Goal: Communication & Community: Share content

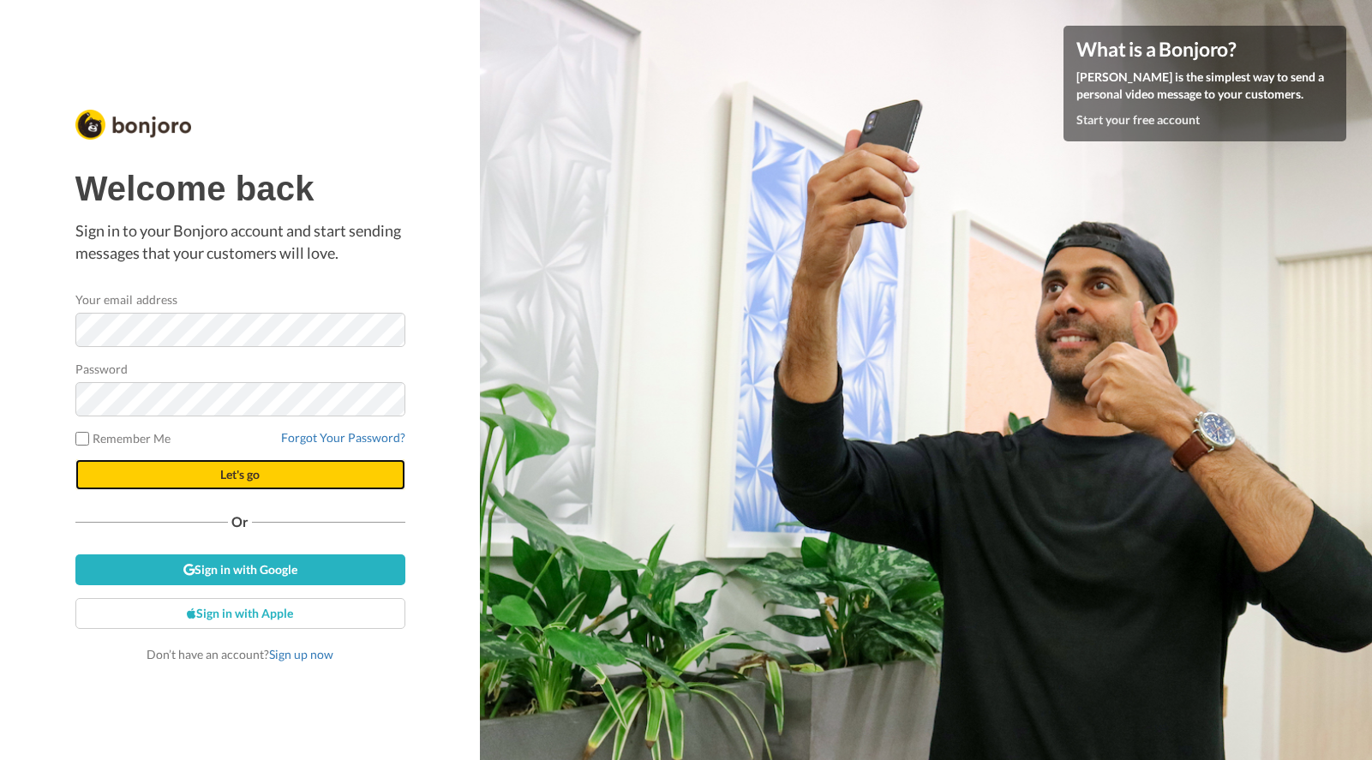
click at [251, 469] on span "Let's go" at bounding box center [239, 474] width 39 height 15
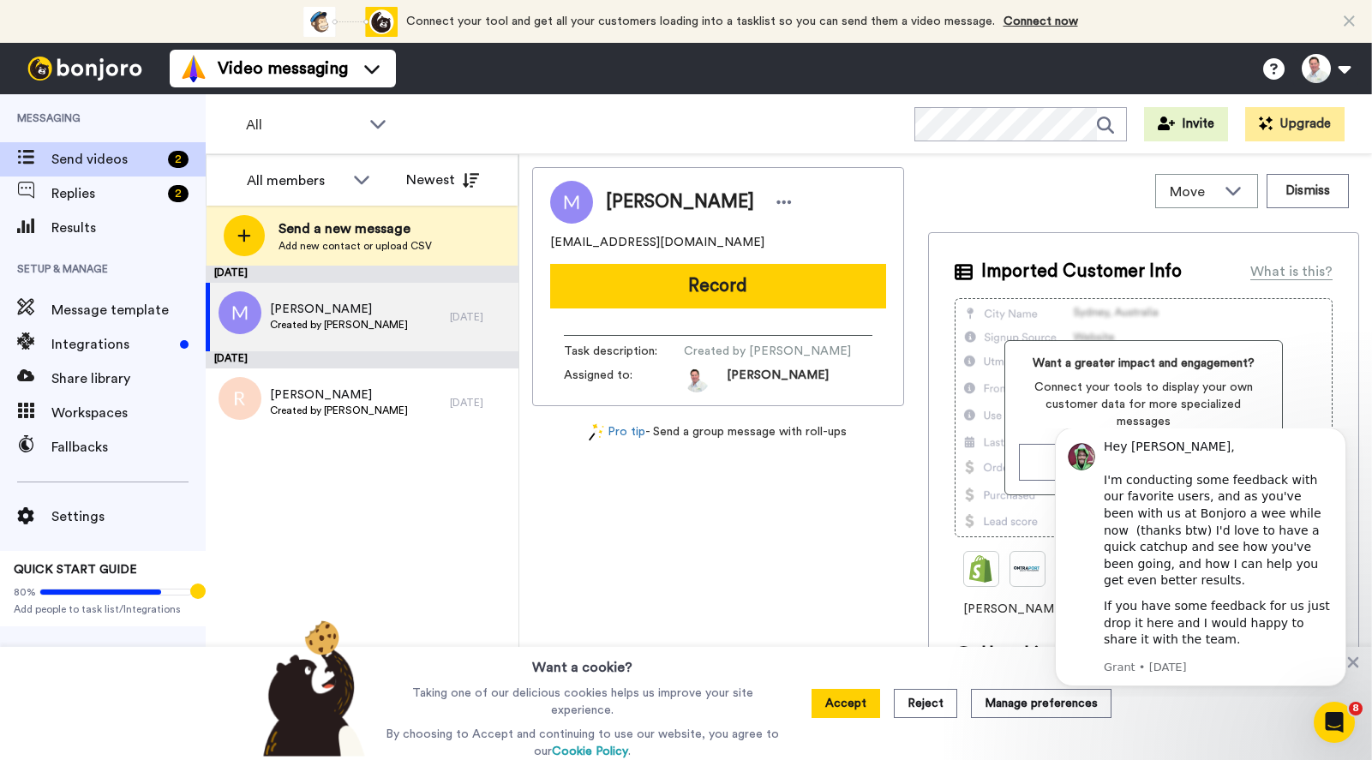
click at [662, 585] on div "Mick mickbrown850@yahoo.com.au Record Task description : Created by Russell Bri…" at bounding box center [718, 461] width 372 height 588
click at [1341, 437] on icon "Dismiss notification" at bounding box center [1340, 431] width 9 height 9
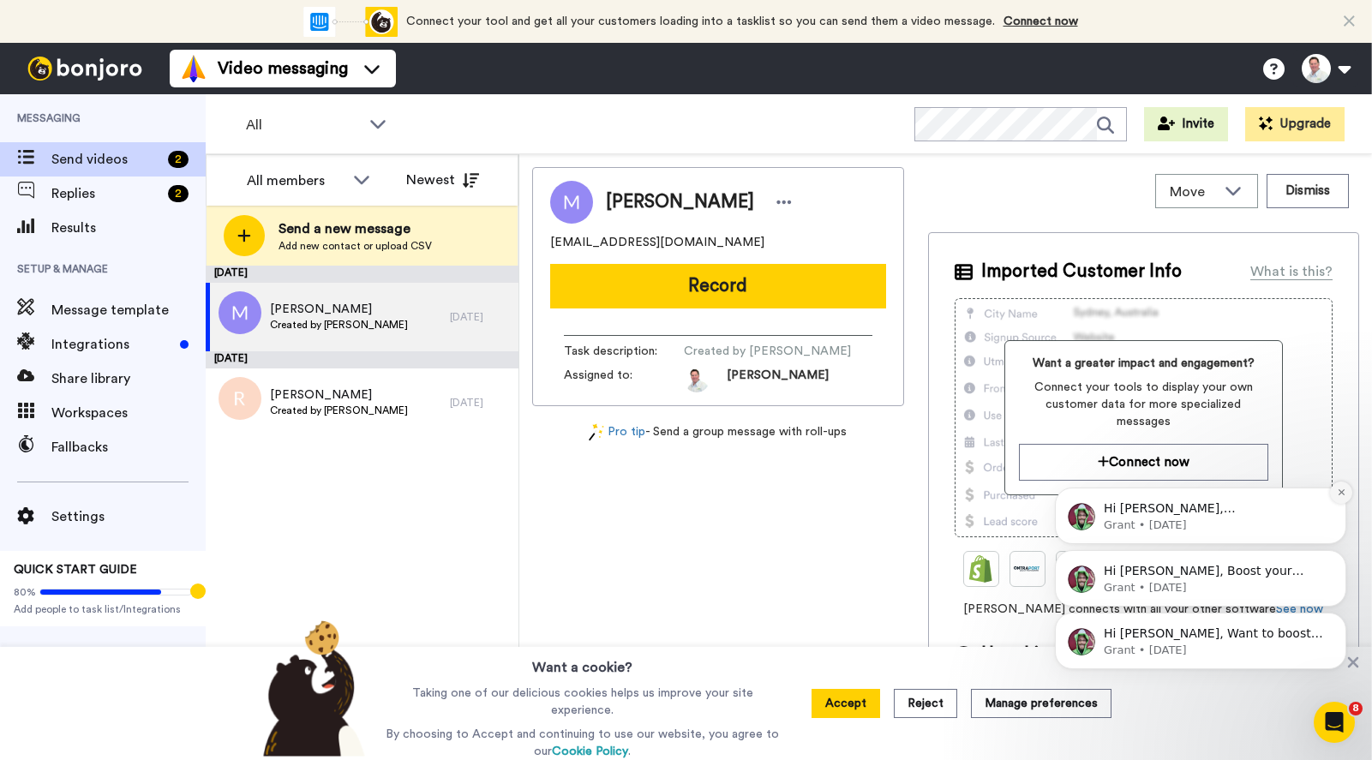
click at [1339, 493] on icon "Dismiss notification" at bounding box center [1340, 492] width 6 height 6
click at [1339, 493] on icon "Dismiss notification" at bounding box center [1340, 491] width 9 height 9
click at [1336, 556] on icon "Dismiss notification" at bounding box center [1340, 554] width 9 height 9
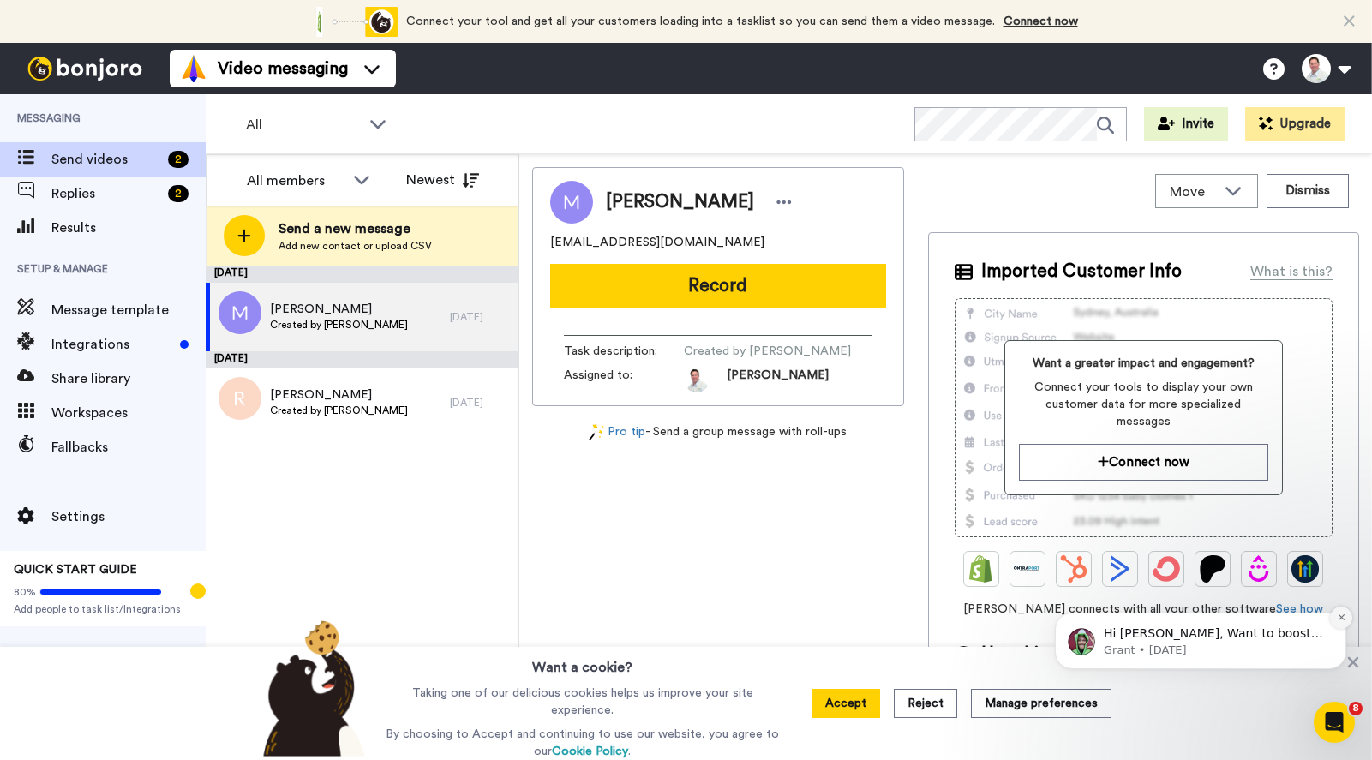
drag, startPoint x: 1333, startPoint y: 619, endPoint x: 2349, endPoint y: 1117, distance: 1131.4
click at [1333, 619] on button "Dismiss notification" at bounding box center [1341, 618] width 22 height 22
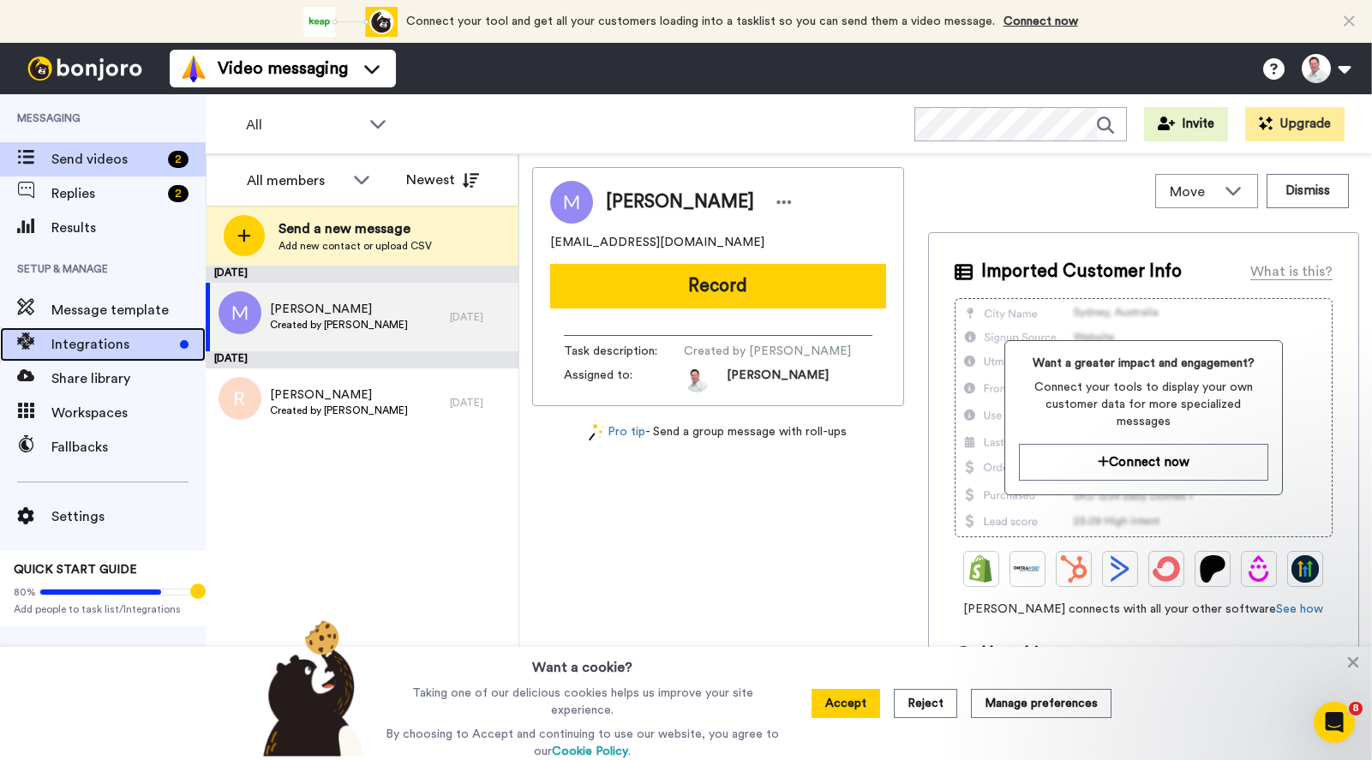
click at [99, 341] on span "Integrations" at bounding box center [112, 344] width 122 height 21
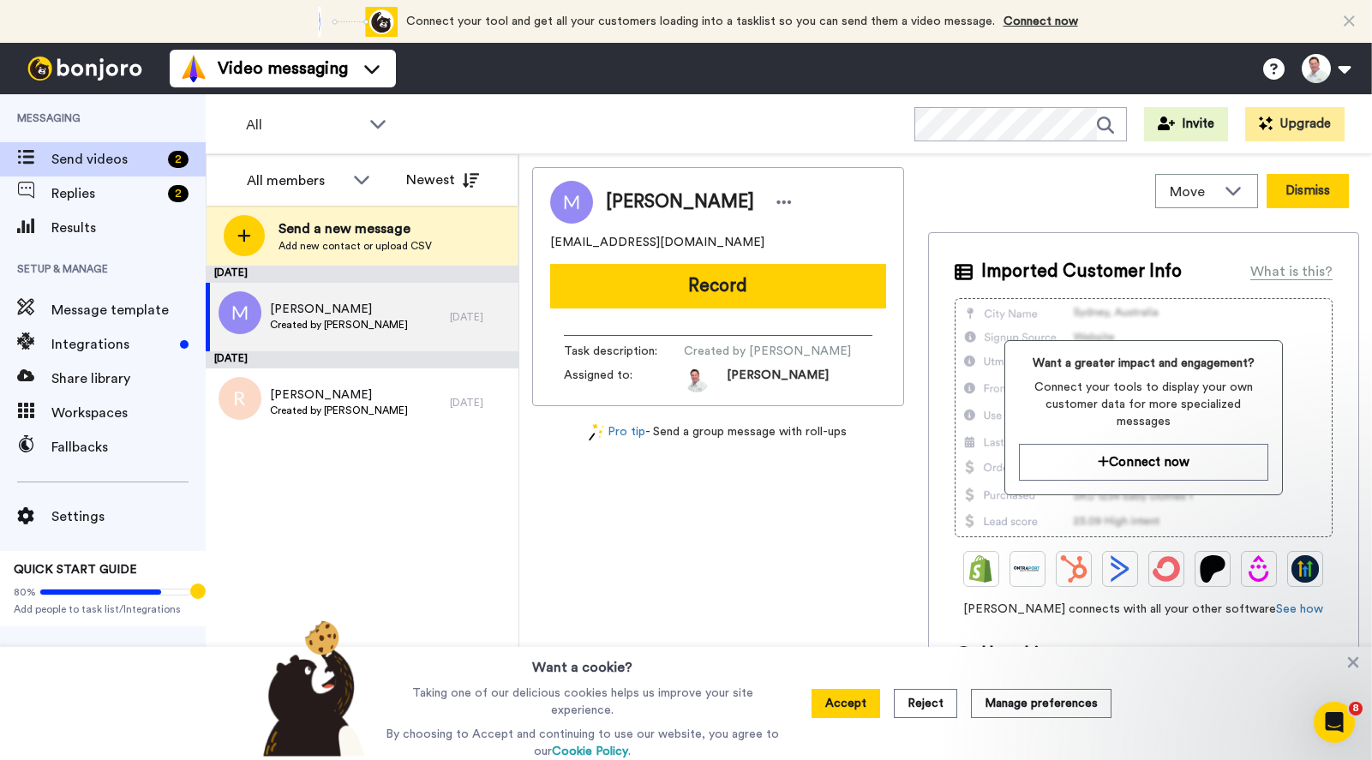
click at [1295, 189] on button "Dismiss" at bounding box center [1307, 191] width 82 height 34
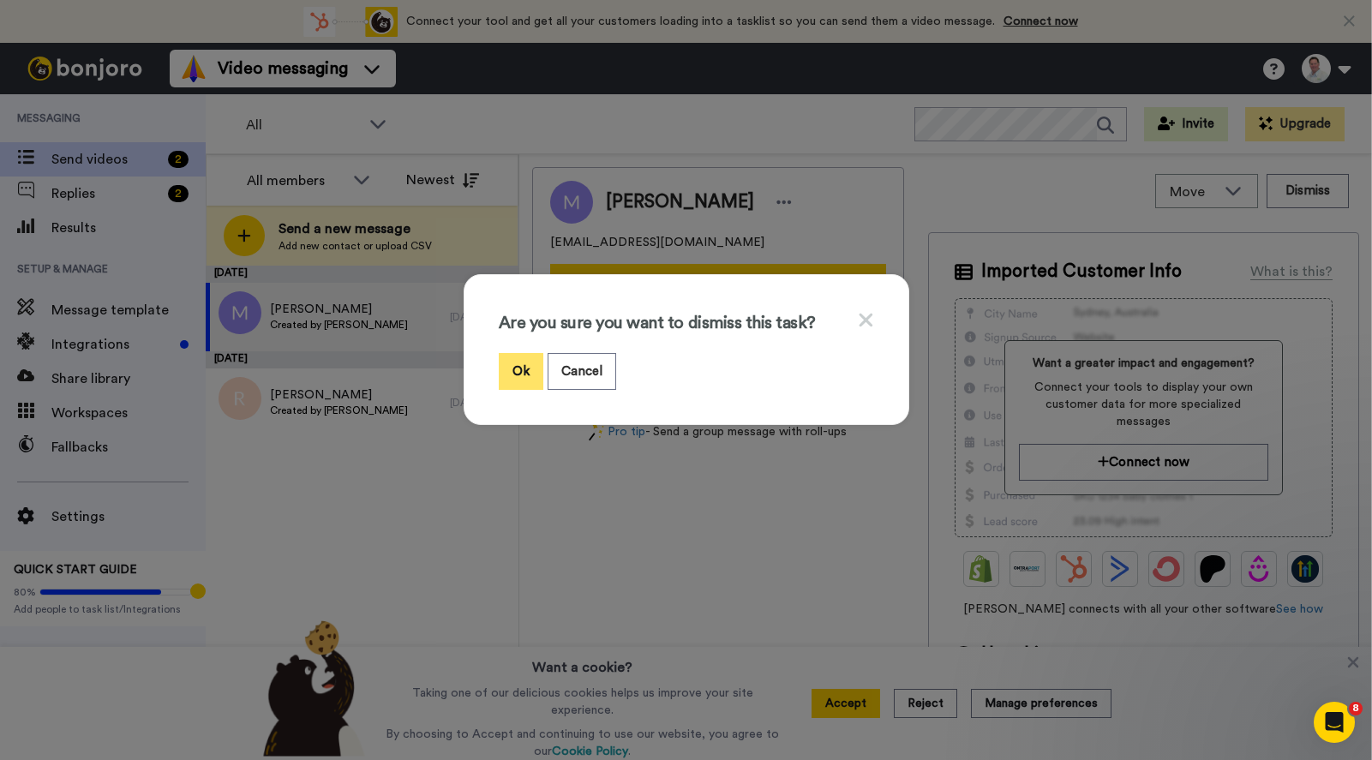
click at [519, 373] on button "Ok" at bounding box center [521, 371] width 45 height 37
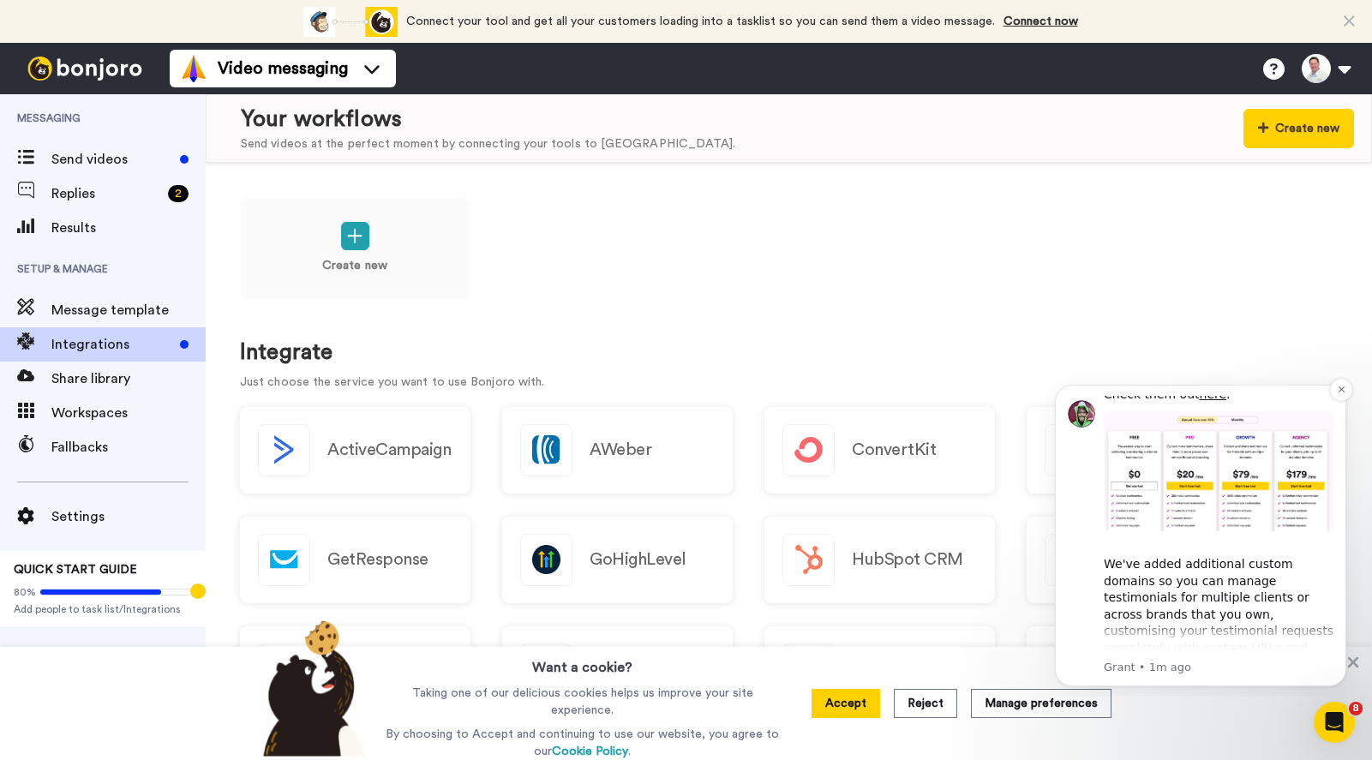
scroll to position [675, 0]
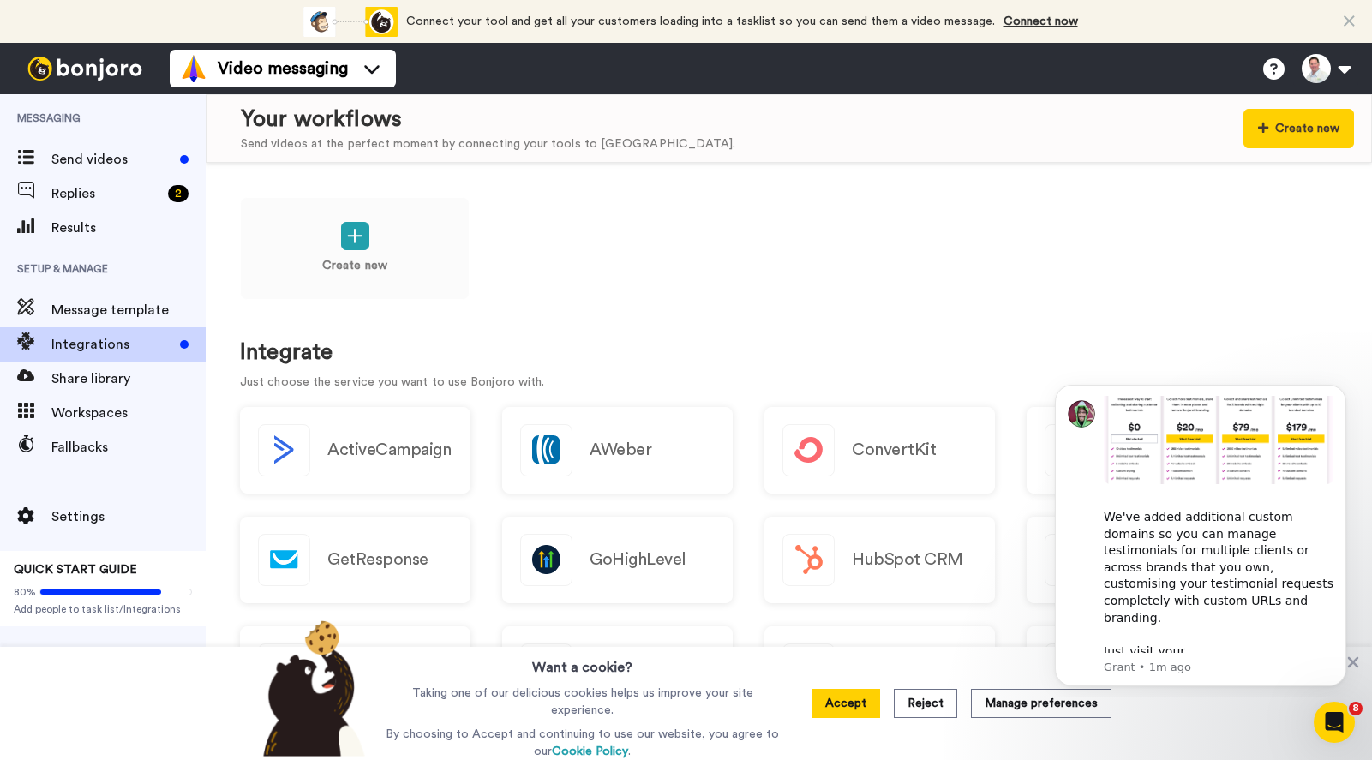
click at [84, 305] on span "Message template" at bounding box center [128, 310] width 154 height 21
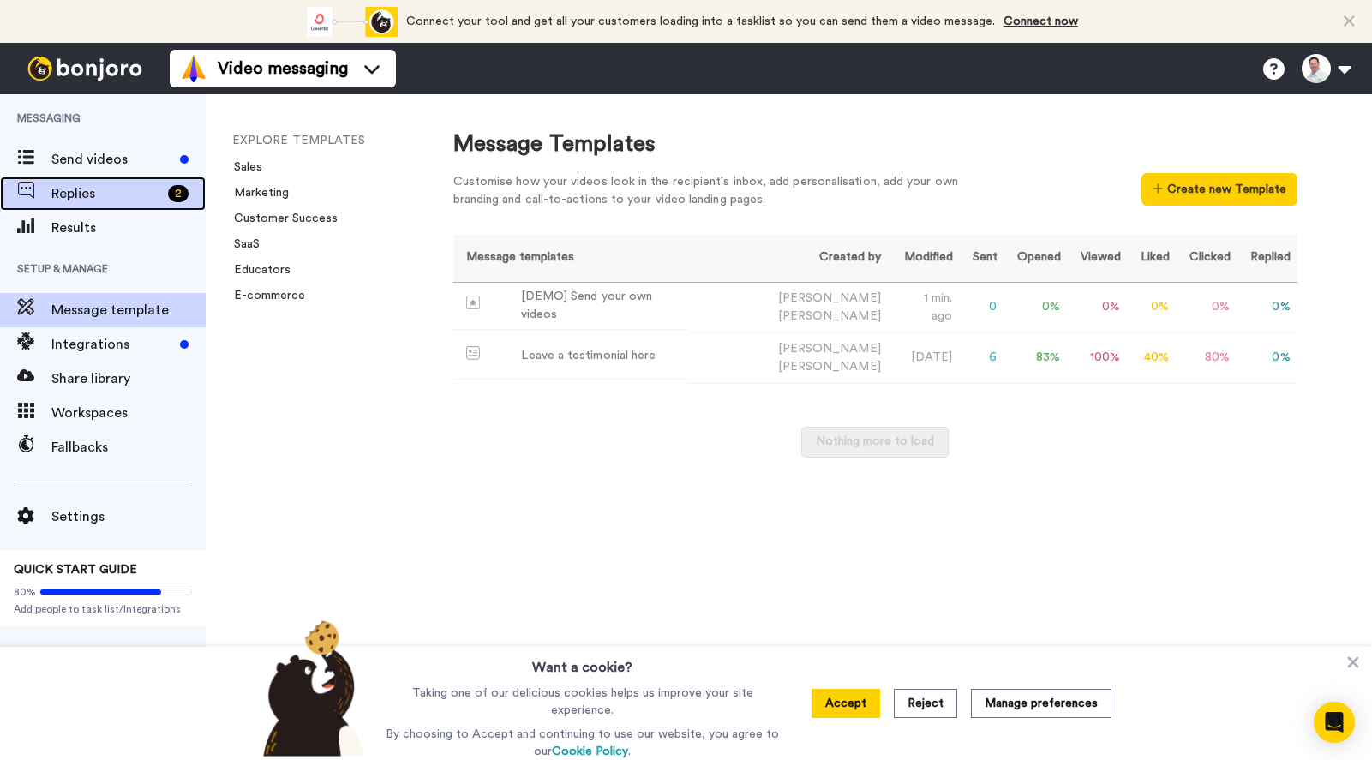
click at [66, 188] on span "Replies" at bounding box center [106, 193] width 110 height 21
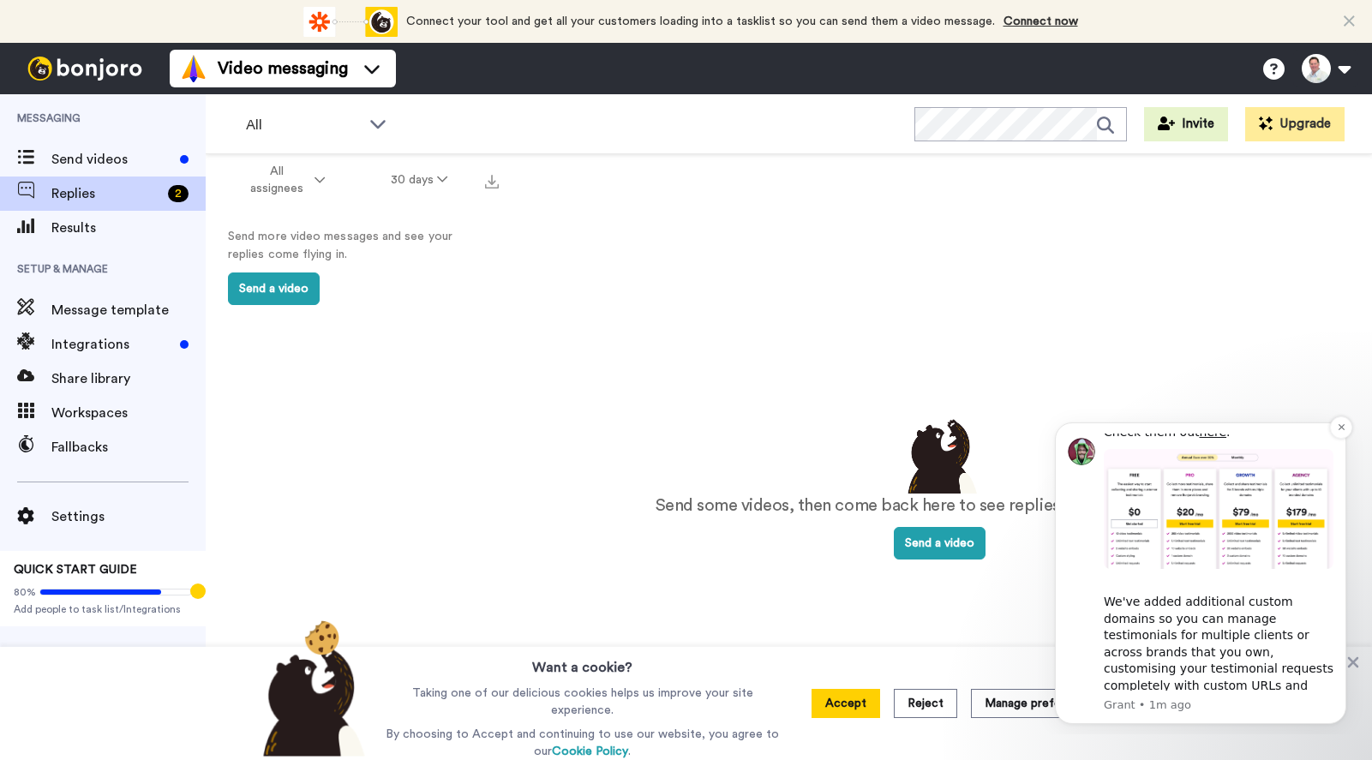
scroll to position [675, 0]
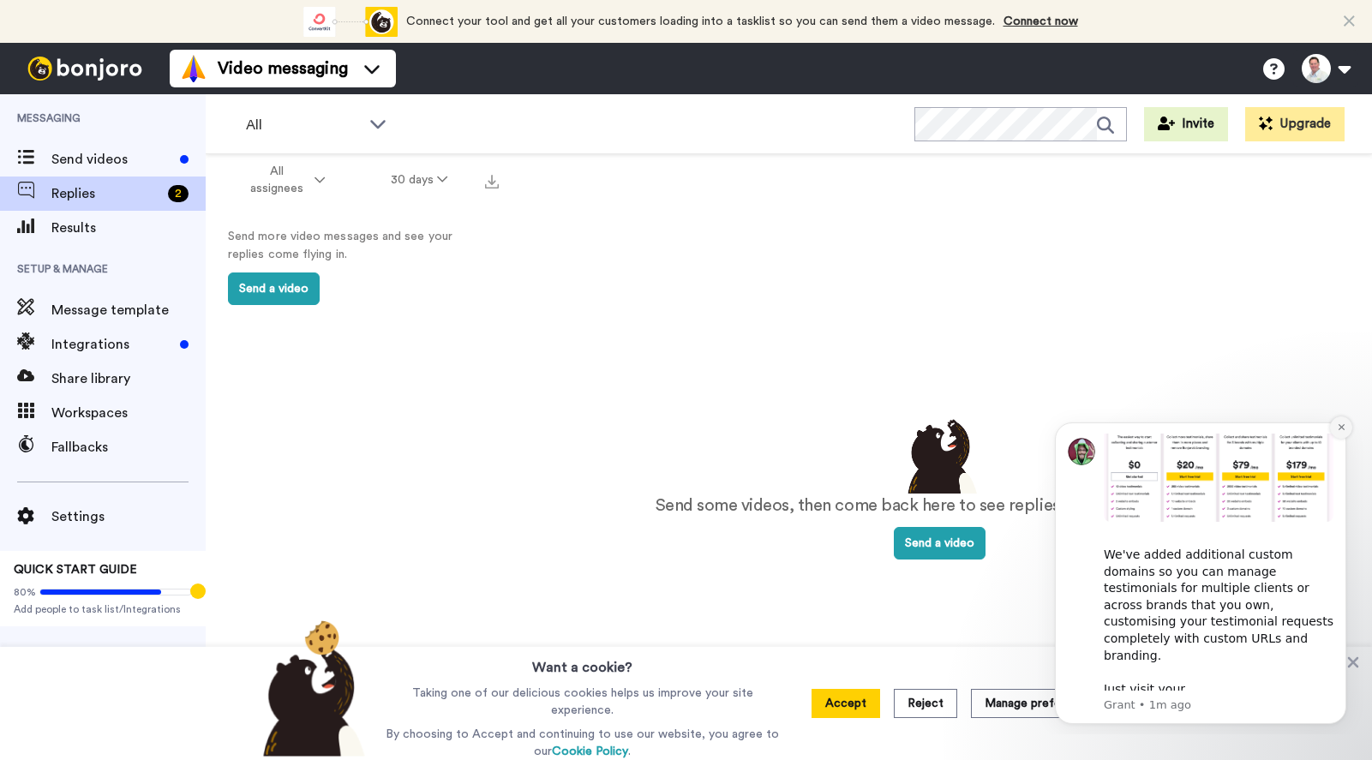
click at [1340, 425] on icon "Dismiss notification" at bounding box center [1340, 426] width 9 height 9
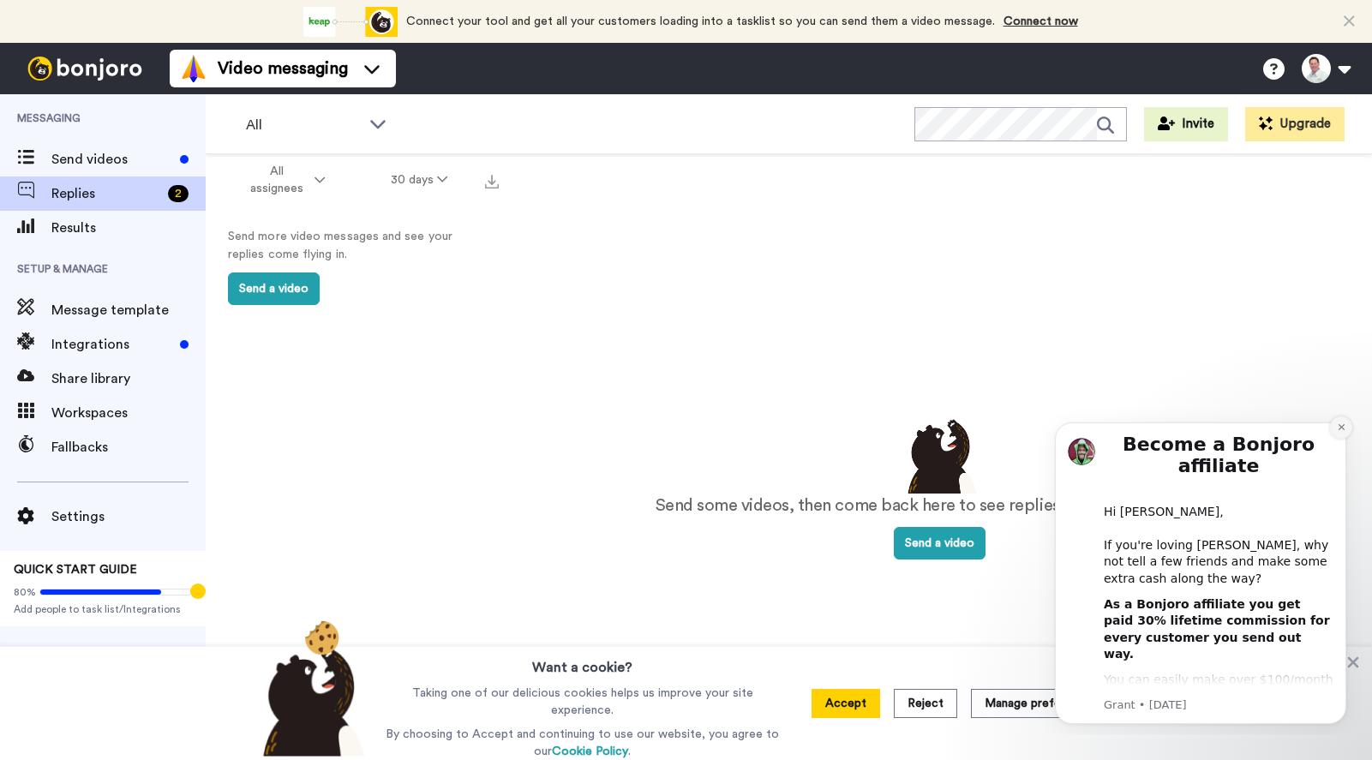
click at [1341, 434] on button "Dismiss notification" at bounding box center [1341, 427] width 22 height 22
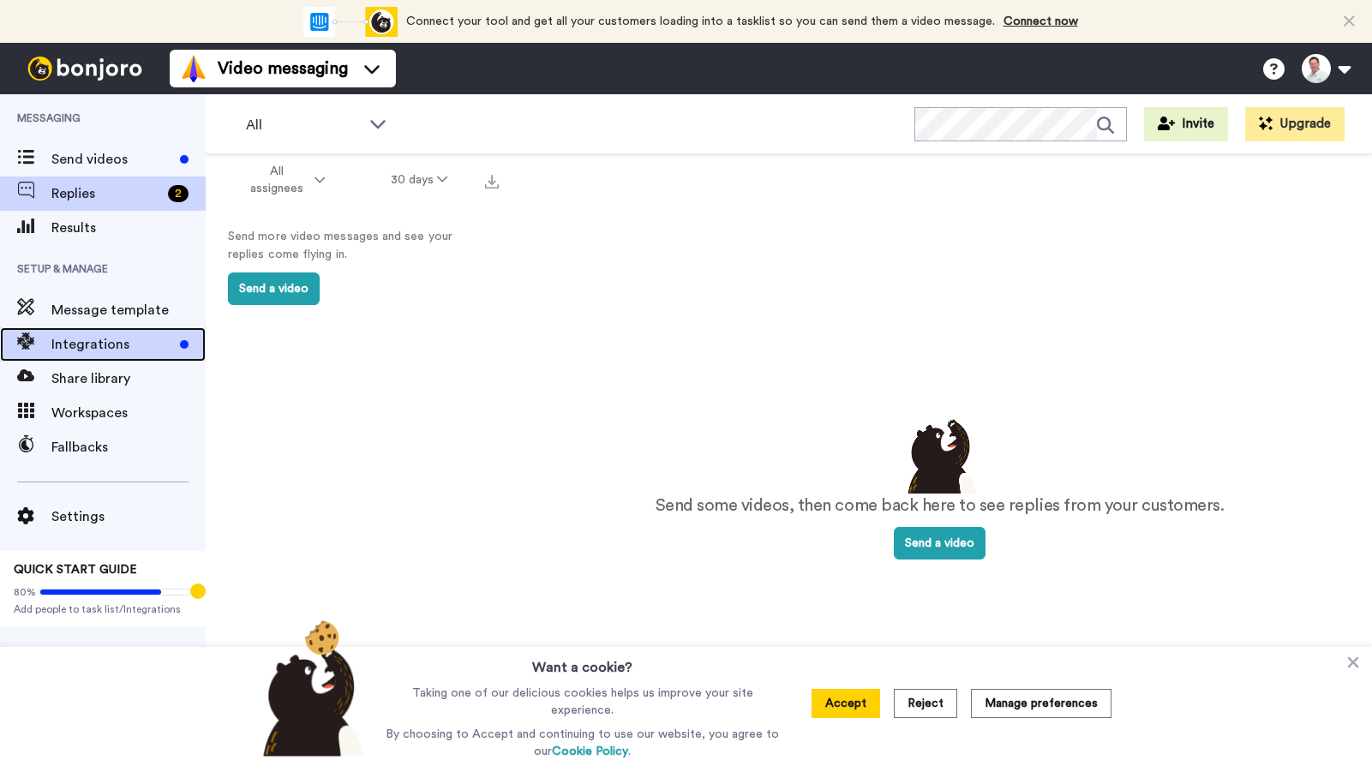
click at [107, 343] on span "Integrations" at bounding box center [112, 344] width 122 height 21
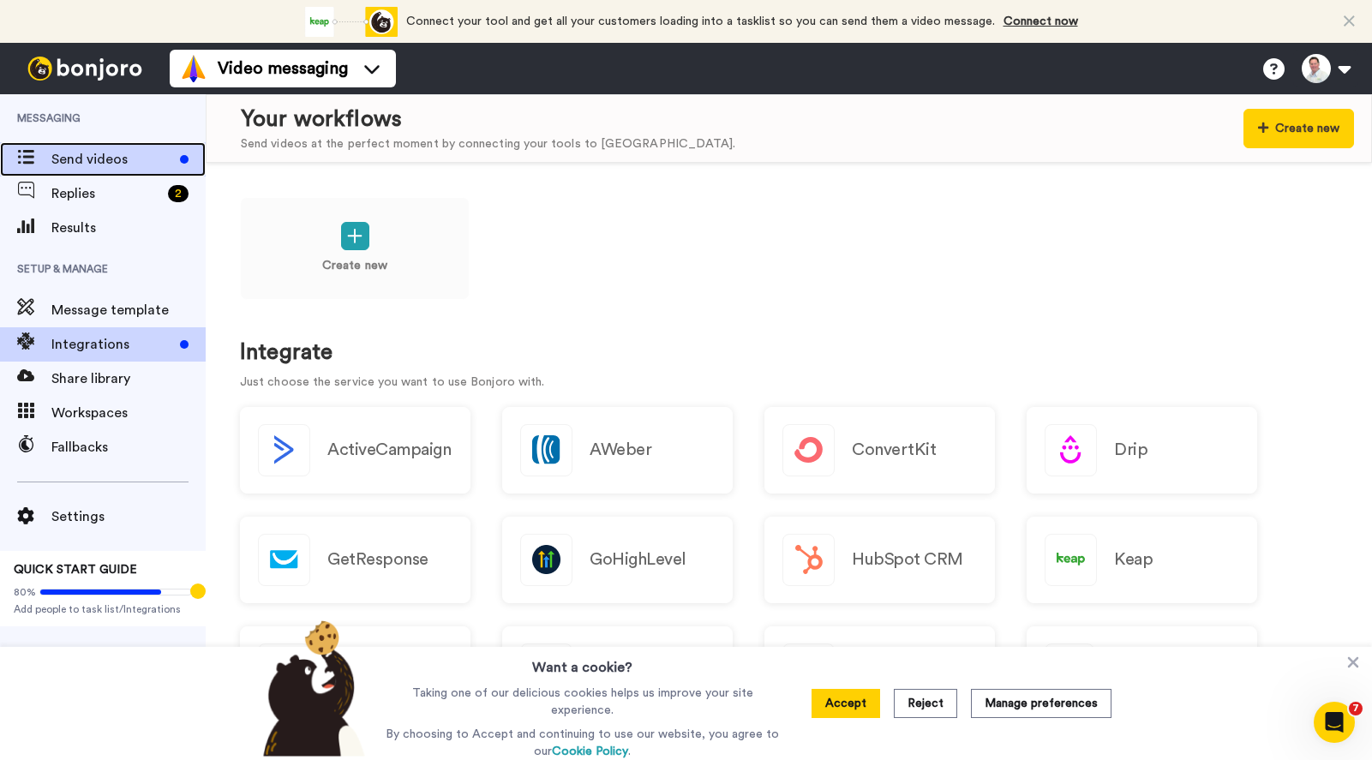
click at [59, 149] on span "Send videos" at bounding box center [112, 159] width 122 height 21
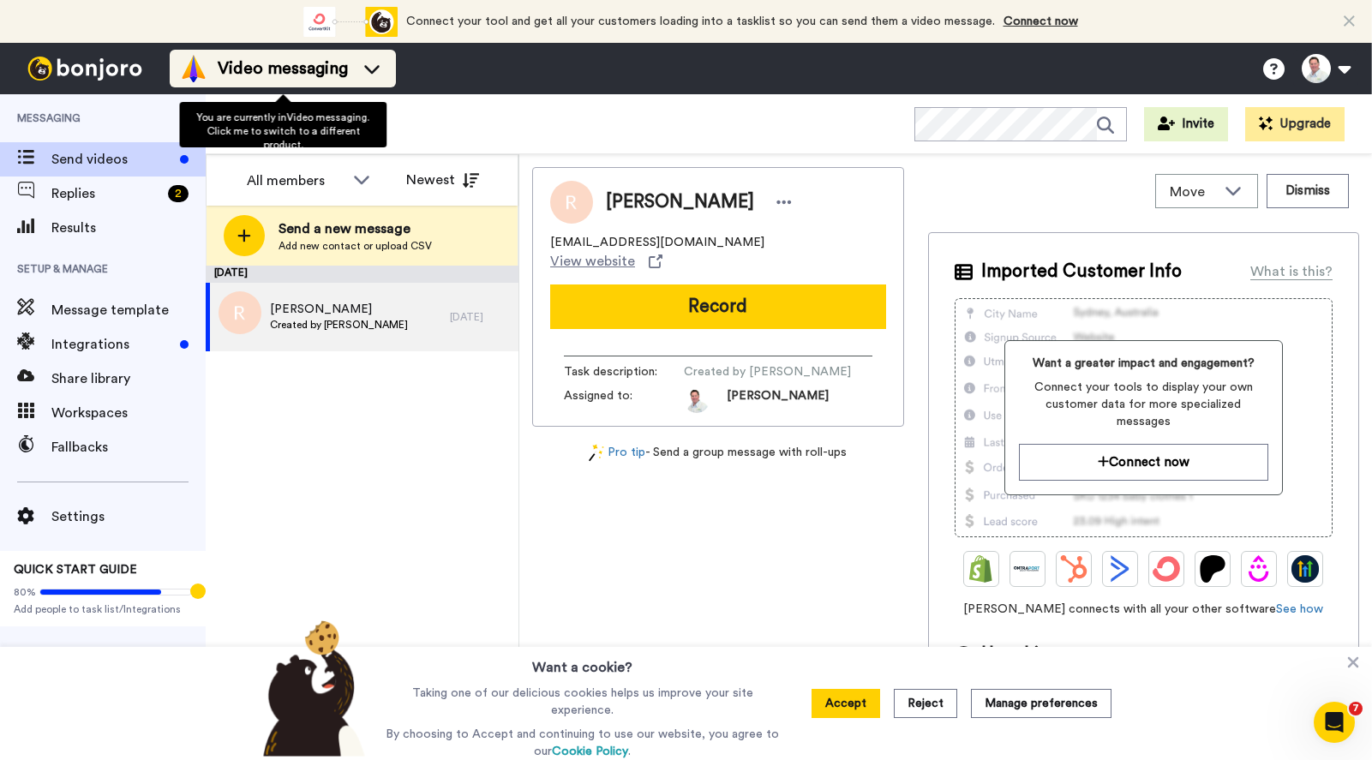
click at [362, 73] on icon at bounding box center [371, 68] width 27 height 17
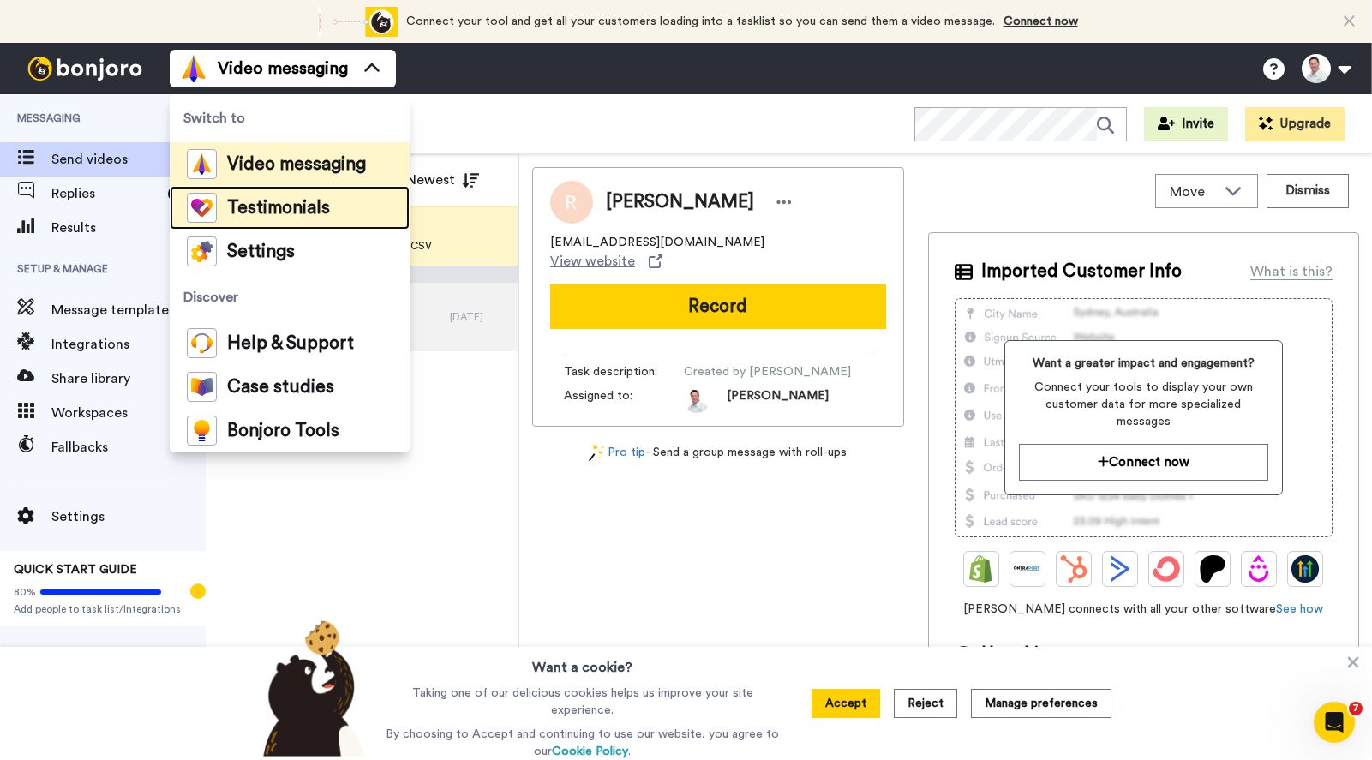
click at [304, 205] on span "Testimonials" at bounding box center [278, 208] width 103 height 17
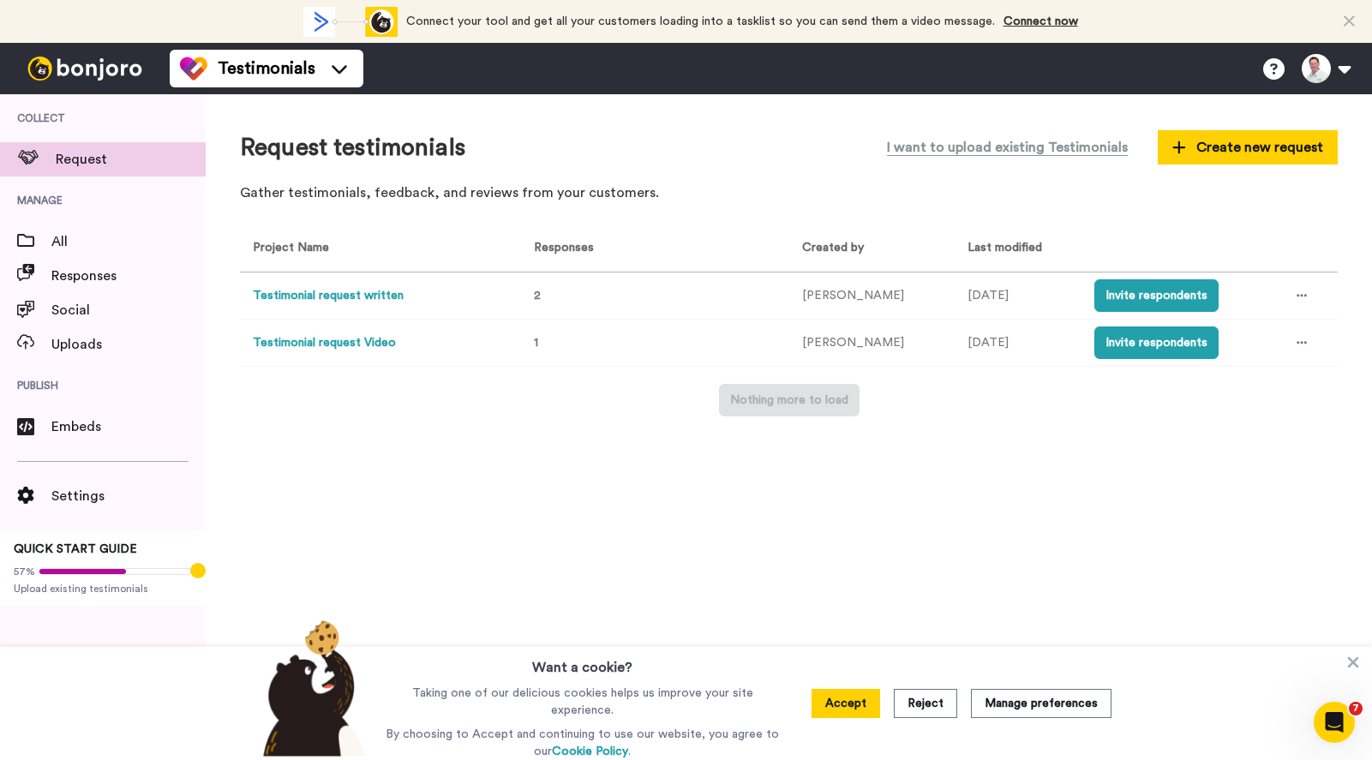
click at [334, 289] on button "Testimonial request written" at bounding box center [328, 296] width 151 height 18
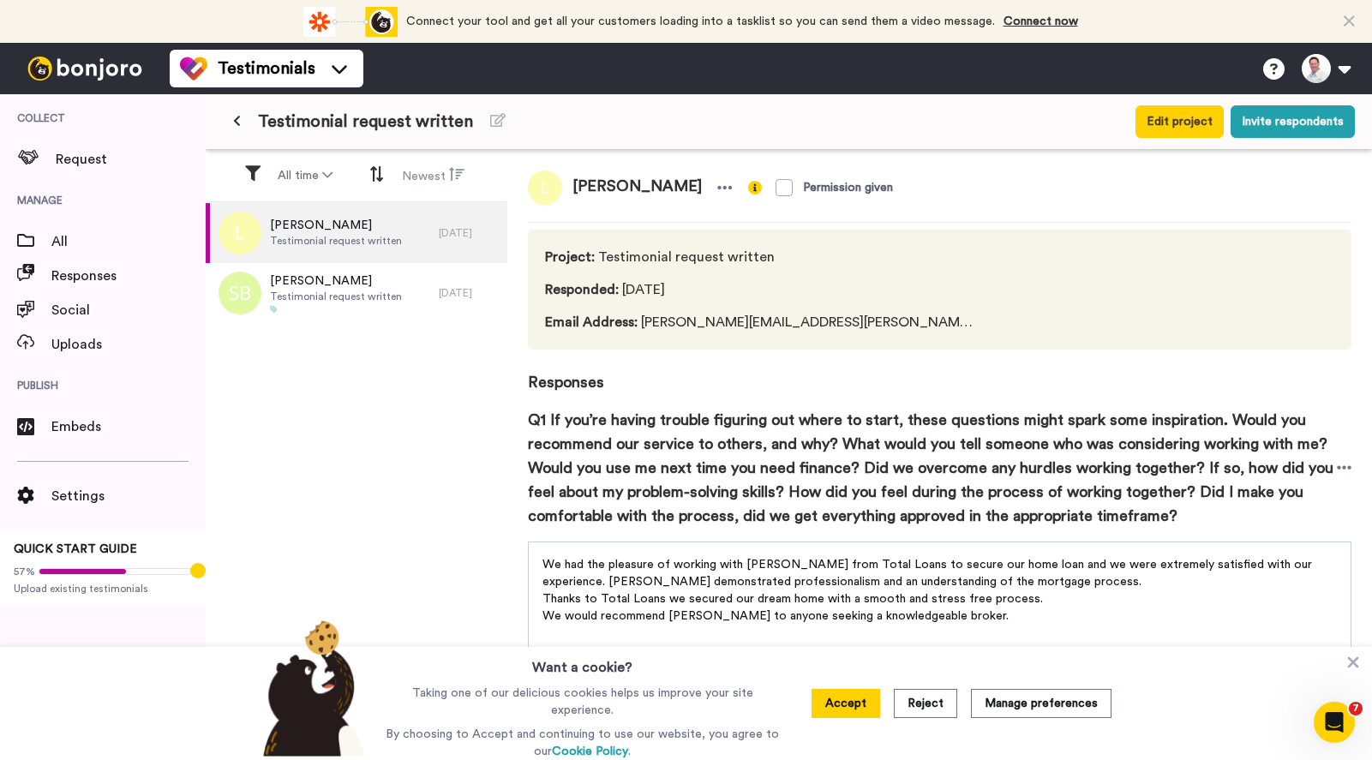
scroll to position [96, 0]
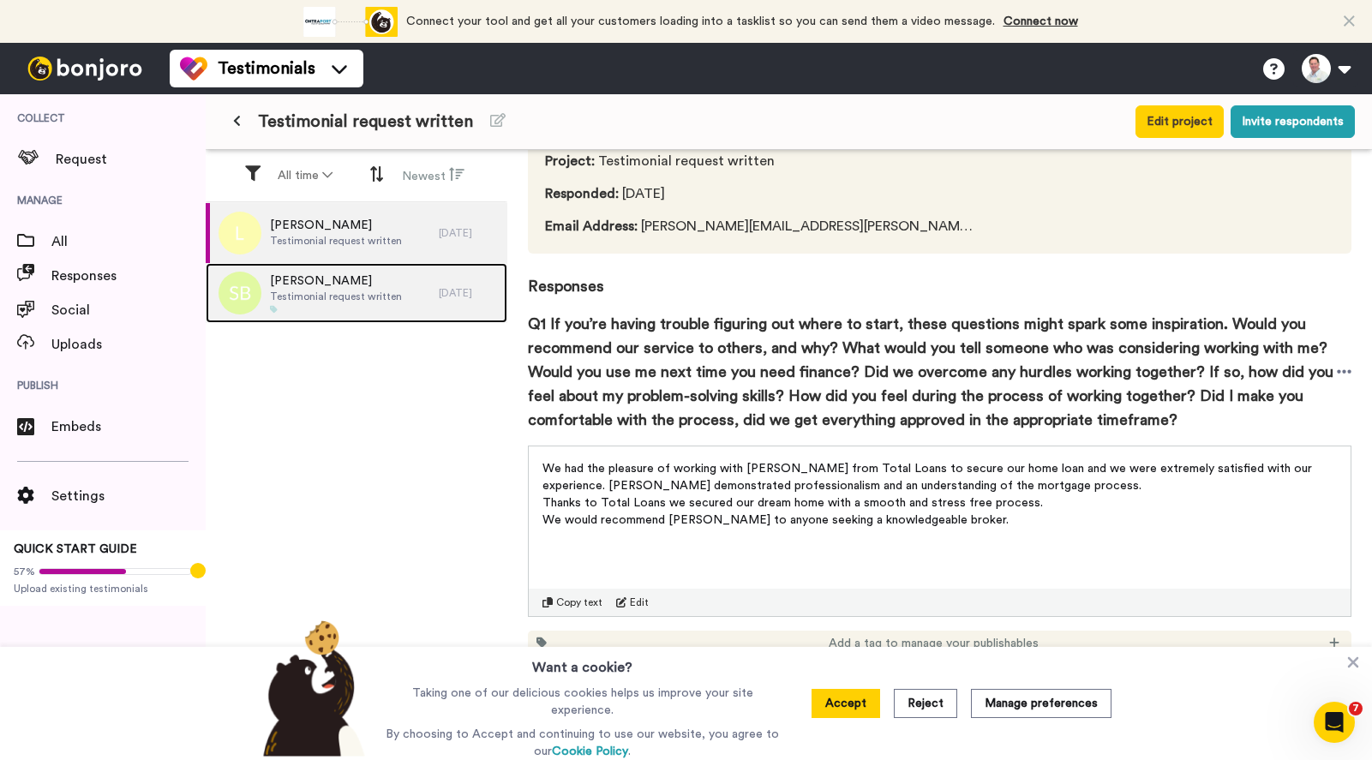
click at [305, 293] on span "Testimonial request written" at bounding box center [336, 297] width 132 height 14
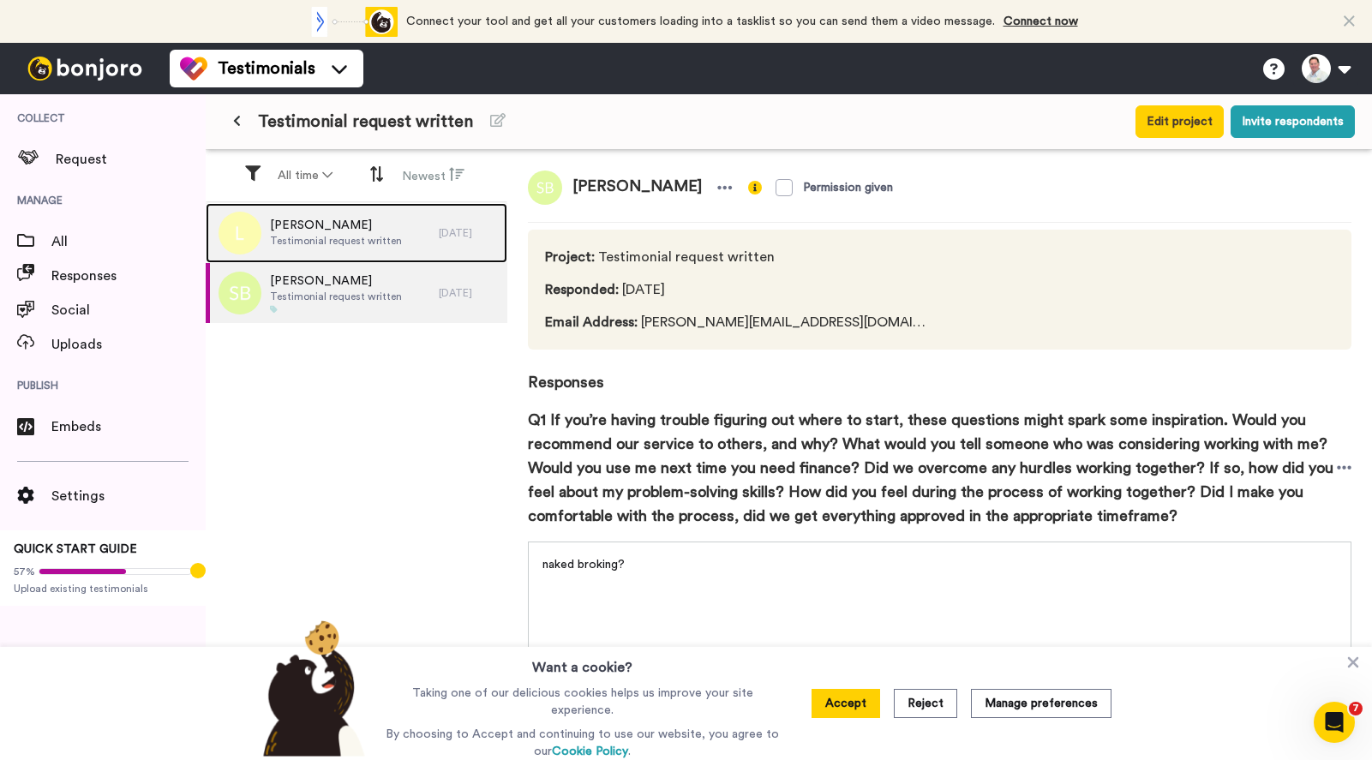
click at [315, 227] on span "Leanne" at bounding box center [336, 225] width 132 height 17
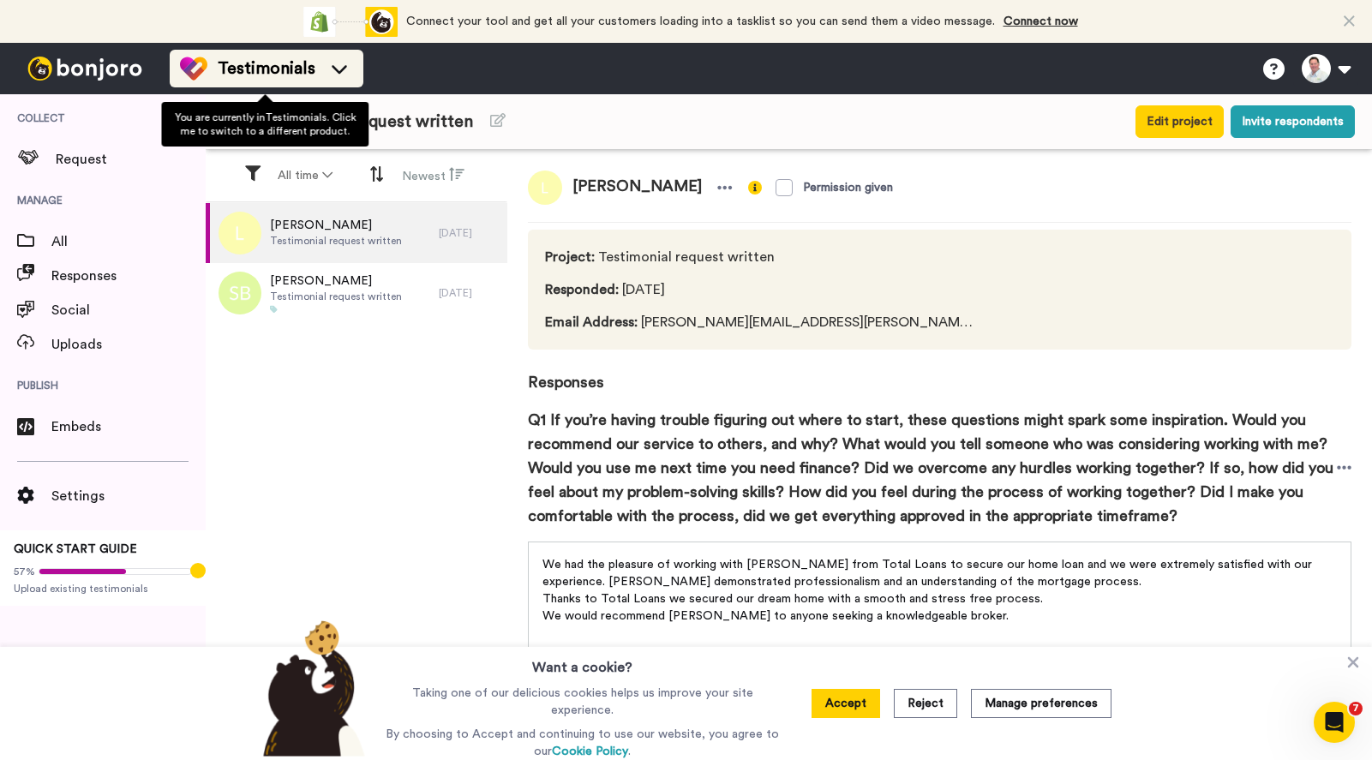
click at [289, 59] on span "Testimonials" at bounding box center [267, 69] width 98 height 24
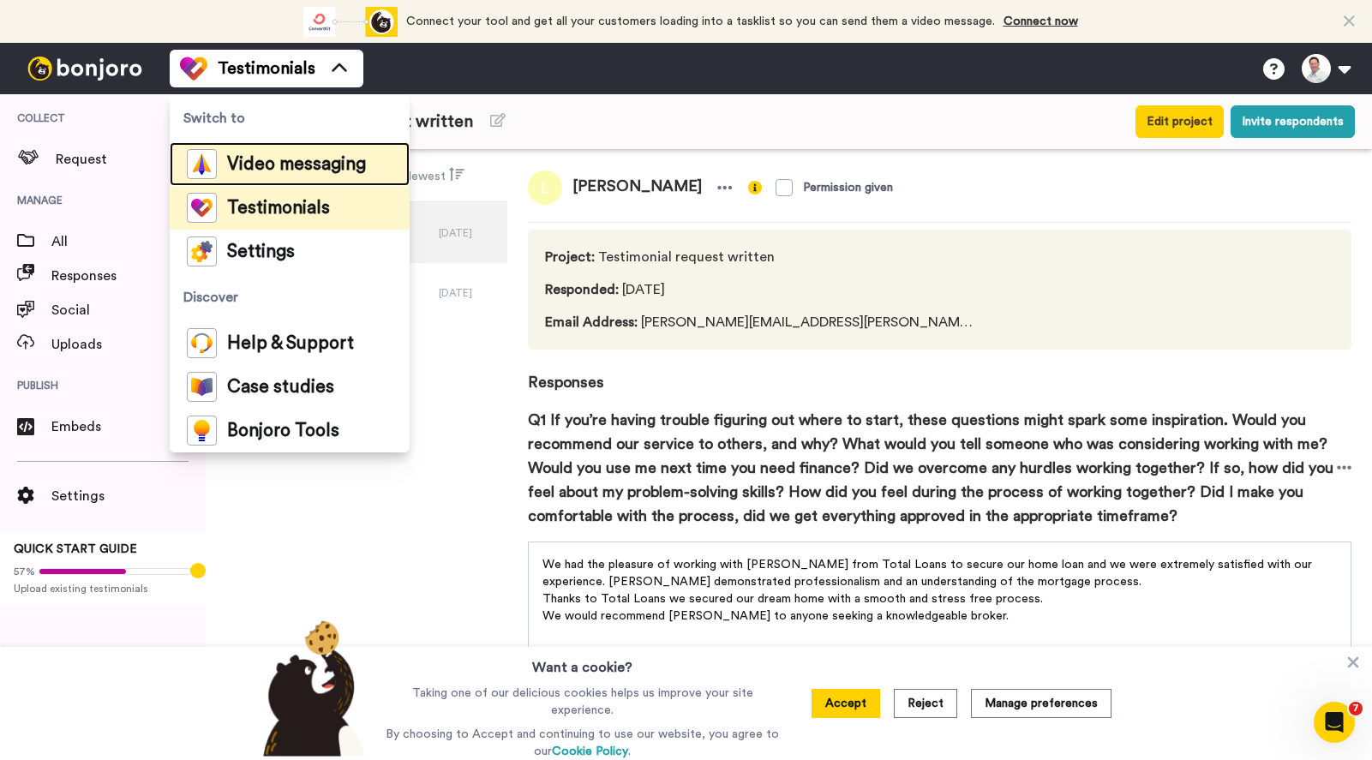
click at [280, 157] on span "Video messaging" at bounding box center [296, 164] width 139 height 17
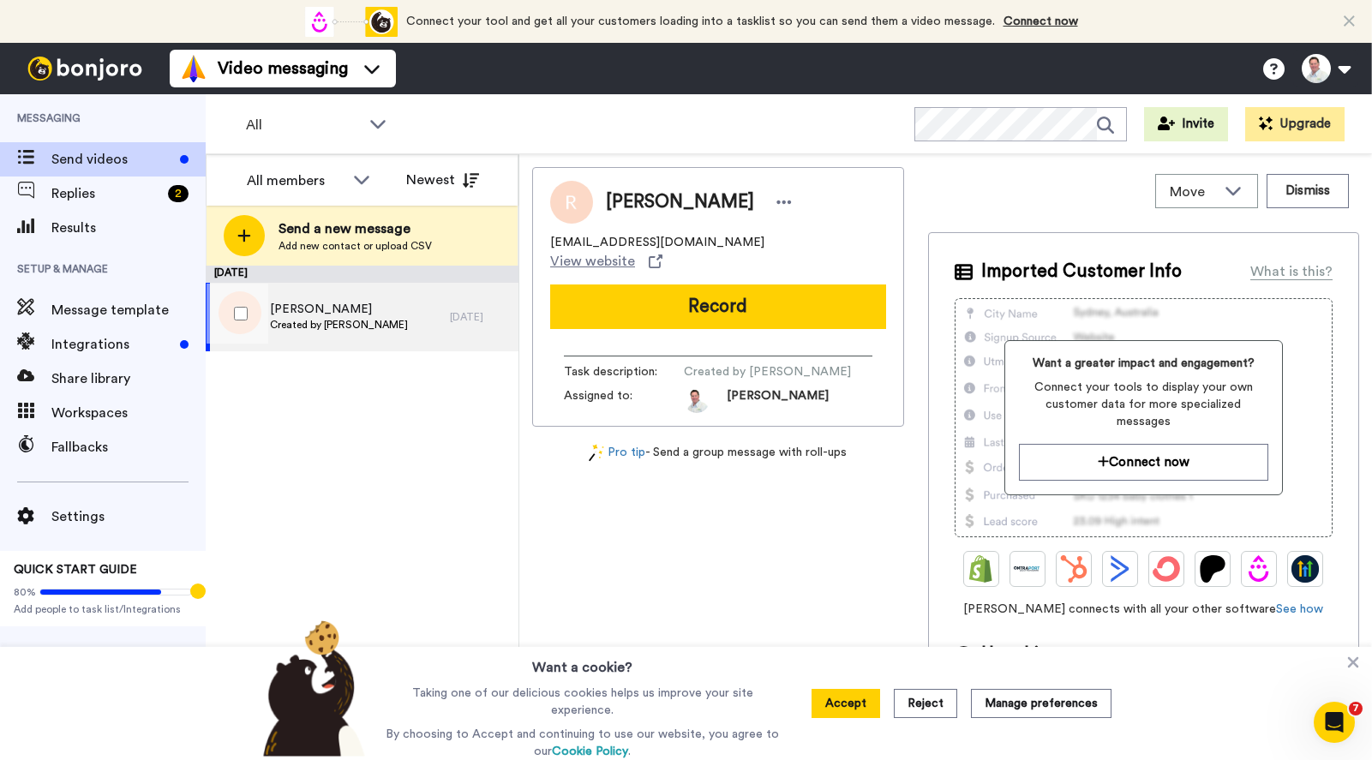
click at [316, 312] on span "[PERSON_NAME]" at bounding box center [339, 309] width 138 height 17
click at [288, 312] on span "[PERSON_NAME]" at bounding box center [339, 309] width 138 height 17
click at [111, 367] on div "Share library" at bounding box center [103, 379] width 206 height 34
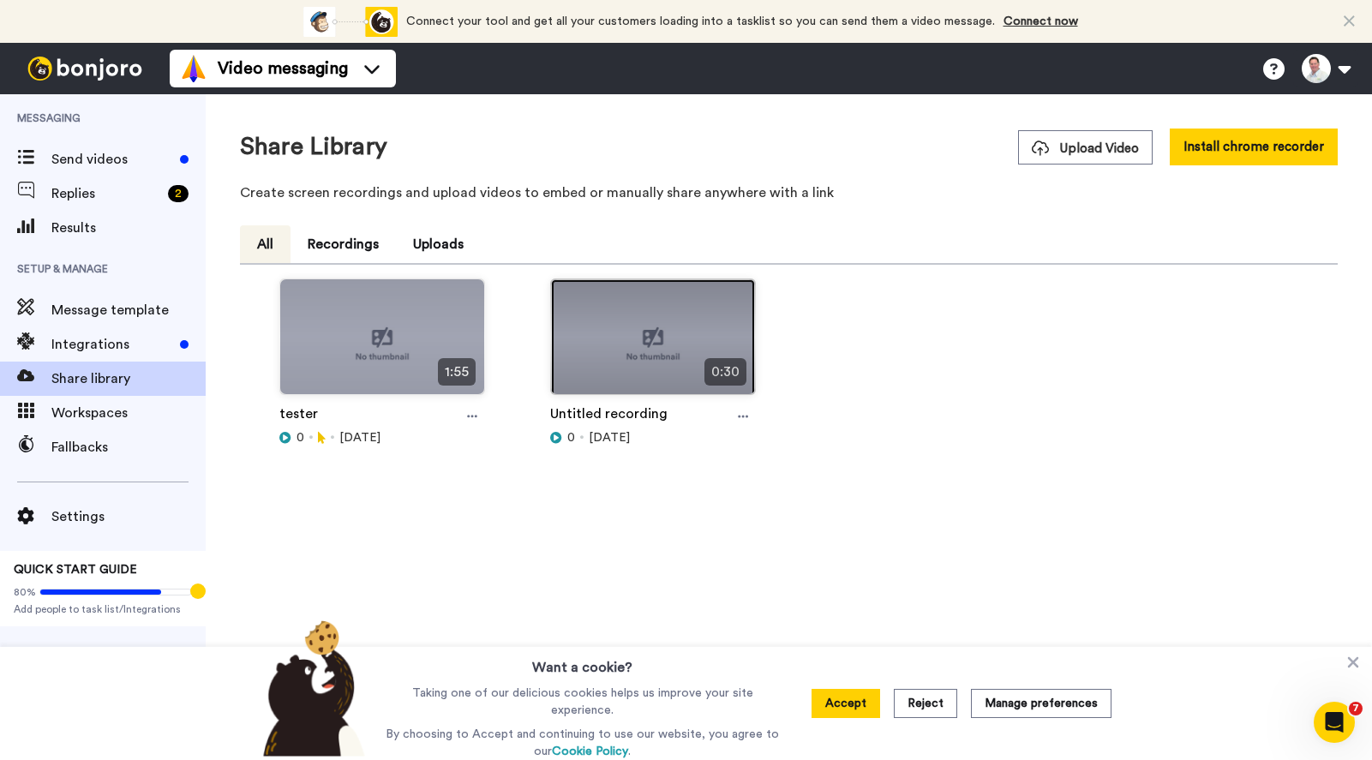
click at [653, 320] on img at bounding box center [653, 343] width 204 height 129
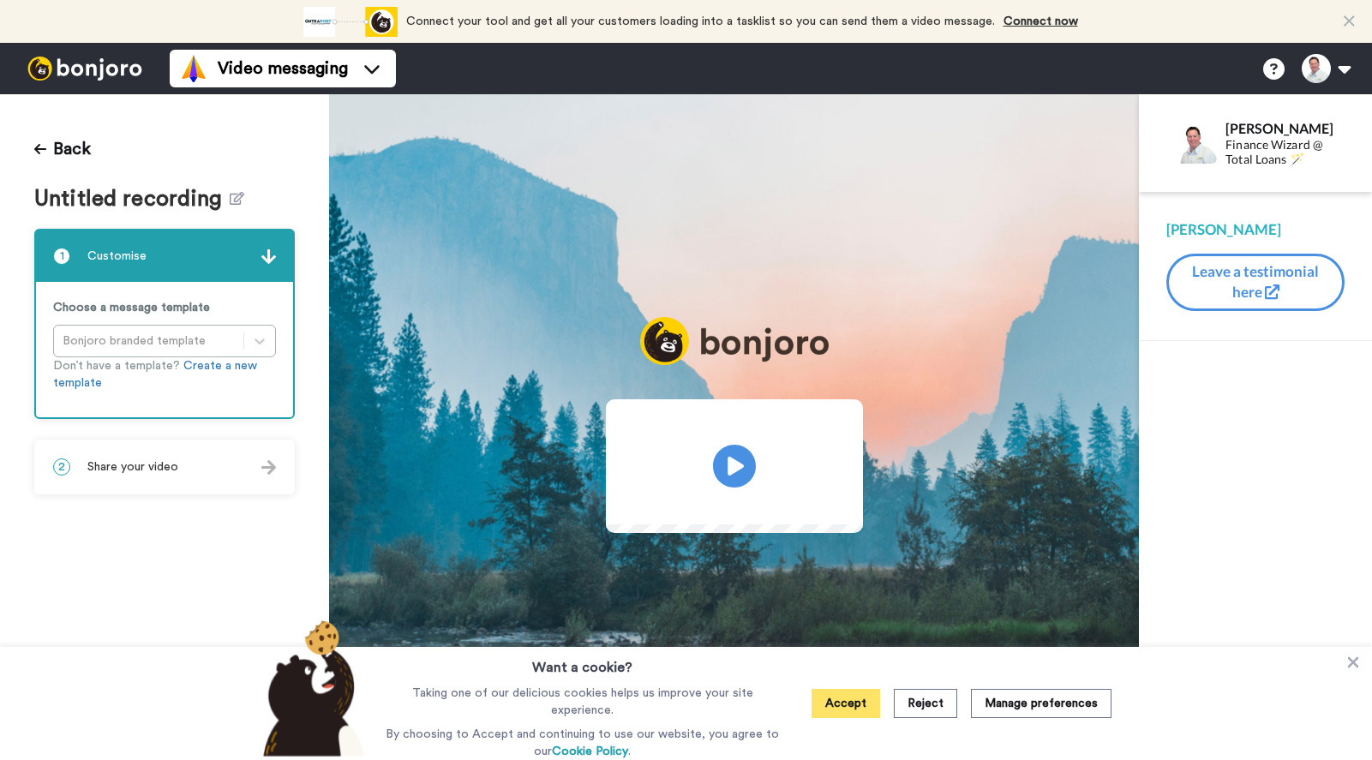
click at [858, 703] on button "Accept" at bounding box center [845, 703] width 69 height 29
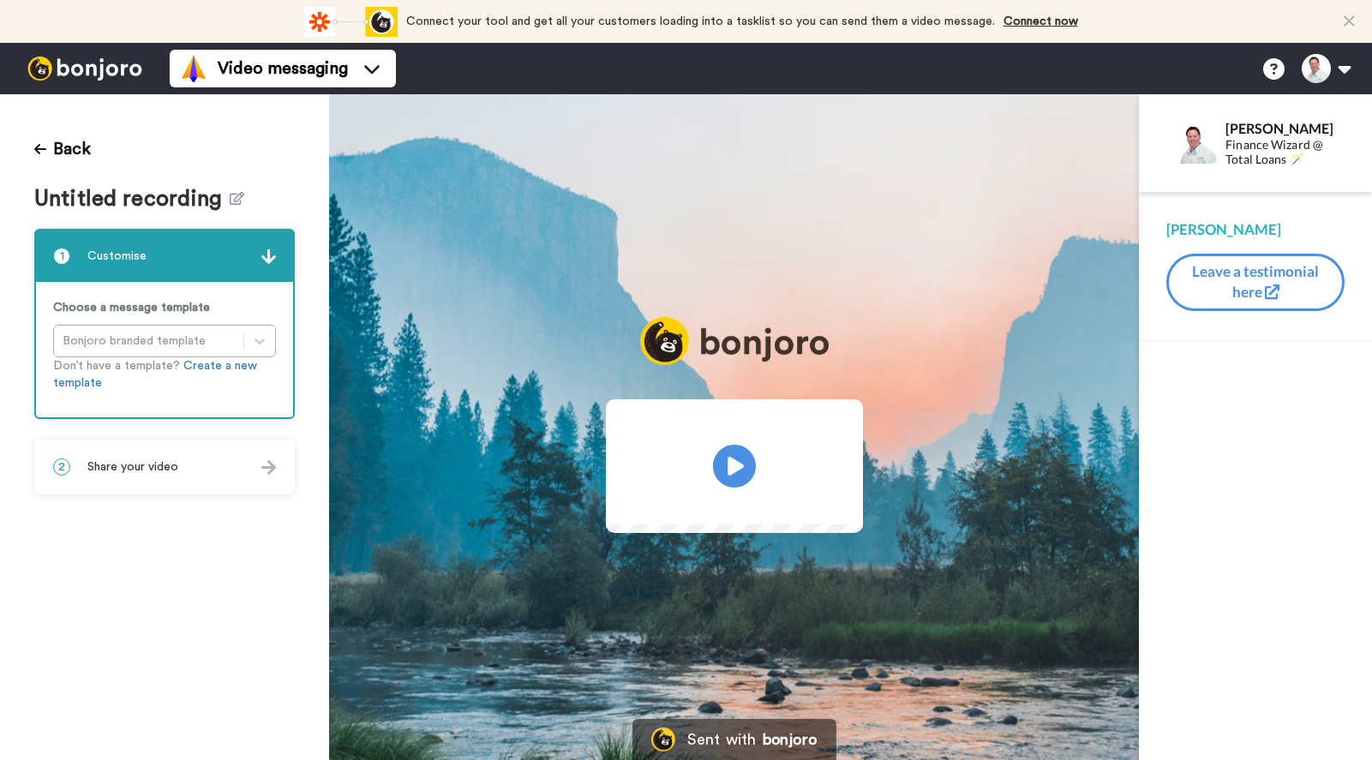
click at [859, 528] on video at bounding box center [734, 463] width 257 height 128
click at [260, 340] on div "Choose a message template Bonjoro branded template Don’t have a template? Creat…" at bounding box center [164, 349] width 257 height 135
click at [179, 340] on div "Choose a message template Bonjoro branded template Don’t have a template? Creat…" at bounding box center [164, 349] width 257 height 135
click at [30, 140] on div "Back Untitled recording 1 Customise Choose a message template Bonjoro branded t…" at bounding box center [164, 427] width 329 height 666
click at [40, 144] on icon at bounding box center [40, 149] width 12 height 14
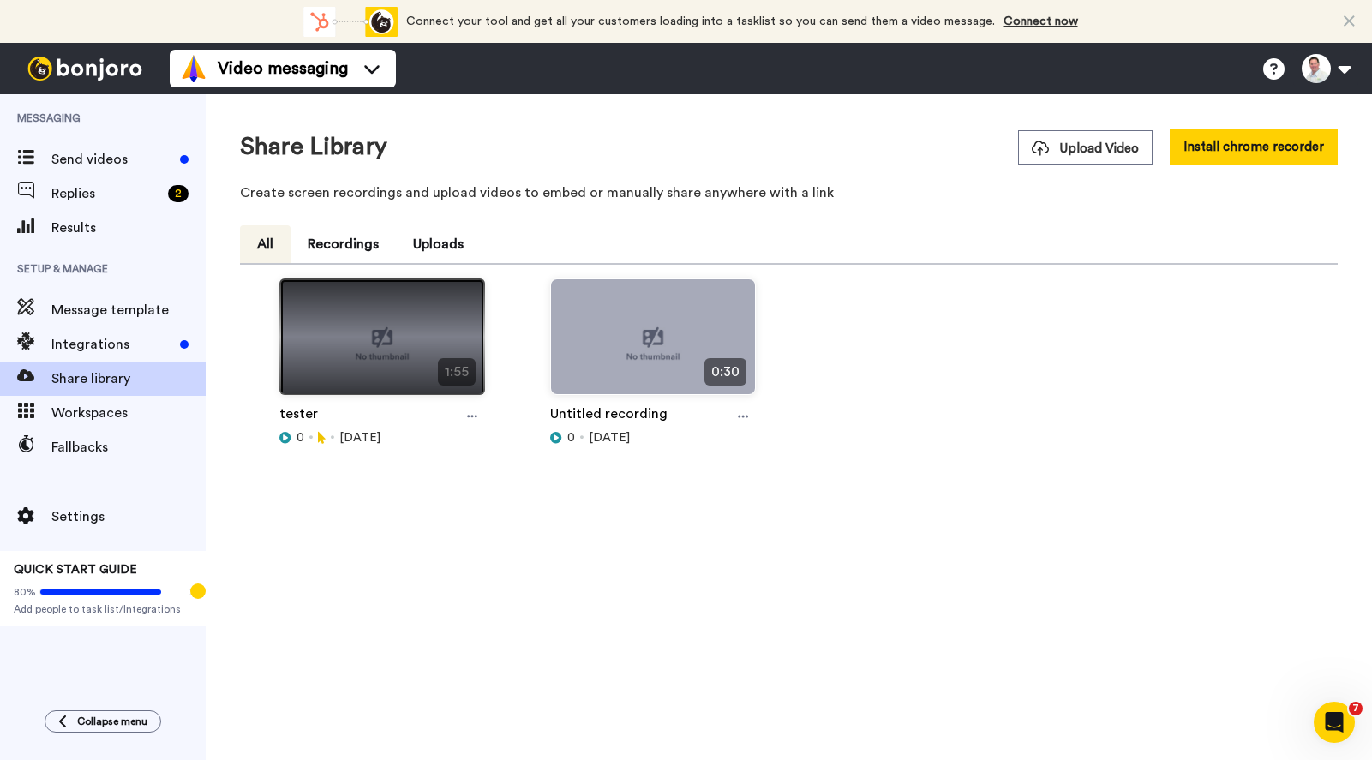
click at [389, 309] on img at bounding box center [382, 343] width 204 height 129
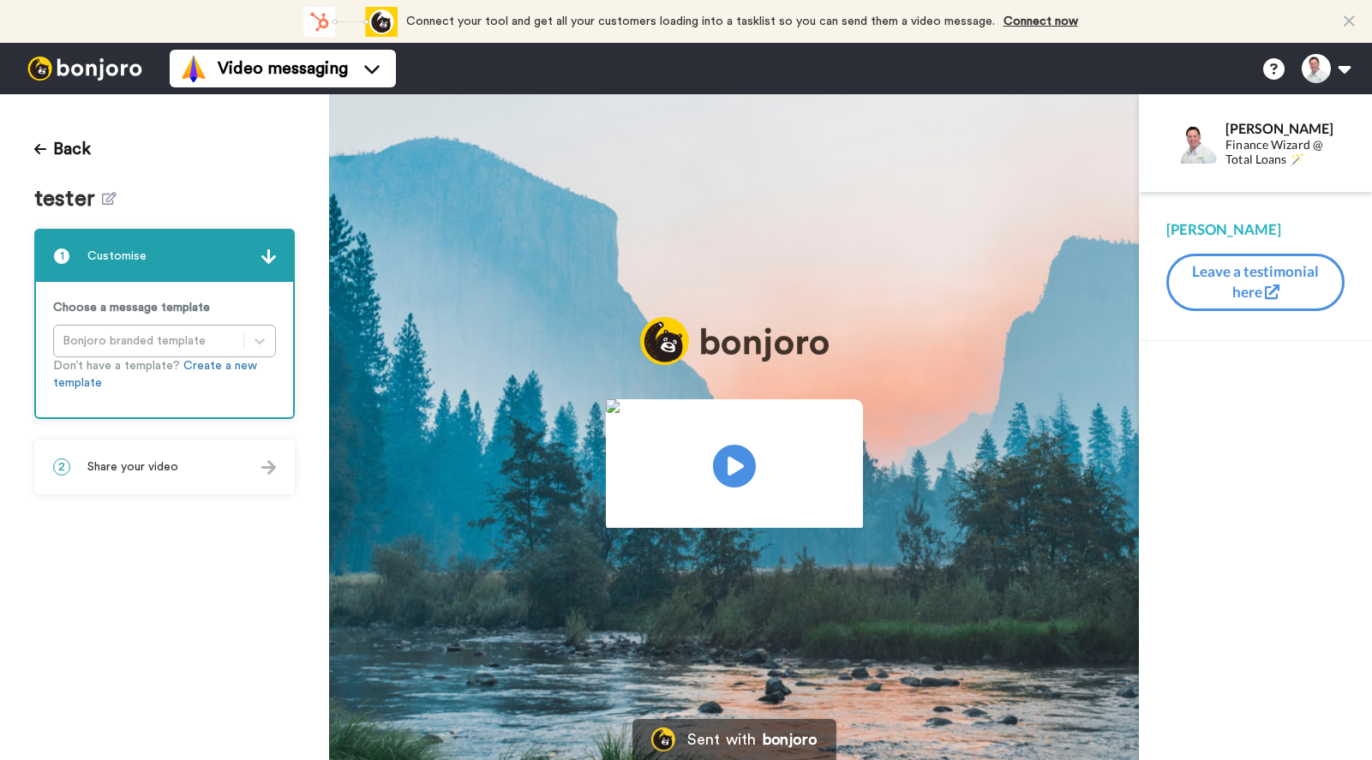
click at [810, 466] on video at bounding box center [734, 463] width 257 height 128
click at [1242, 269] on button "Leave a testimonial here" at bounding box center [1255, 282] width 178 height 57
click at [39, 147] on icon at bounding box center [40, 149] width 12 height 14
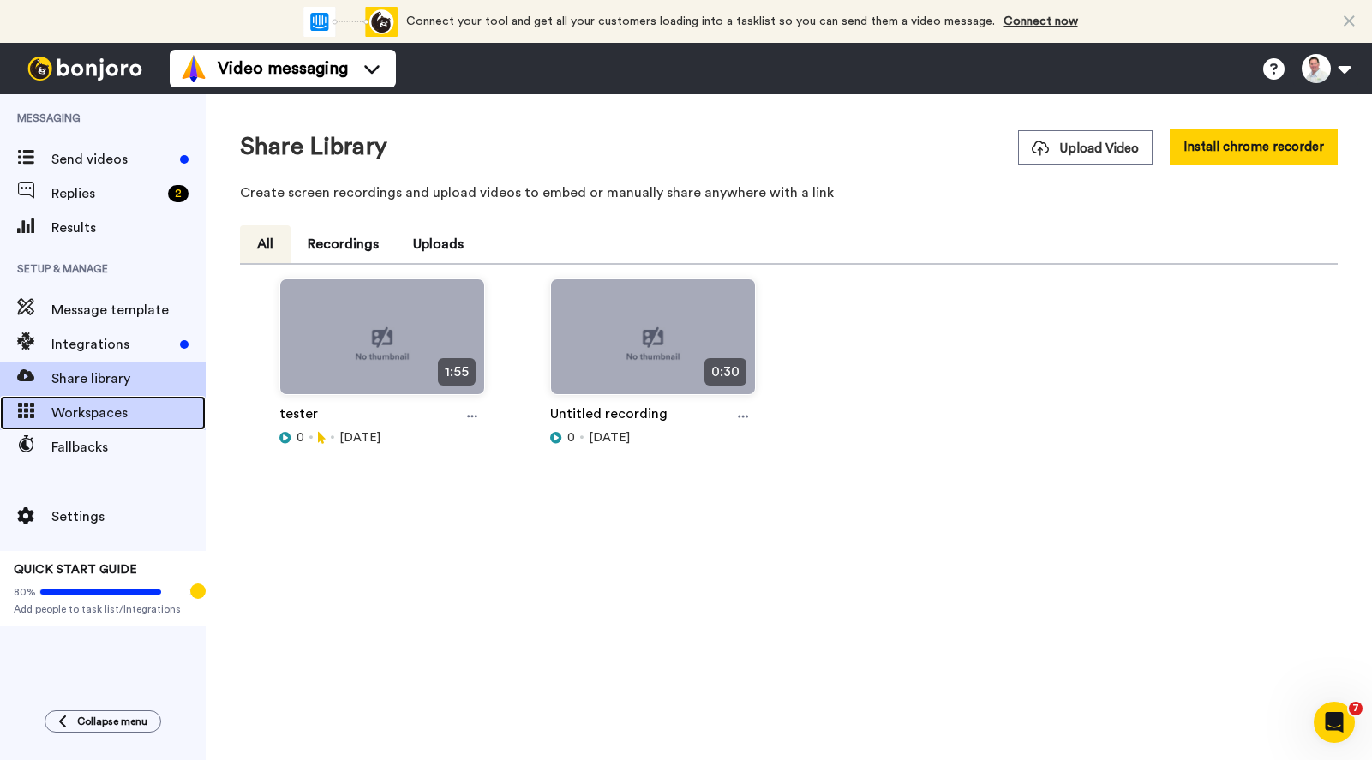
click at [87, 411] on span "Workspaces" at bounding box center [128, 413] width 154 height 21
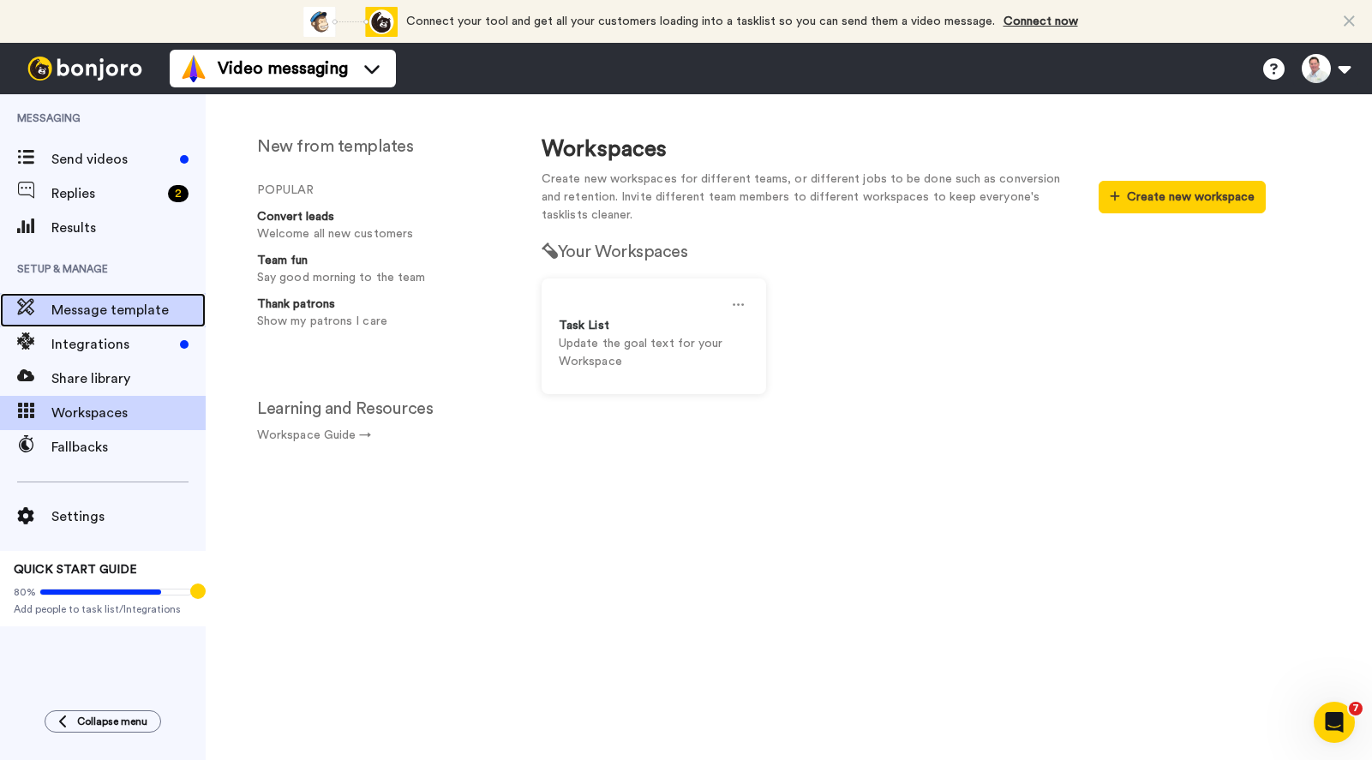
click at [86, 300] on span "Message template" at bounding box center [128, 310] width 154 height 21
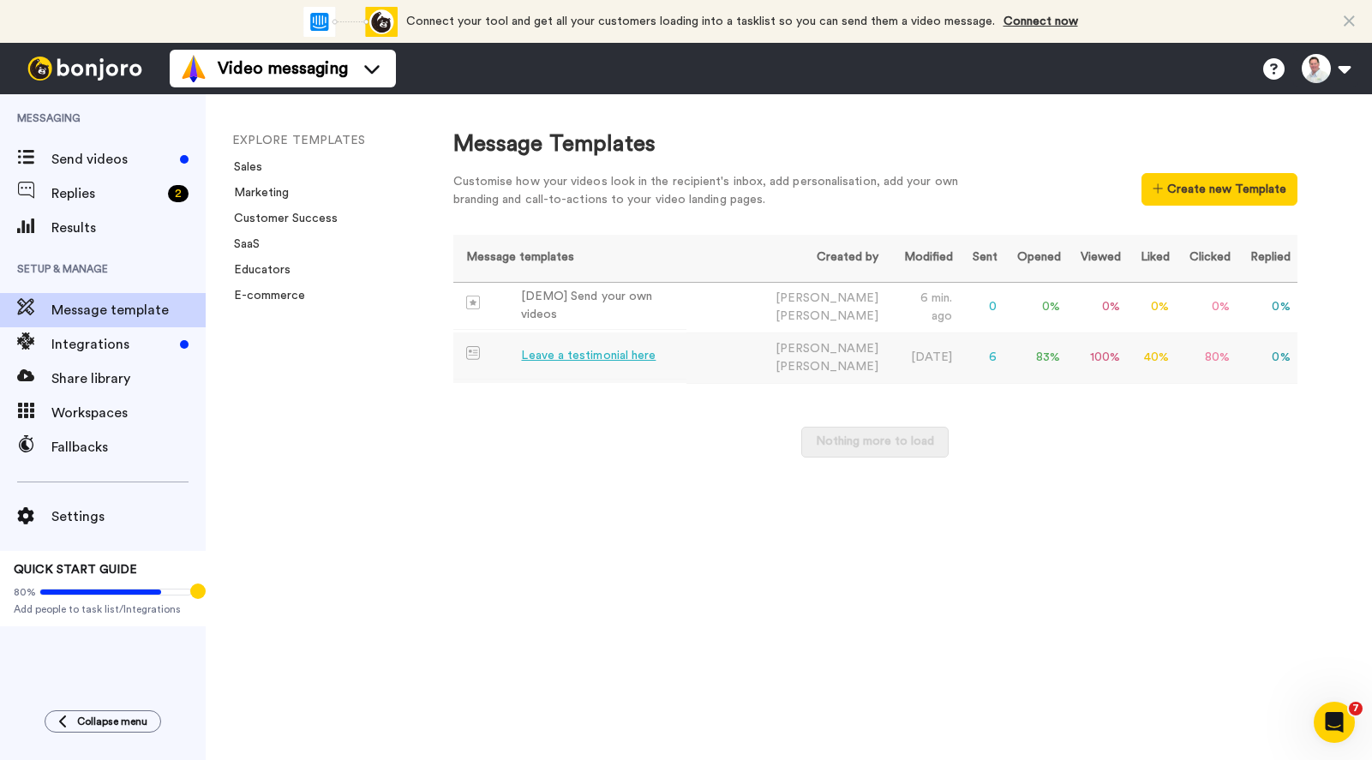
click at [577, 353] on div "Leave a testimonial here" at bounding box center [588, 356] width 134 height 18
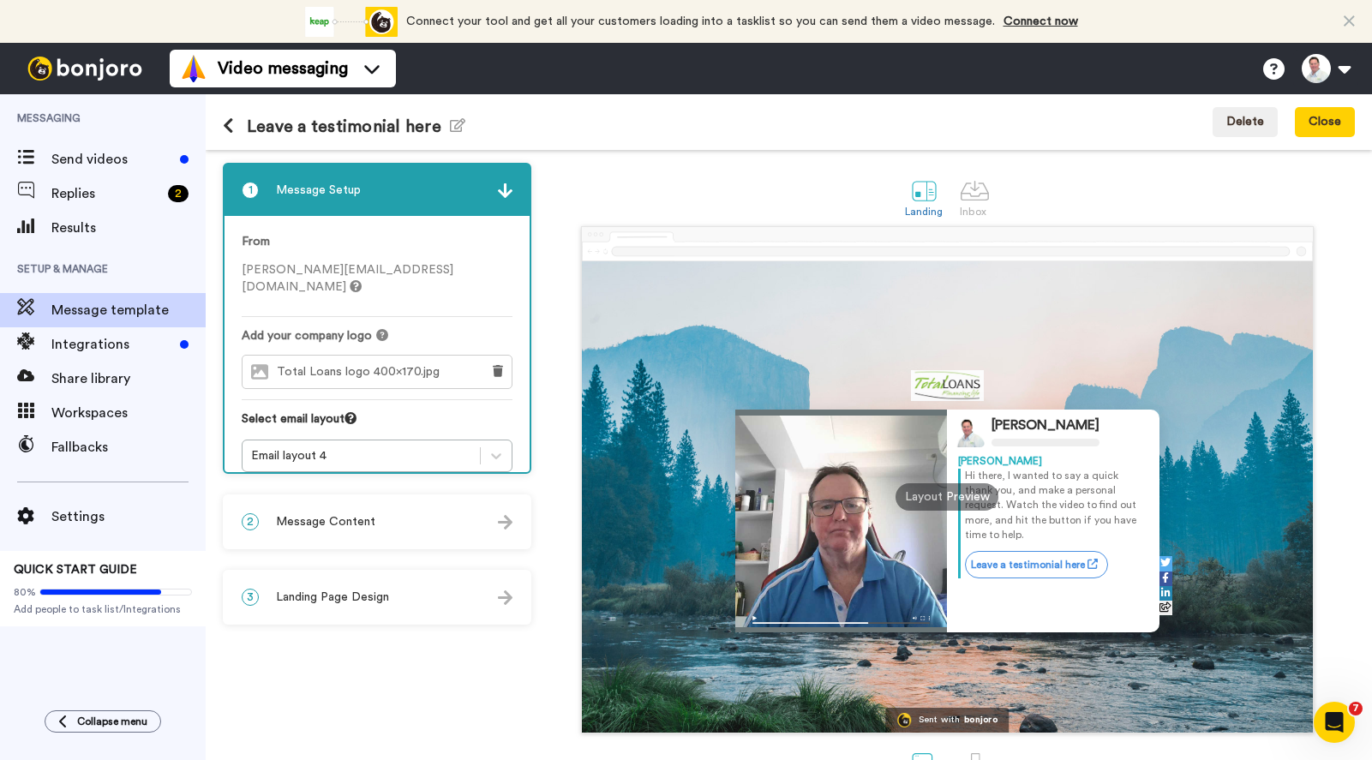
click at [350, 517] on span "Message Content" at bounding box center [325, 521] width 99 height 17
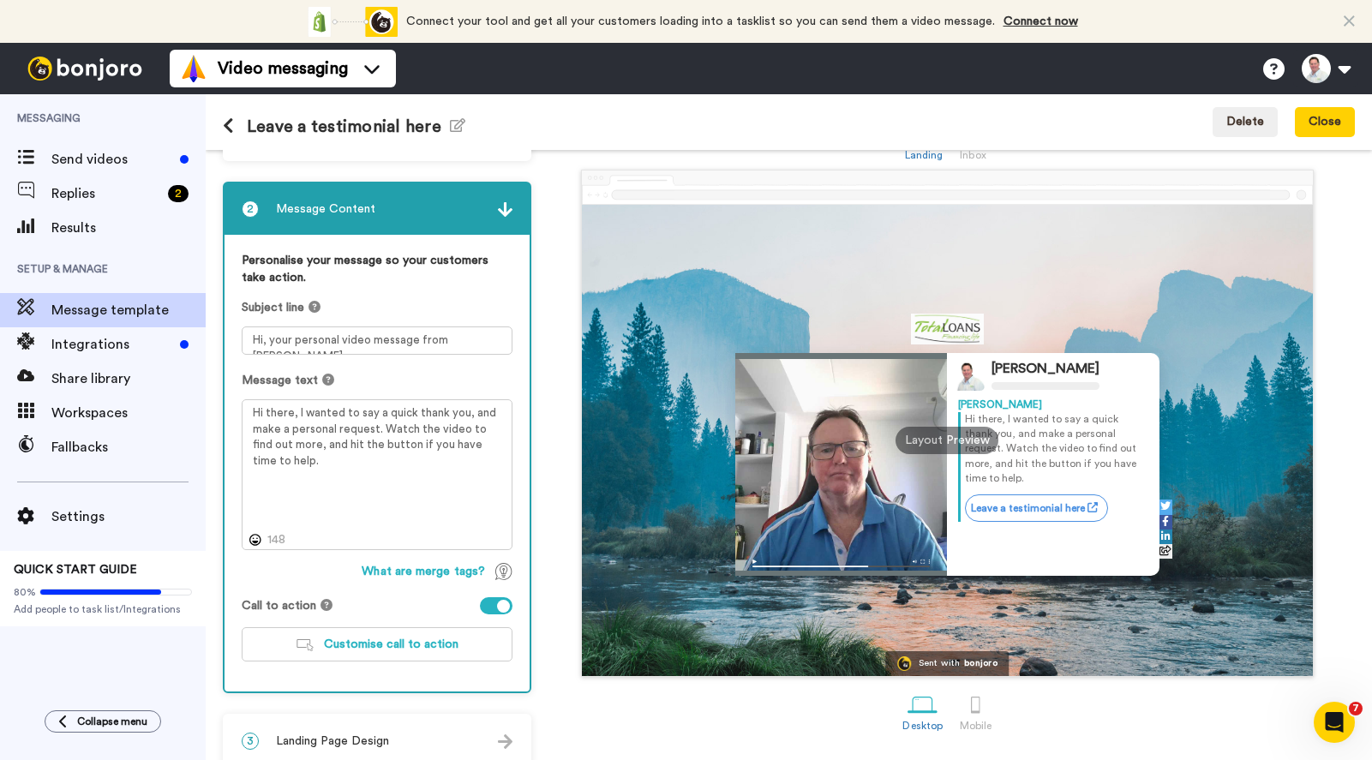
scroll to position [78, 0]
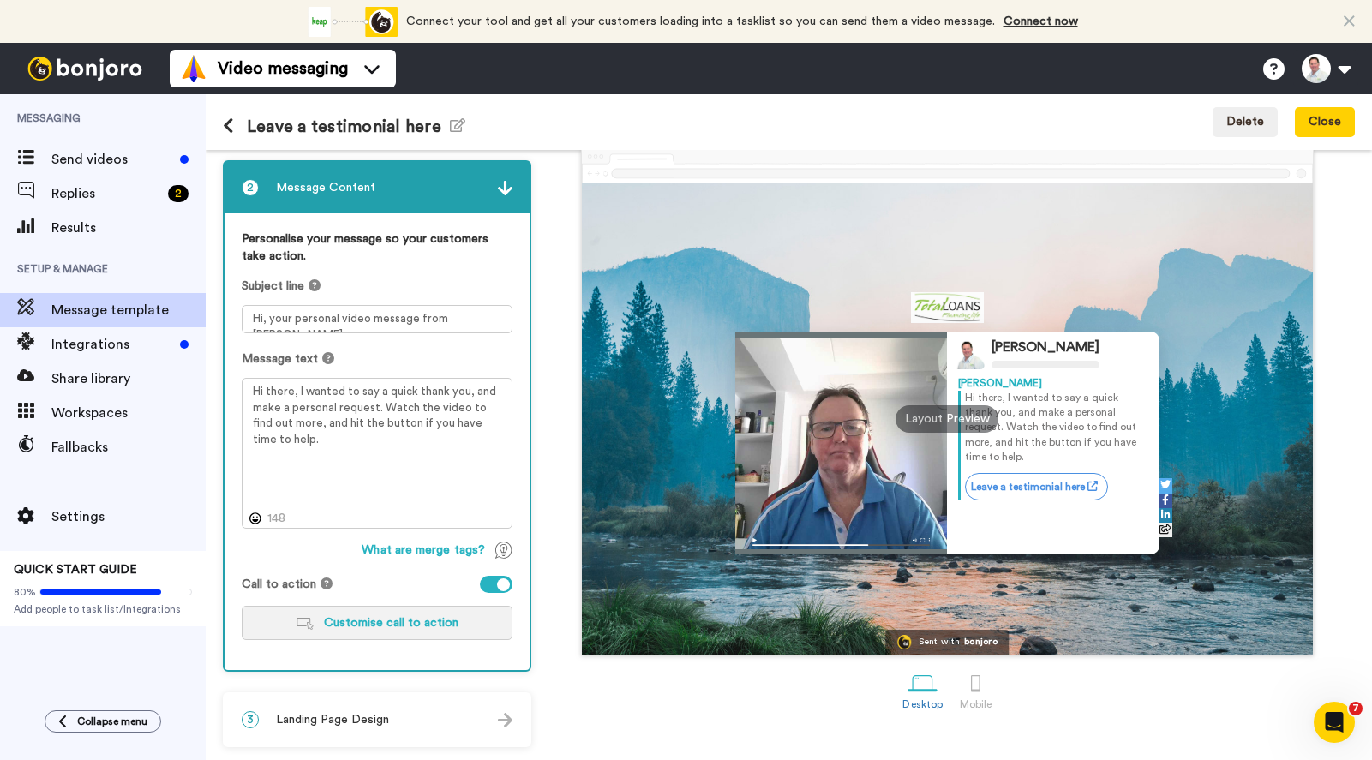
click at [407, 623] on span "Customise call to action" at bounding box center [391, 623] width 134 height 12
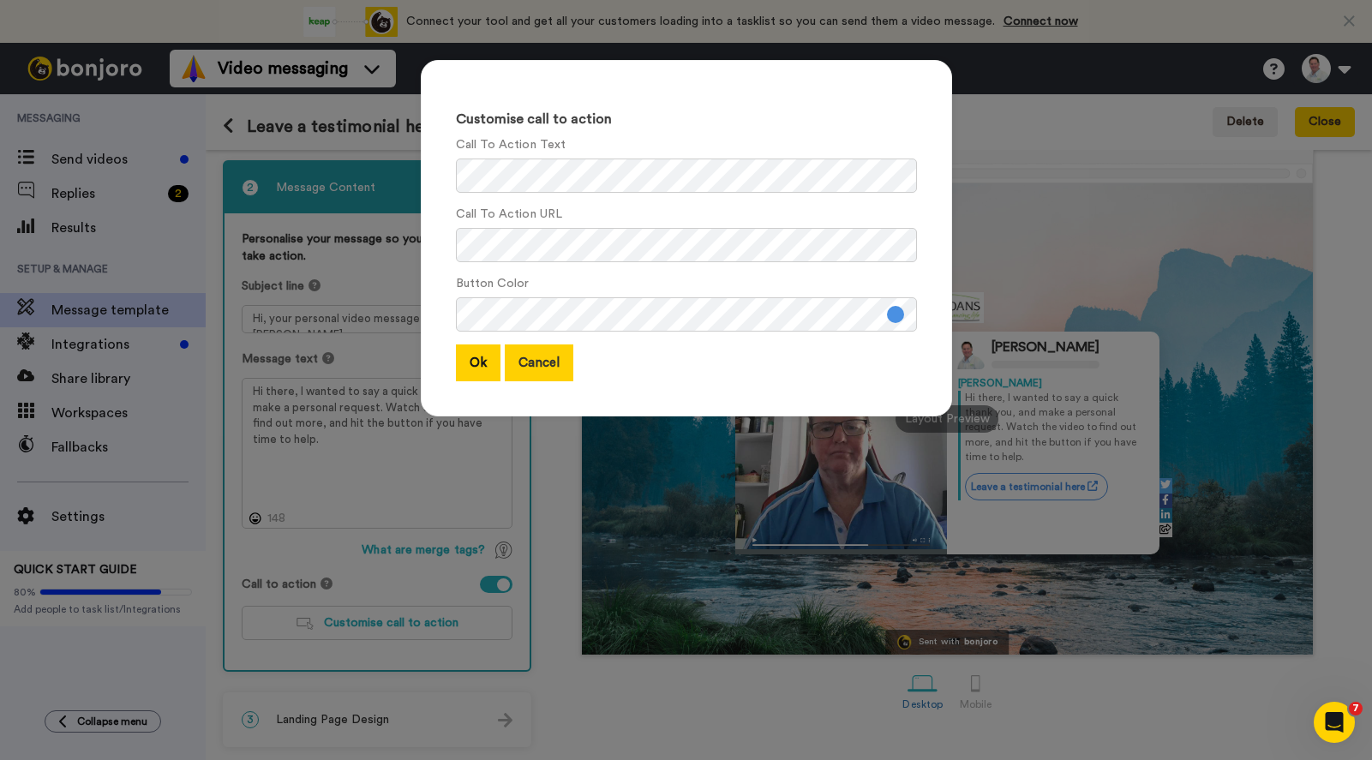
click at [533, 357] on button "Cancel" at bounding box center [539, 362] width 69 height 37
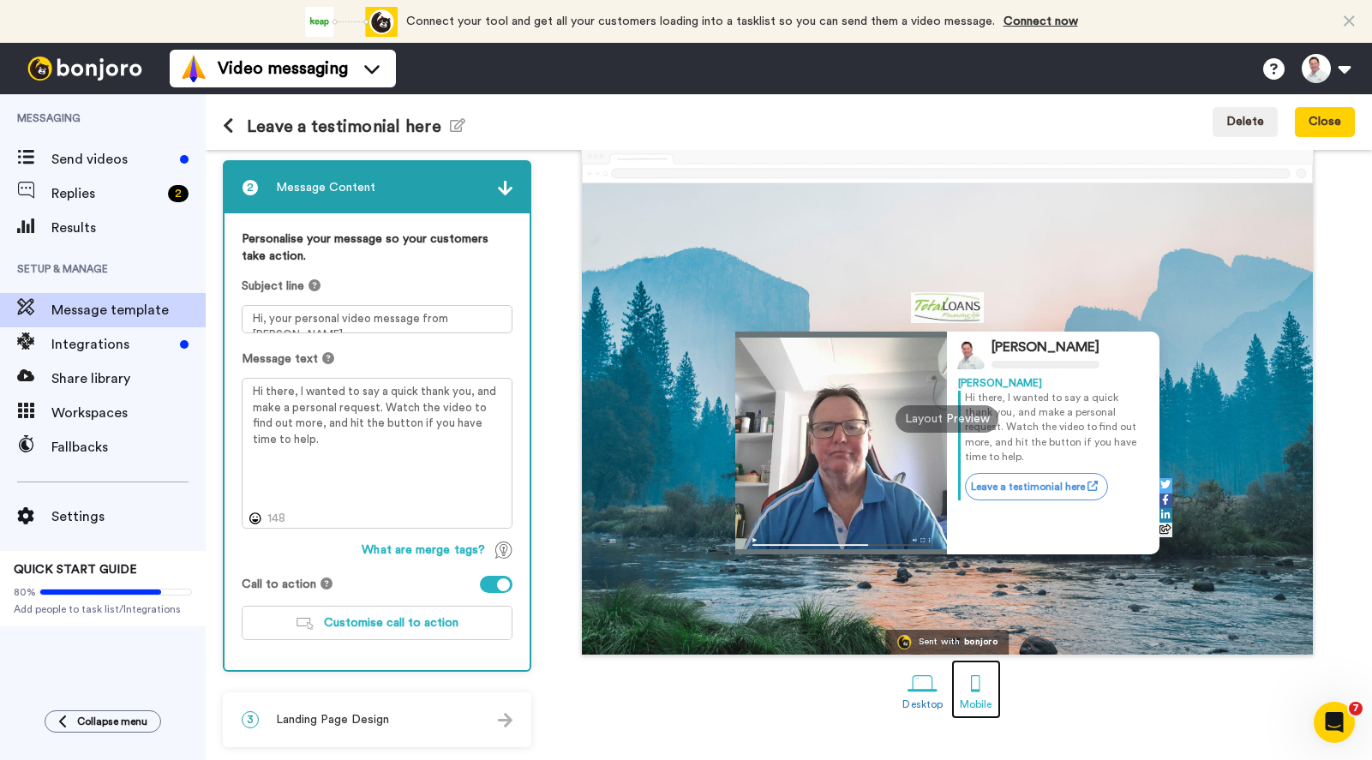
click at [971, 685] on div at bounding box center [975, 683] width 30 height 30
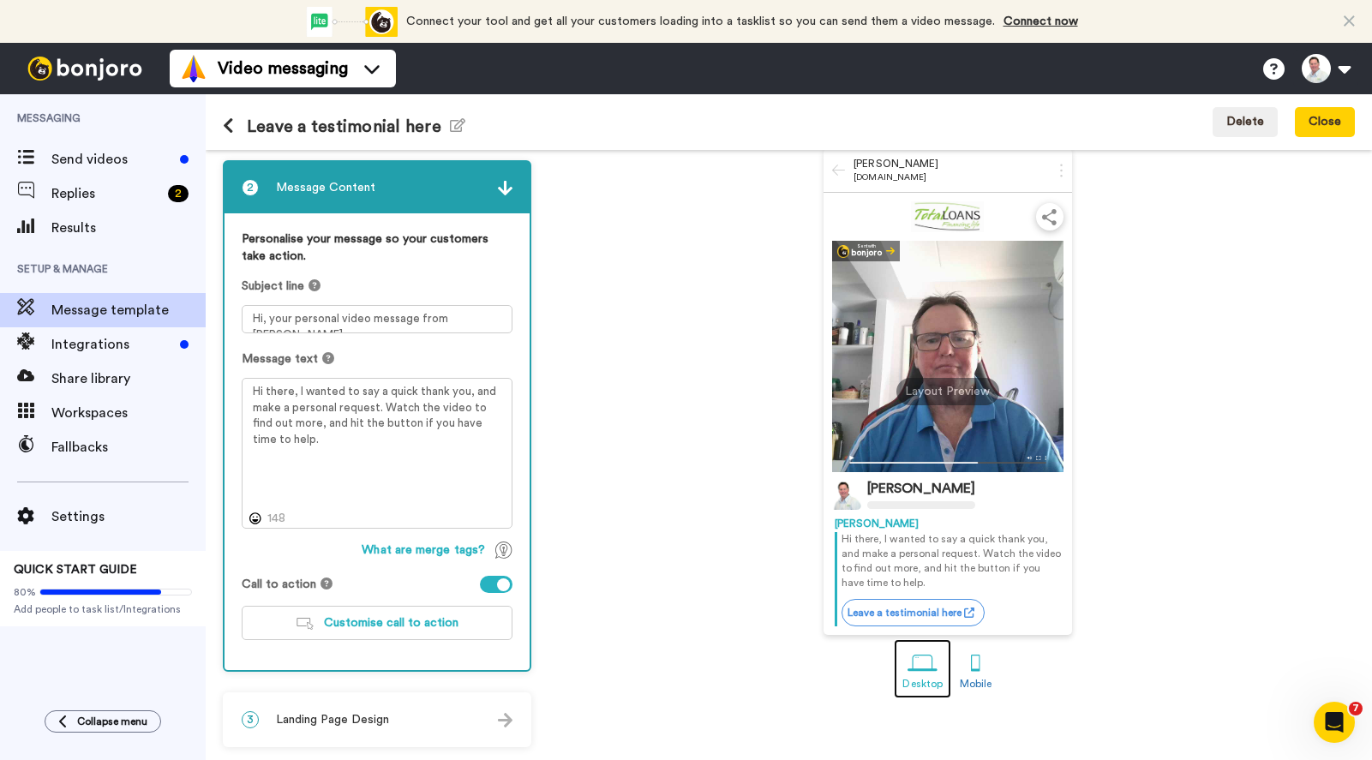
click at [915, 662] on div at bounding box center [922, 663] width 30 height 30
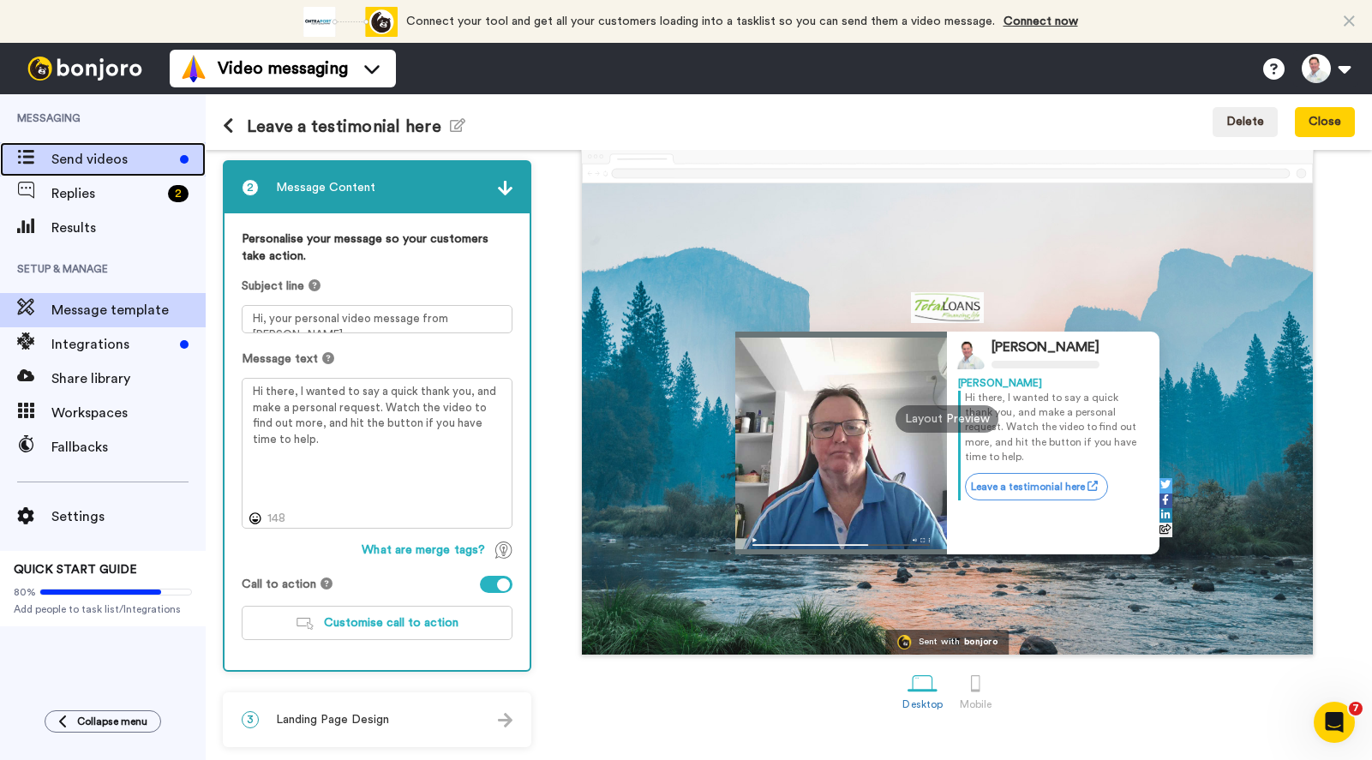
click at [101, 155] on span "Send videos" at bounding box center [112, 159] width 122 height 21
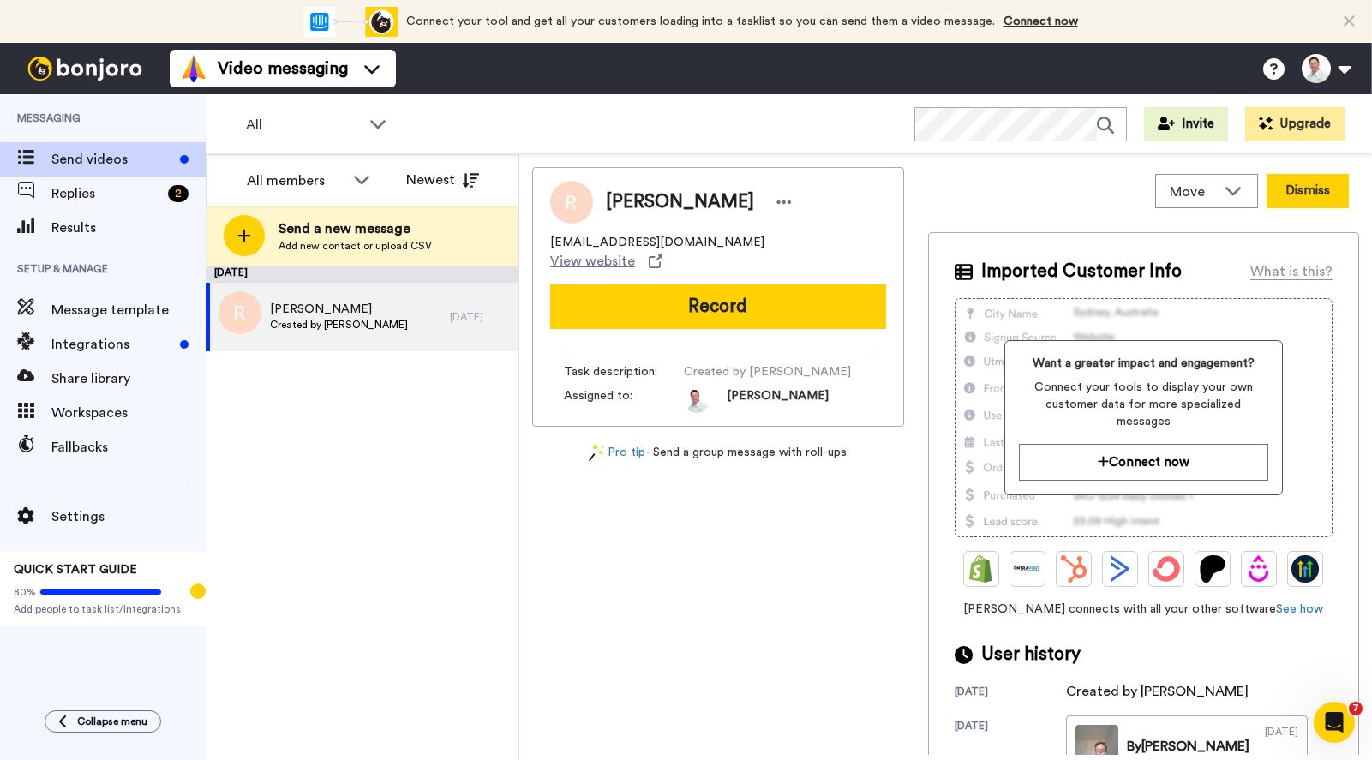
click at [1302, 191] on button "Dismiss" at bounding box center [1307, 191] width 82 height 34
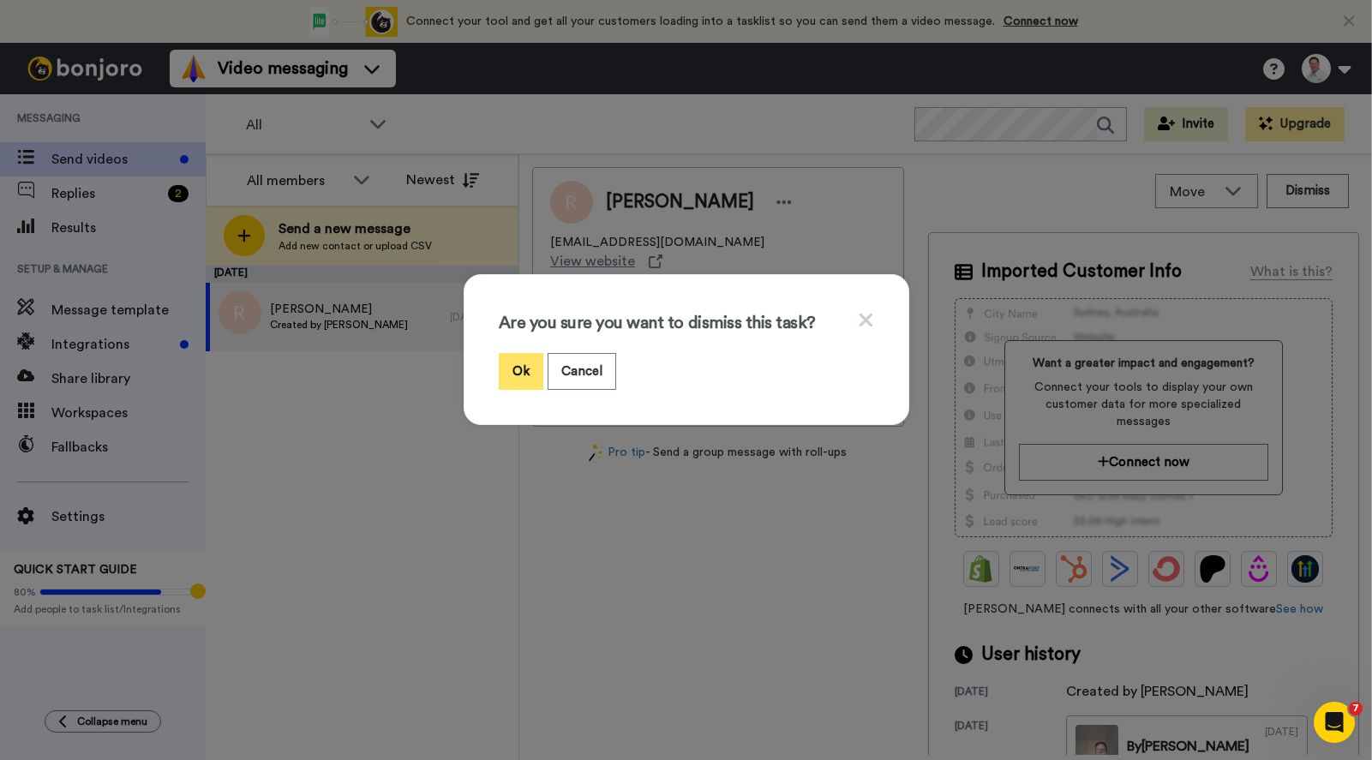
click at [509, 364] on button "Ok" at bounding box center [521, 371] width 45 height 37
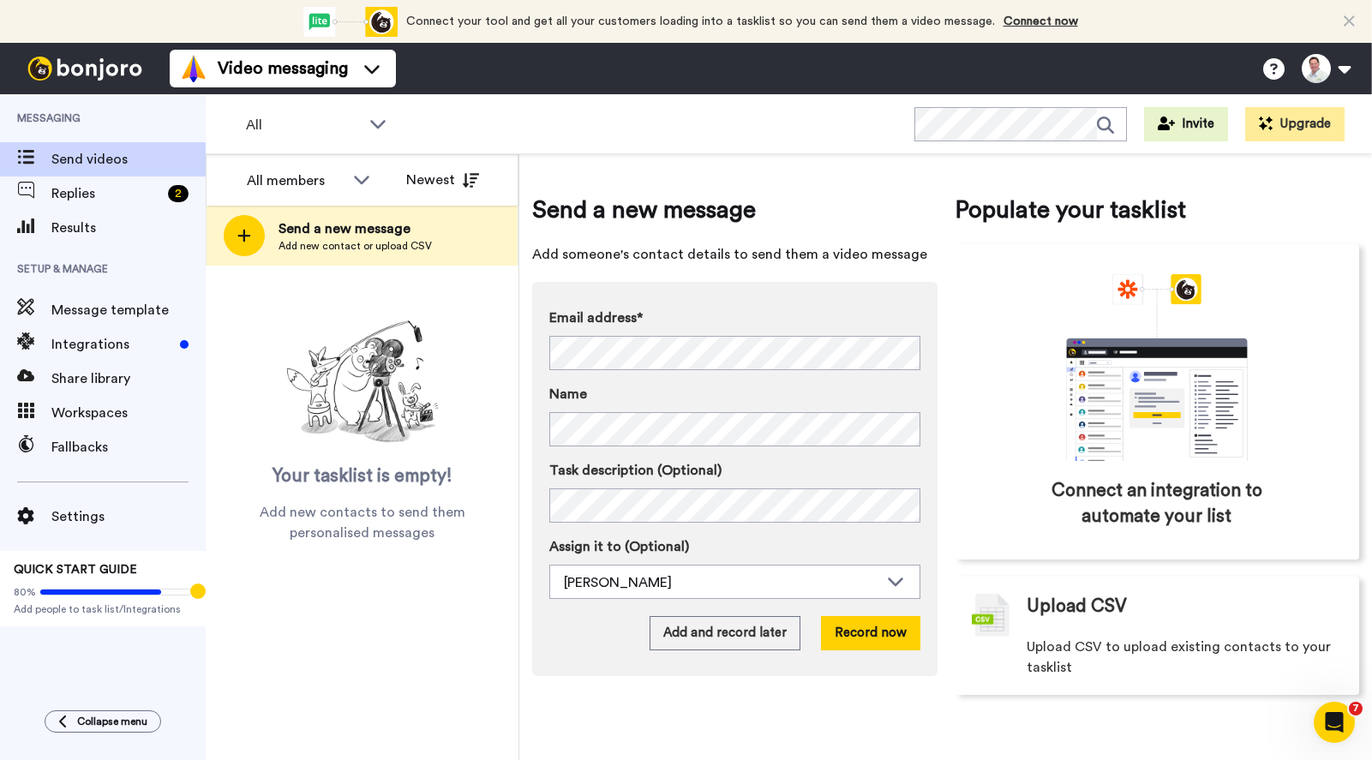
click at [392, 668] on div "All members Newest Send a new message Add new contact or upload CSV Your taskli…" at bounding box center [363, 457] width 314 height 606
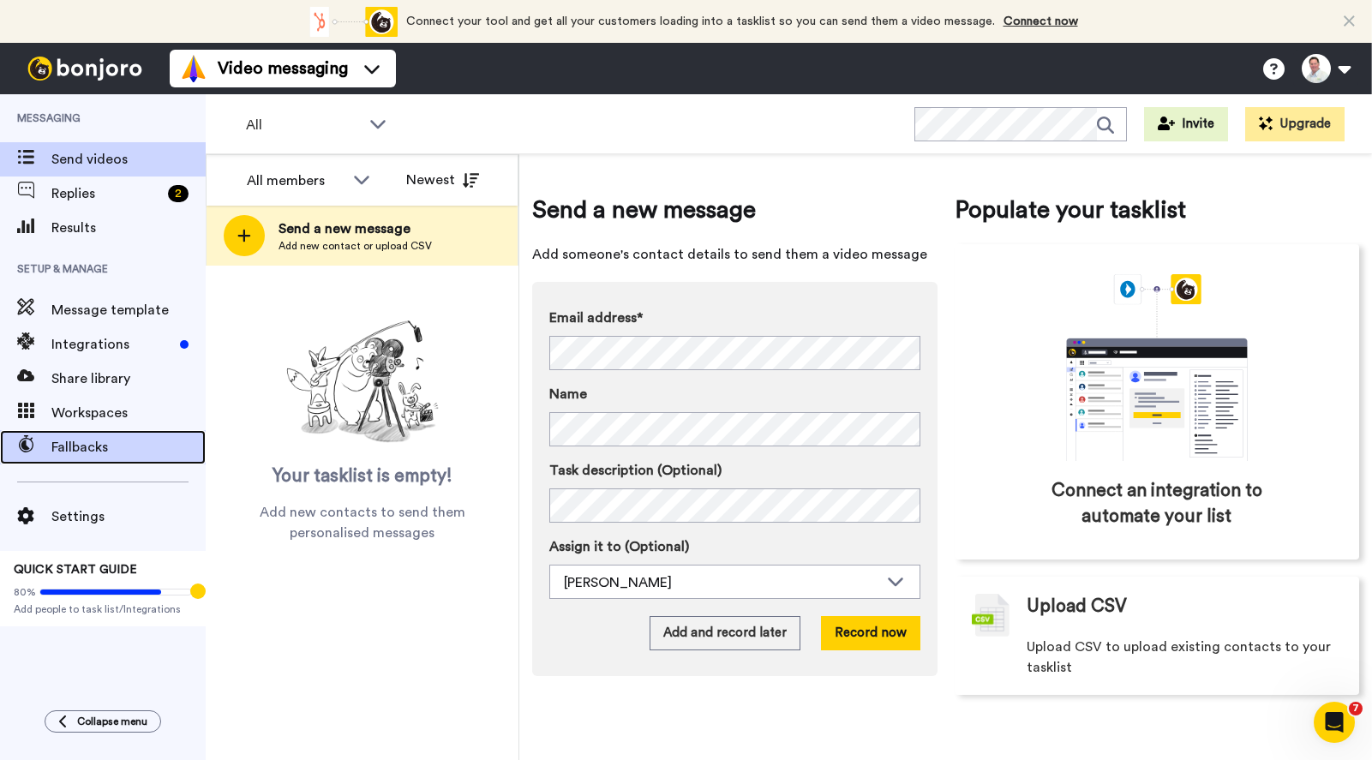
click at [103, 445] on span "Fallbacks" at bounding box center [128, 447] width 154 height 21
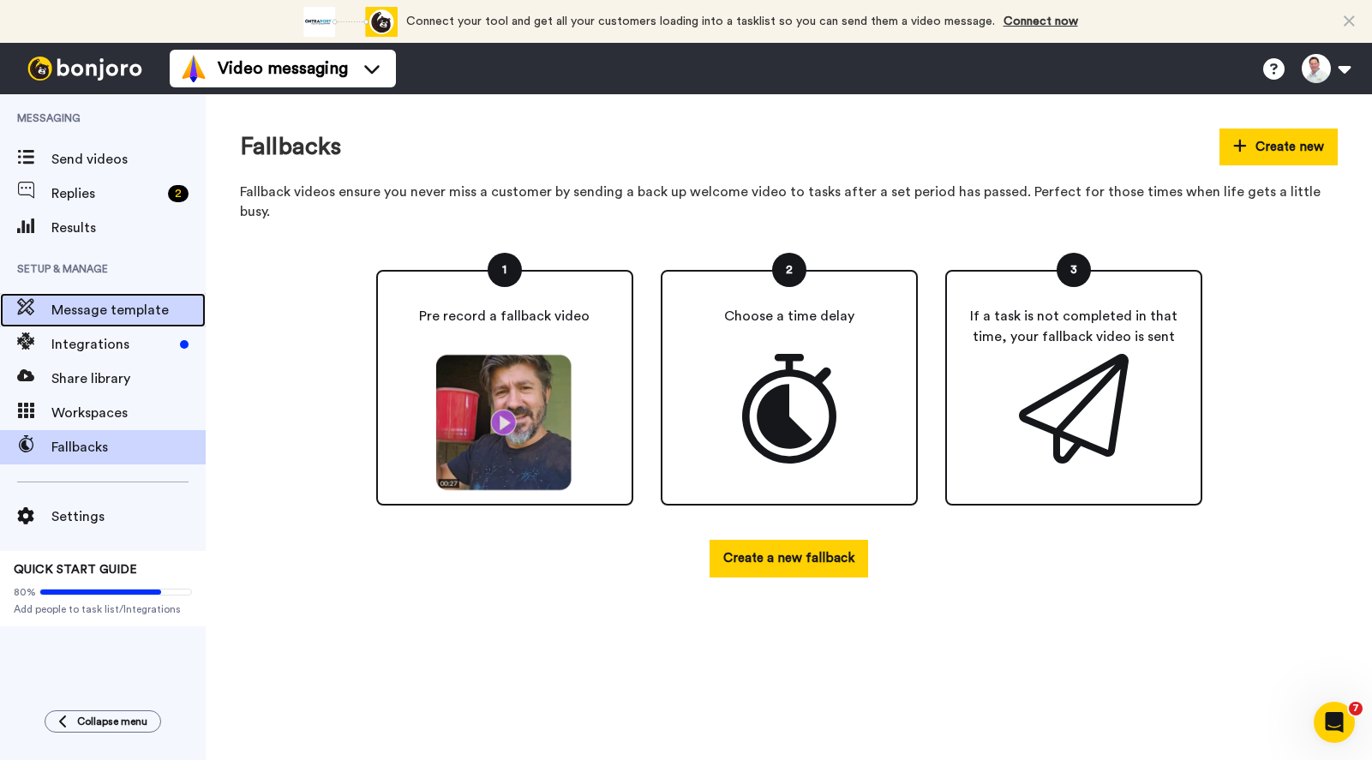
click at [89, 307] on span "Message template" at bounding box center [128, 310] width 154 height 21
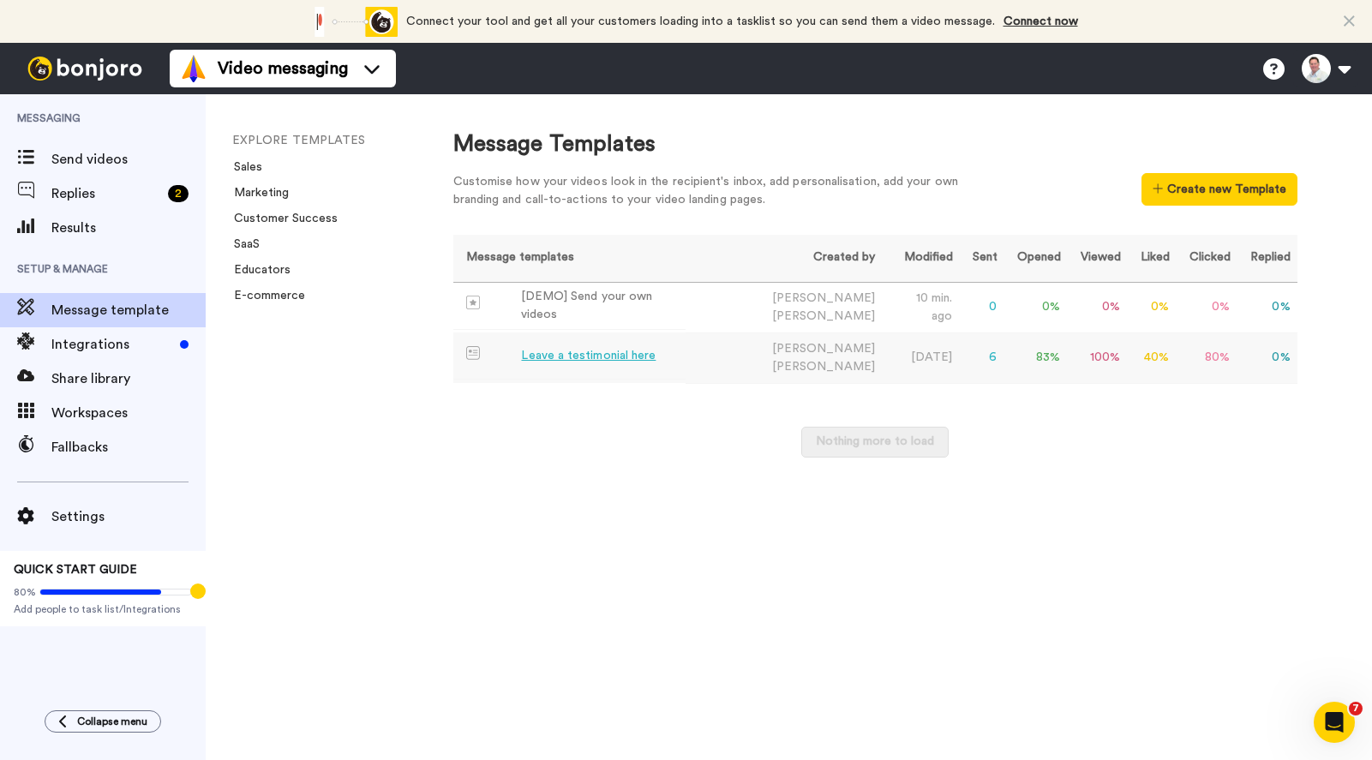
click at [613, 349] on div "Leave a testimonial here" at bounding box center [588, 356] width 134 height 18
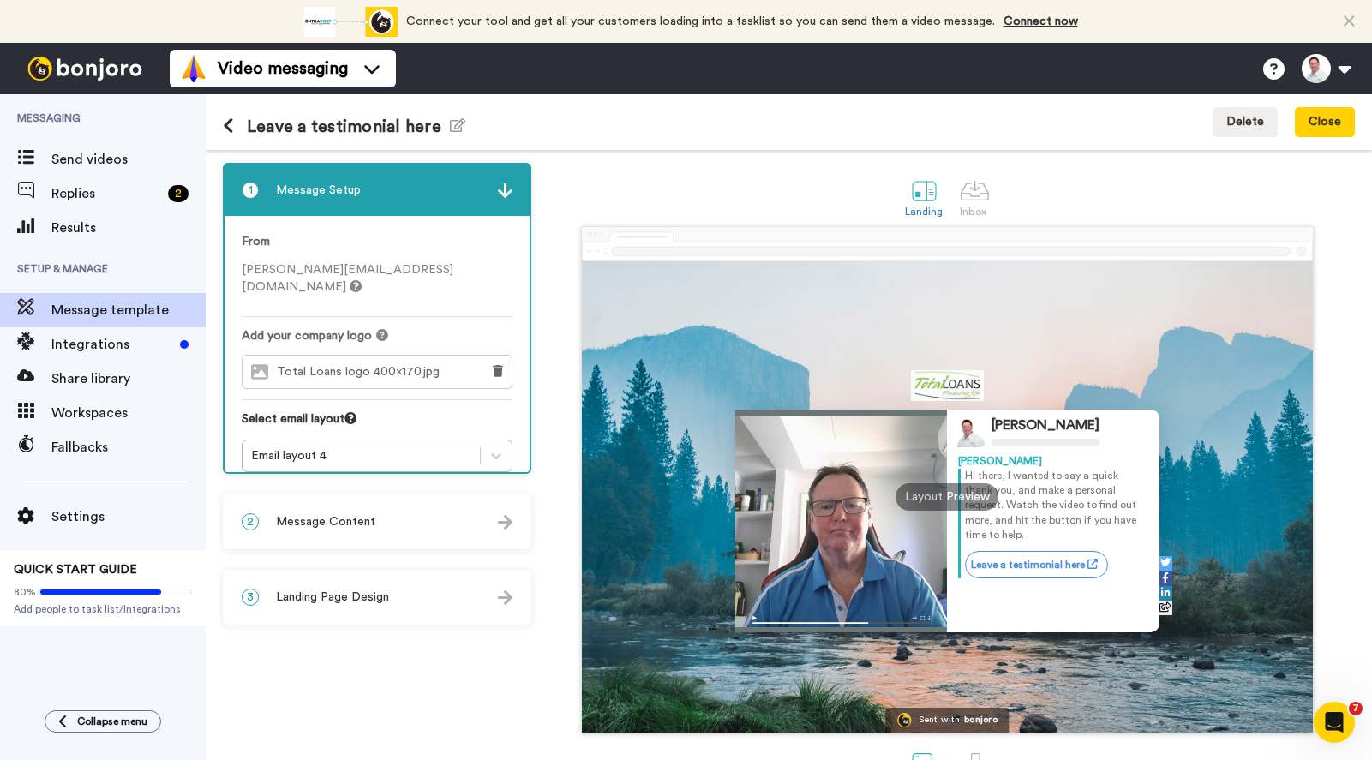
click at [798, 530] on div at bounding box center [841, 520] width 212 height 223
click at [746, 614] on img at bounding box center [841, 619] width 212 height 25
click at [869, 540] on div at bounding box center [841, 520] width 212 height 223
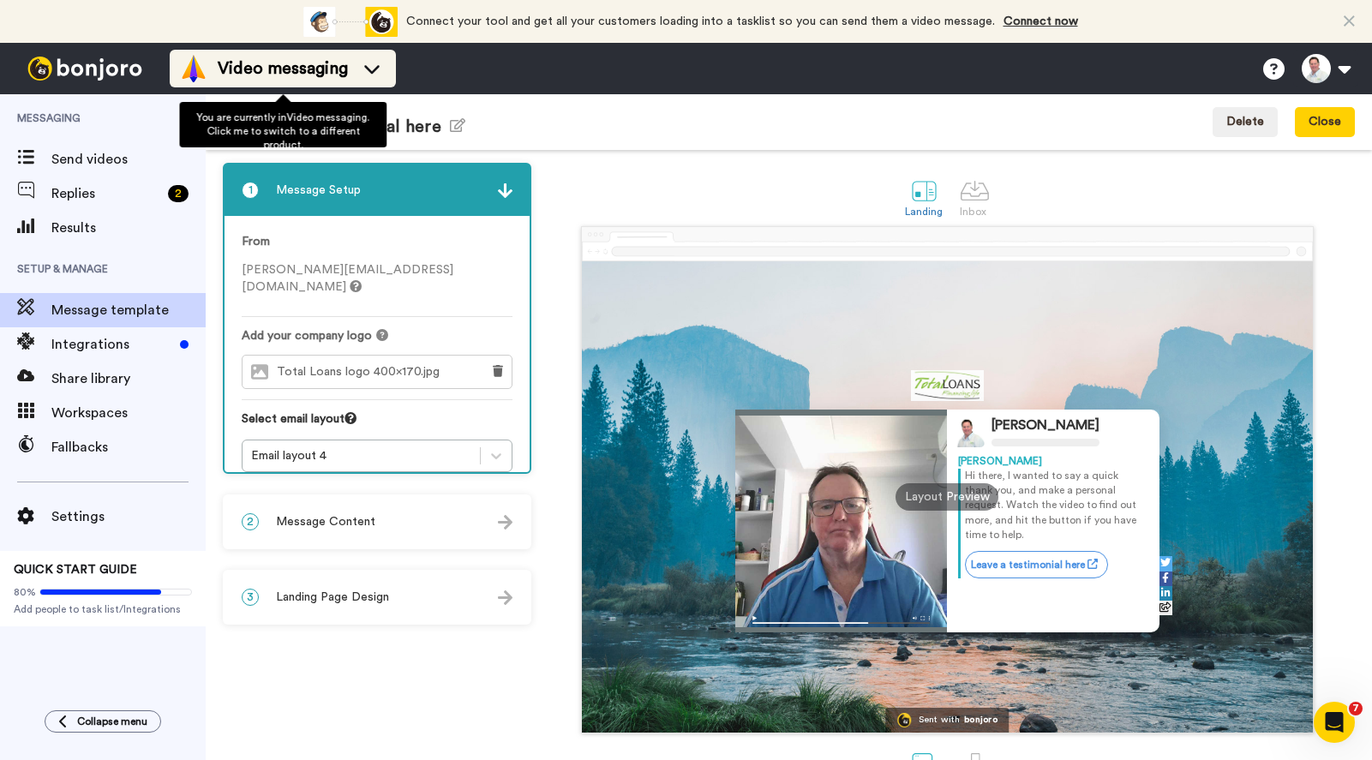
click at [332, 63] on span "Video messaging" at bounding box center [283, 69] width 130 height 24
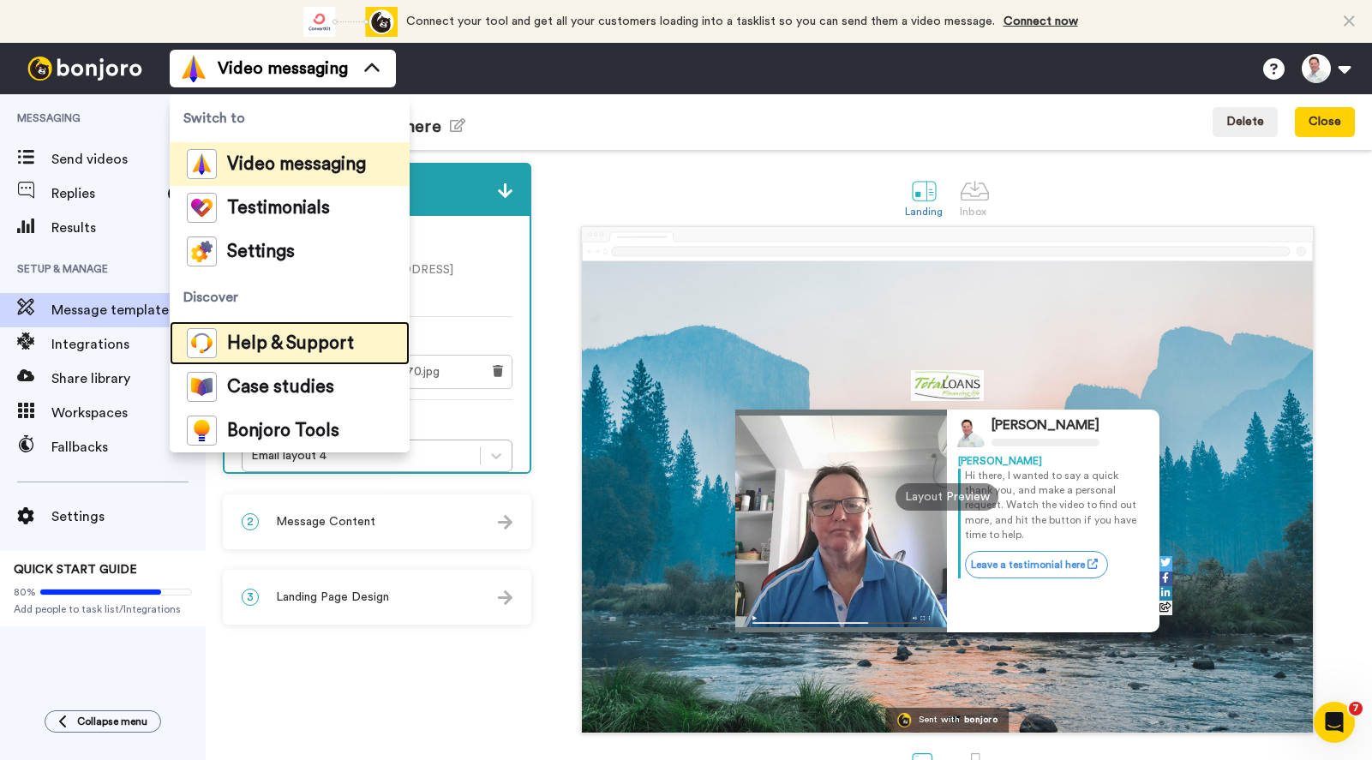
click at [294, 338] on span "Help & Support" at bounding box center [290, 343] width 127 height 17
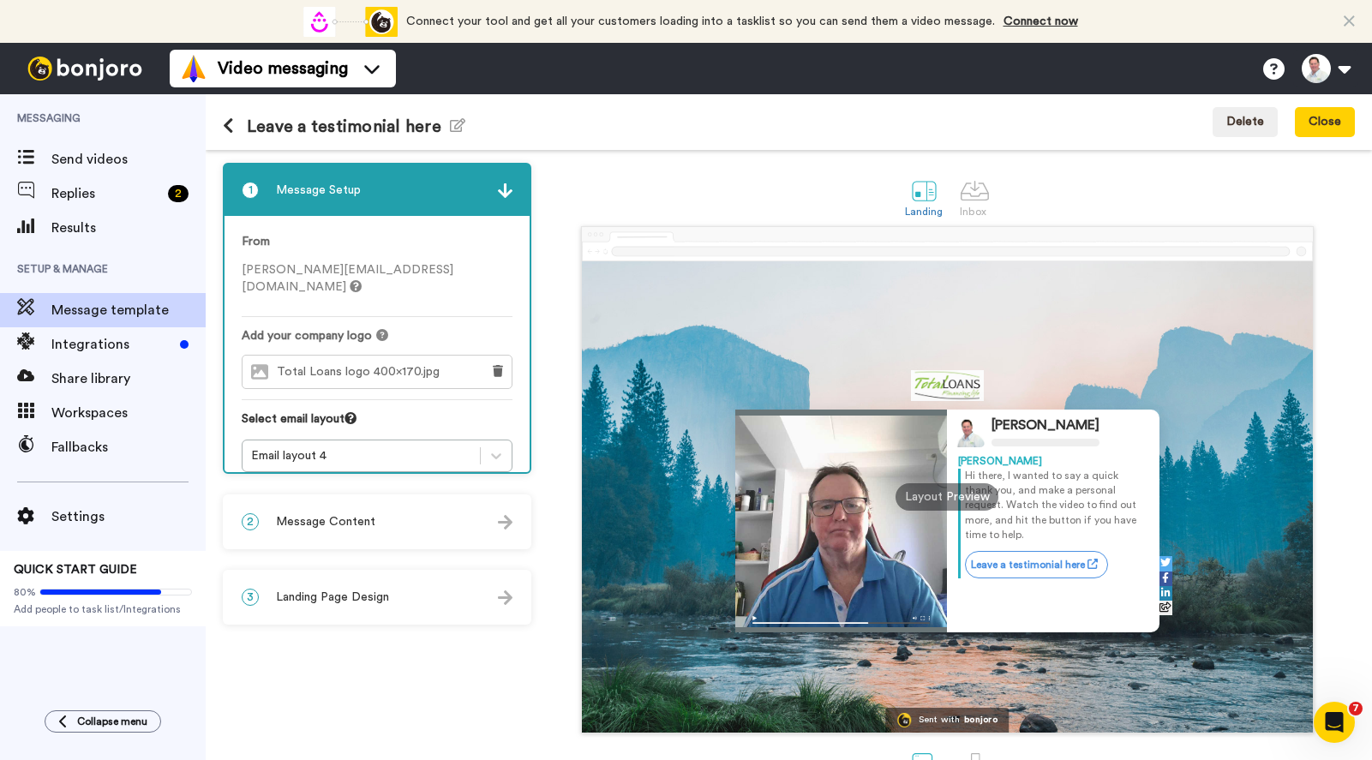
click at [643, 105] on div "Leave a testimonial here Edit name Delete Close" at bounding box center [789, 122] width 1166 height 56
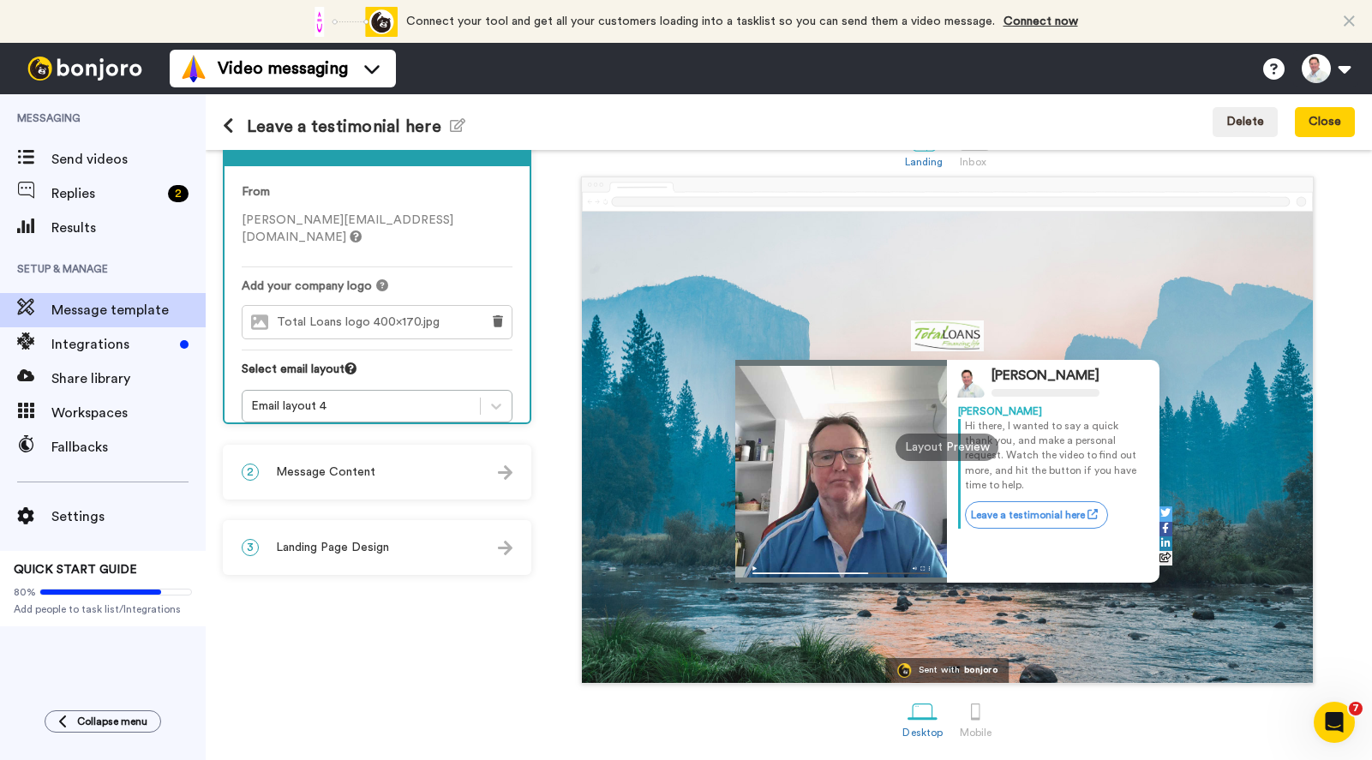
click at [354, 547] on span "Landing Page Design" at bounding box center [332, 547] width 113 height 17
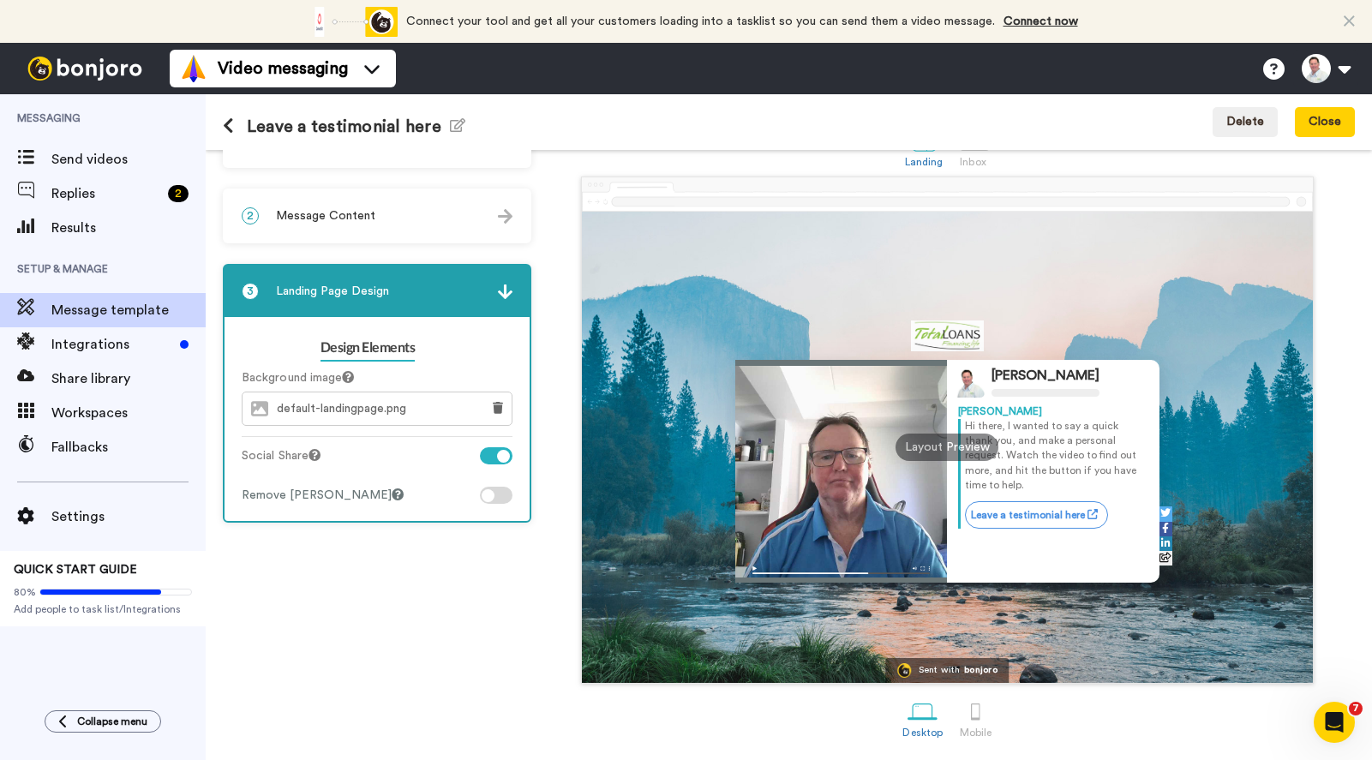
scroll to position [0, 0]
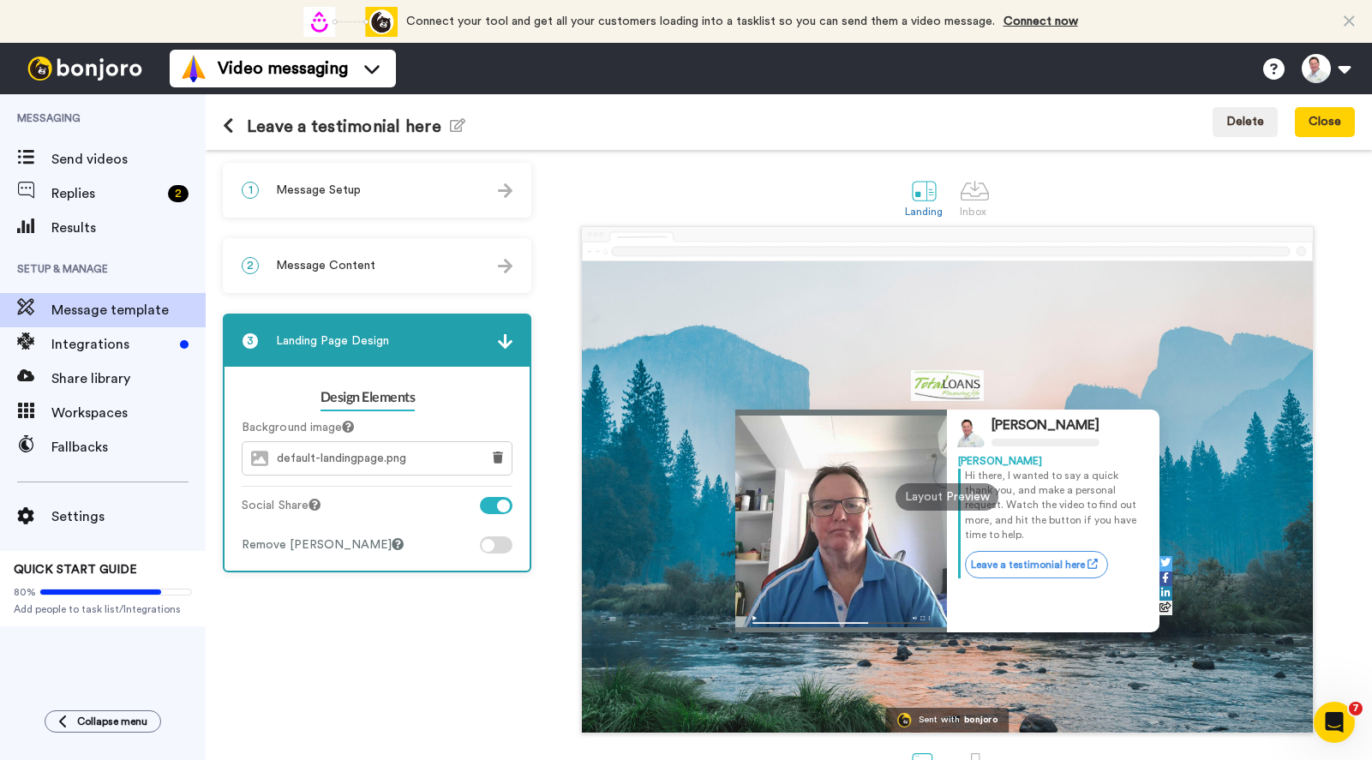
click at [348, 265] on span "Message Content" at bounding box center [325, 265] width 99 height 17
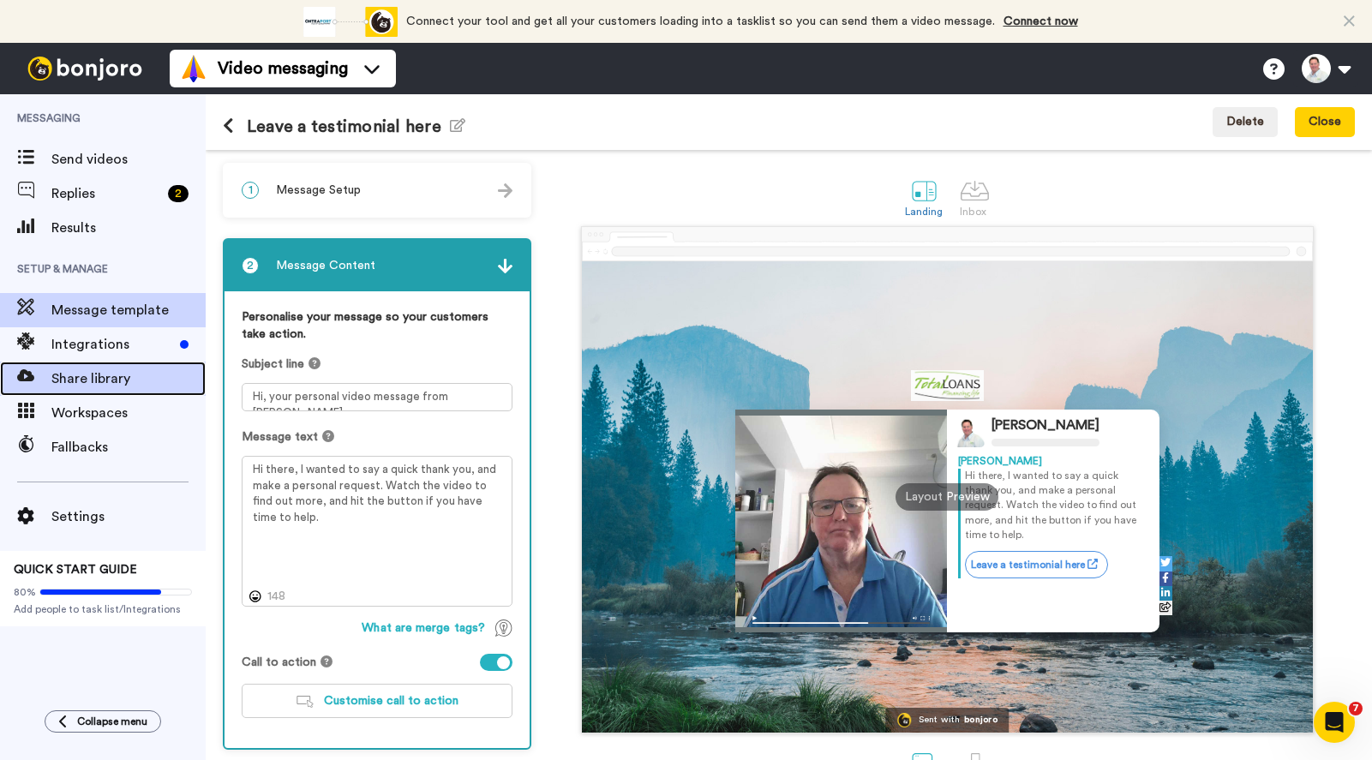
click at [106, 372] on span "Share library" at bounding box center [128, 378] width 154 height 21
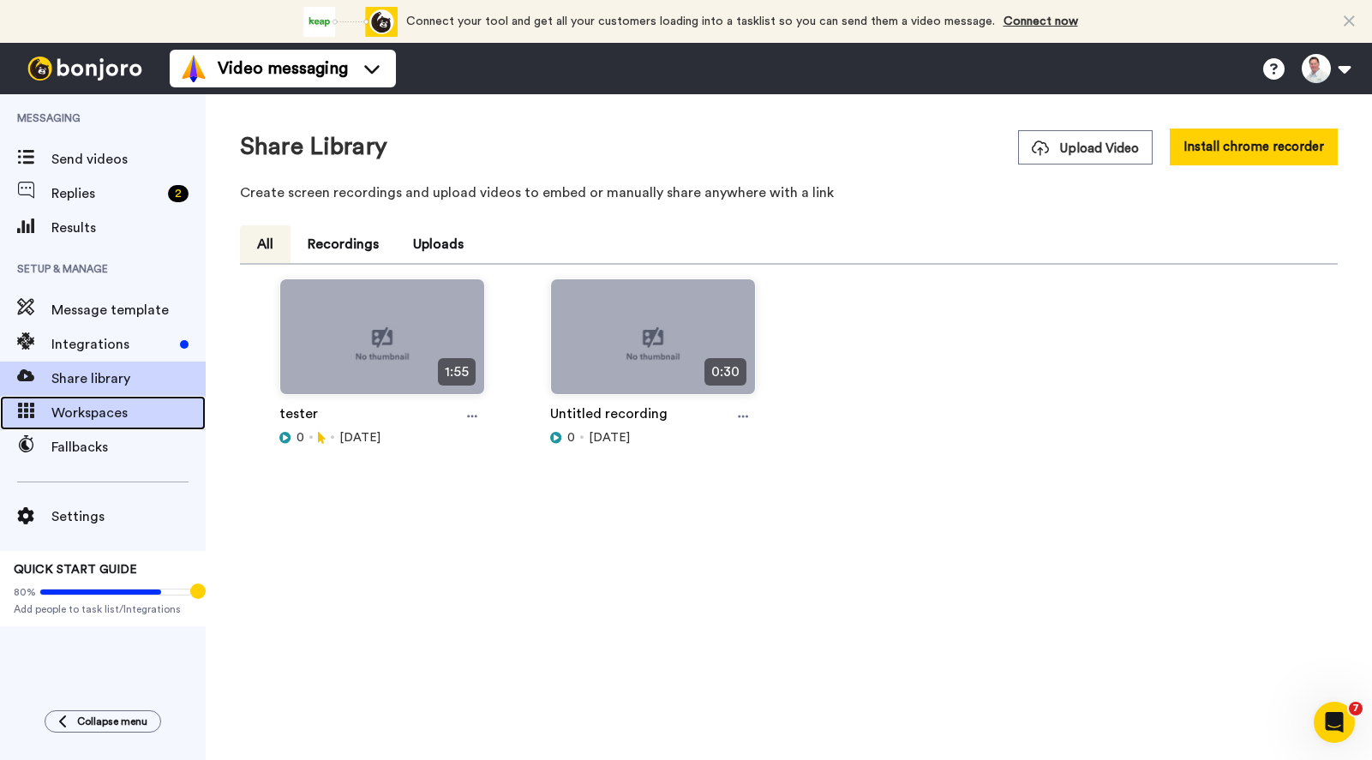
click at [89, 409] on span "Workspaces" at bounding box center [128, 413] width 154 height 21
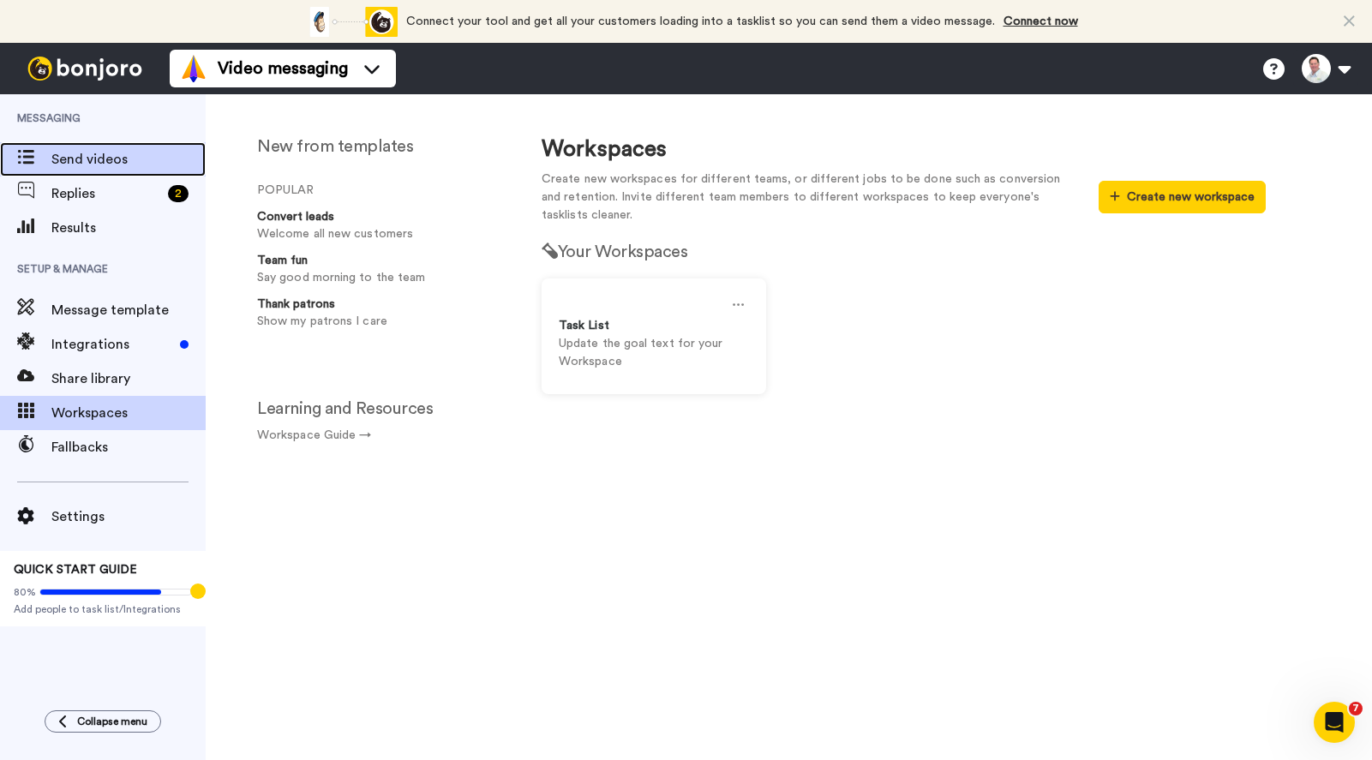
click at [70, 151] on span "Send videos" at bounding box center [128, 159] width 154 height 21
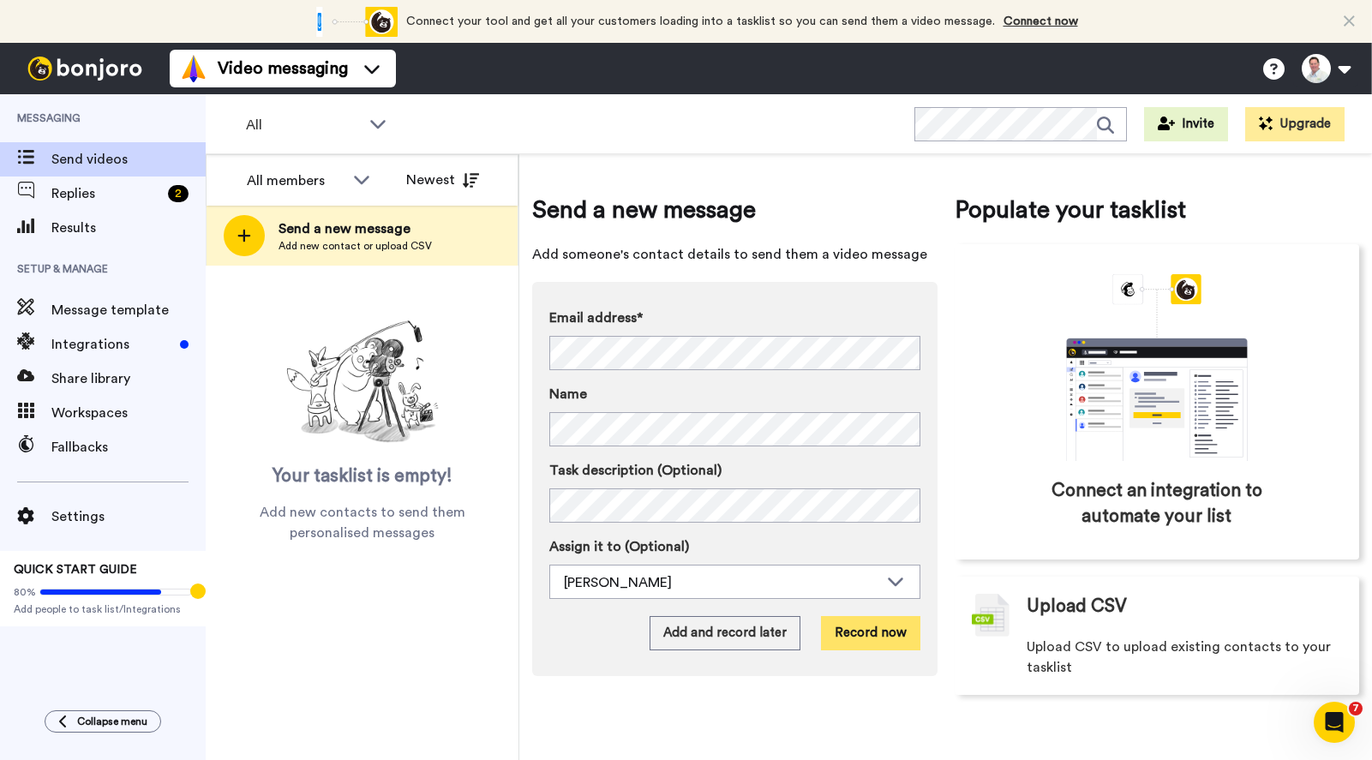
click at [872, 622] on button "Record now" at bounding box center [870, 633] width 99 height 34
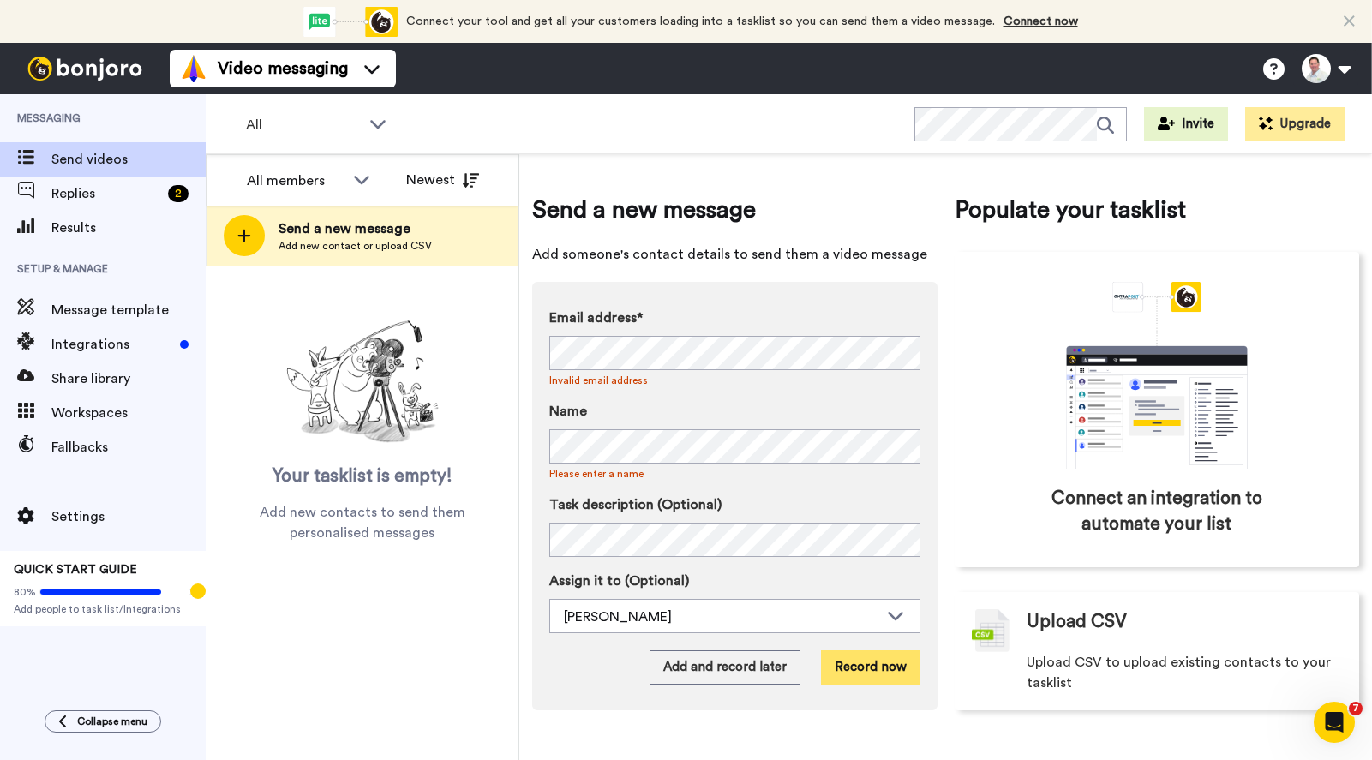
click at [878, 662] on button "Record now" at bounding box center [870, 667] width 99 height 34
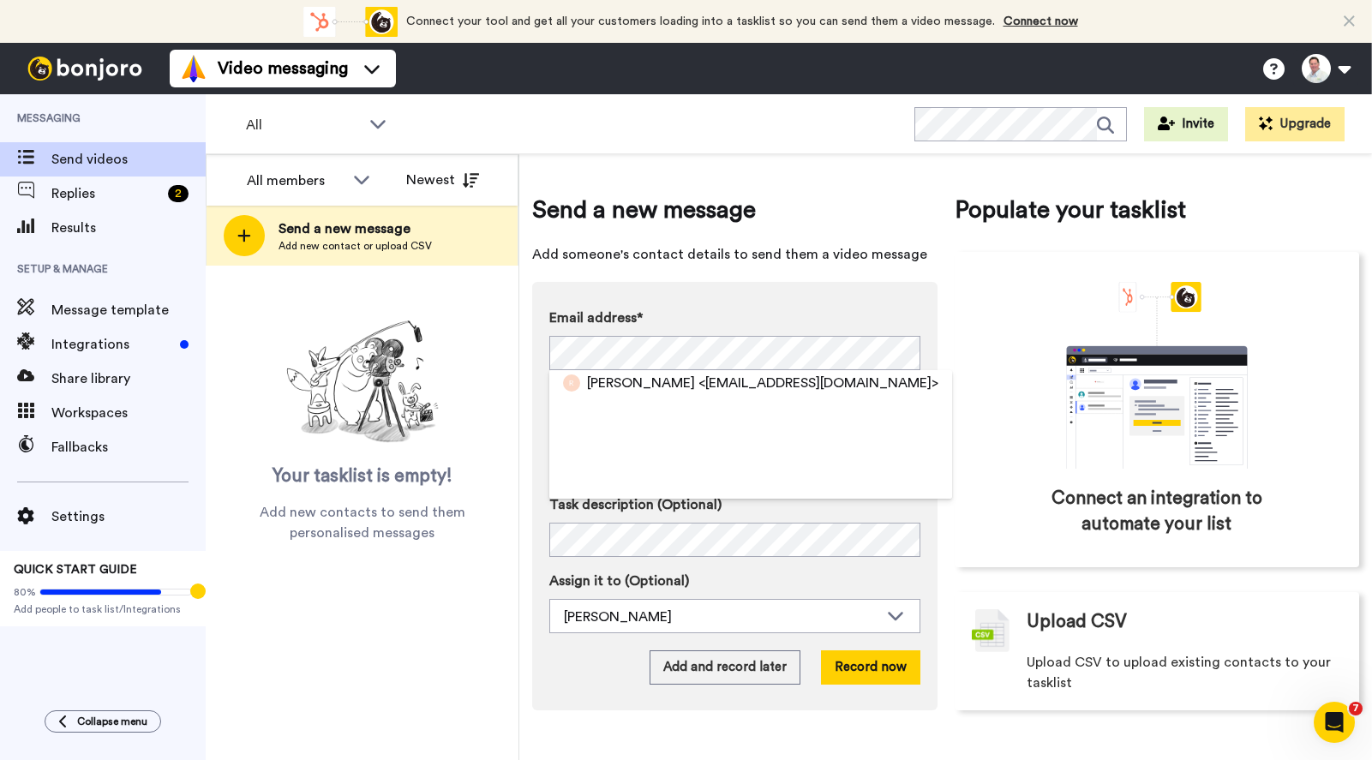
click at [585, 672] on div "Add and record later Record now" at bounding box center [734, 667] width 371 height 34
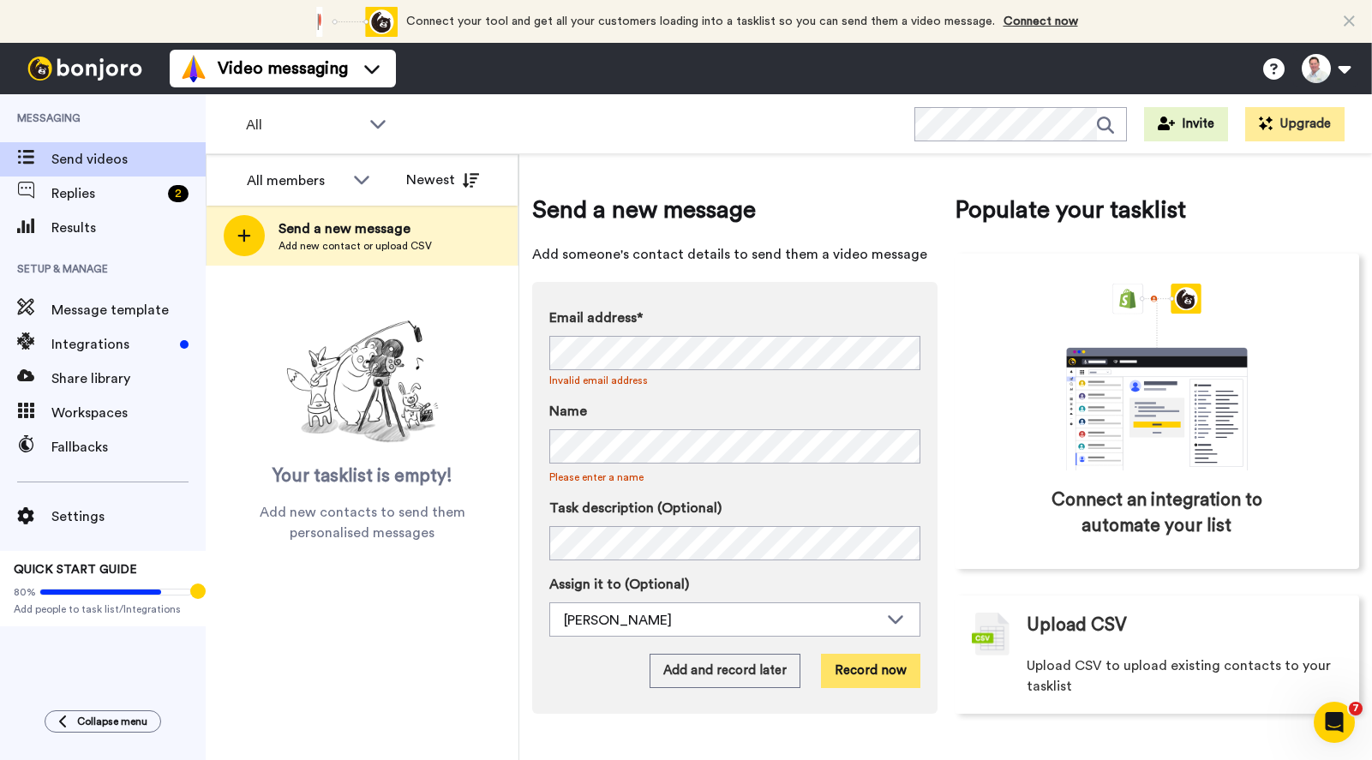
click at [887, 672] on button "Record now" at bounding box center [870, 671] width 99 height 34
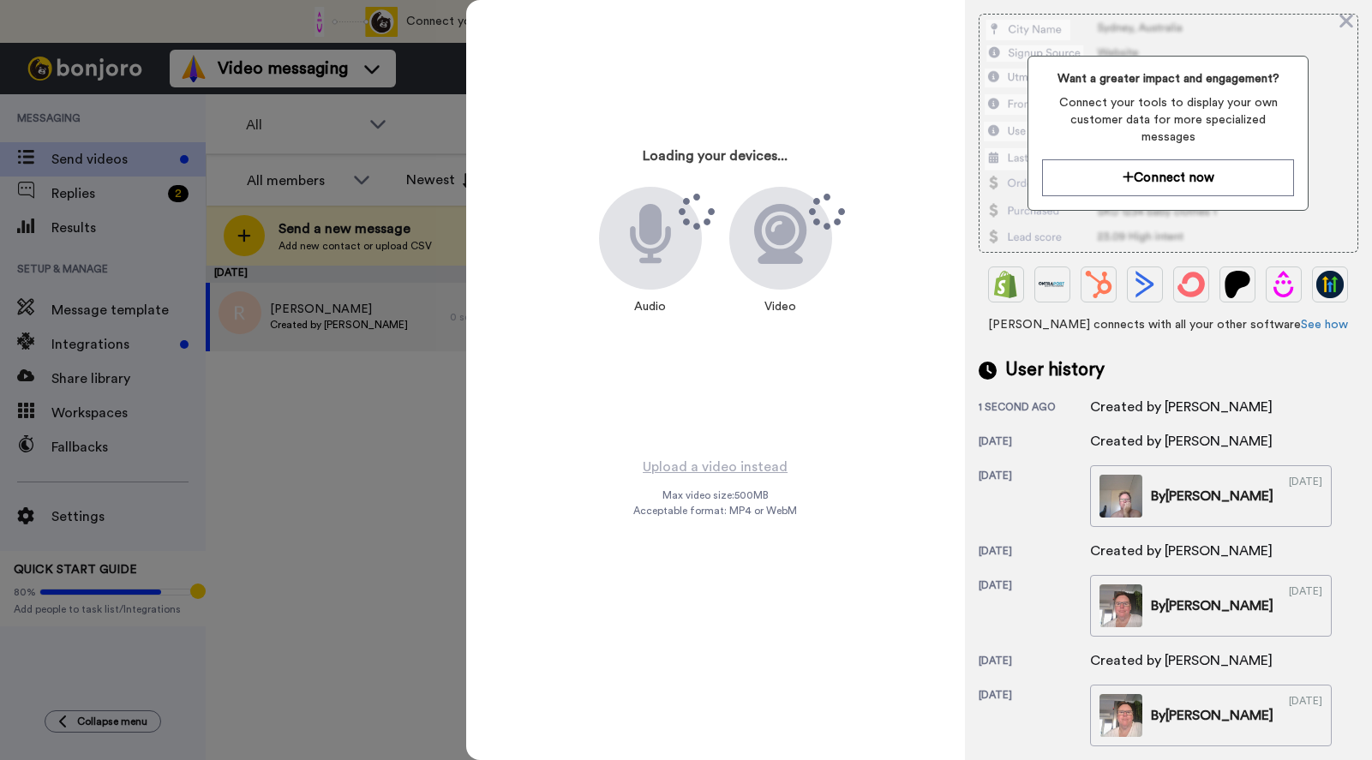
scroll to position [362, 0]
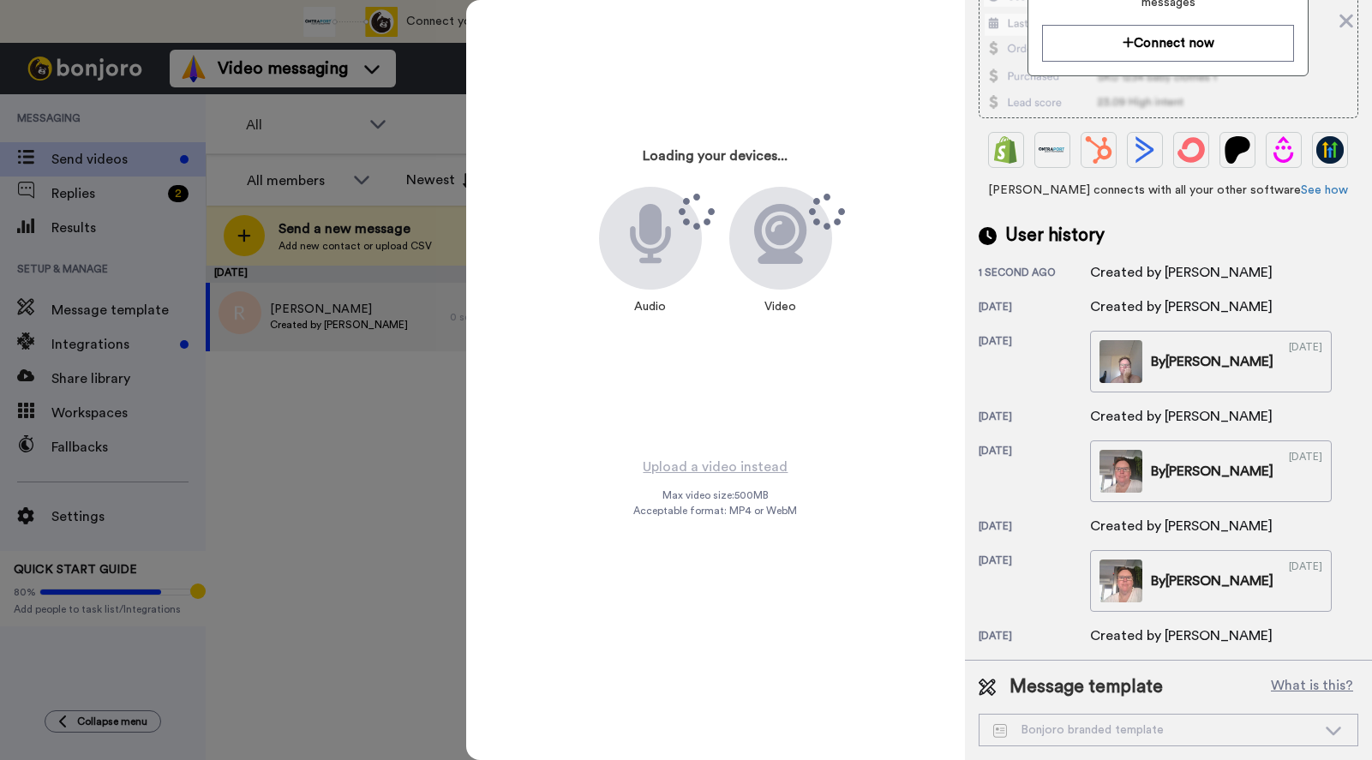
click at [1085, 685] on span "Message template" at bounding box center [1085, 687] width 153 height 26
click at [1125, 723] on div "Bonjoro branded template" at bounding box center [1154, 729] width 323 height 17
click at [1325, 727] on icon at bounding box center [1332, 731] width 15 height 9
click at [978, 684] on icon at bounding box center [986, 686] width 17 height 17
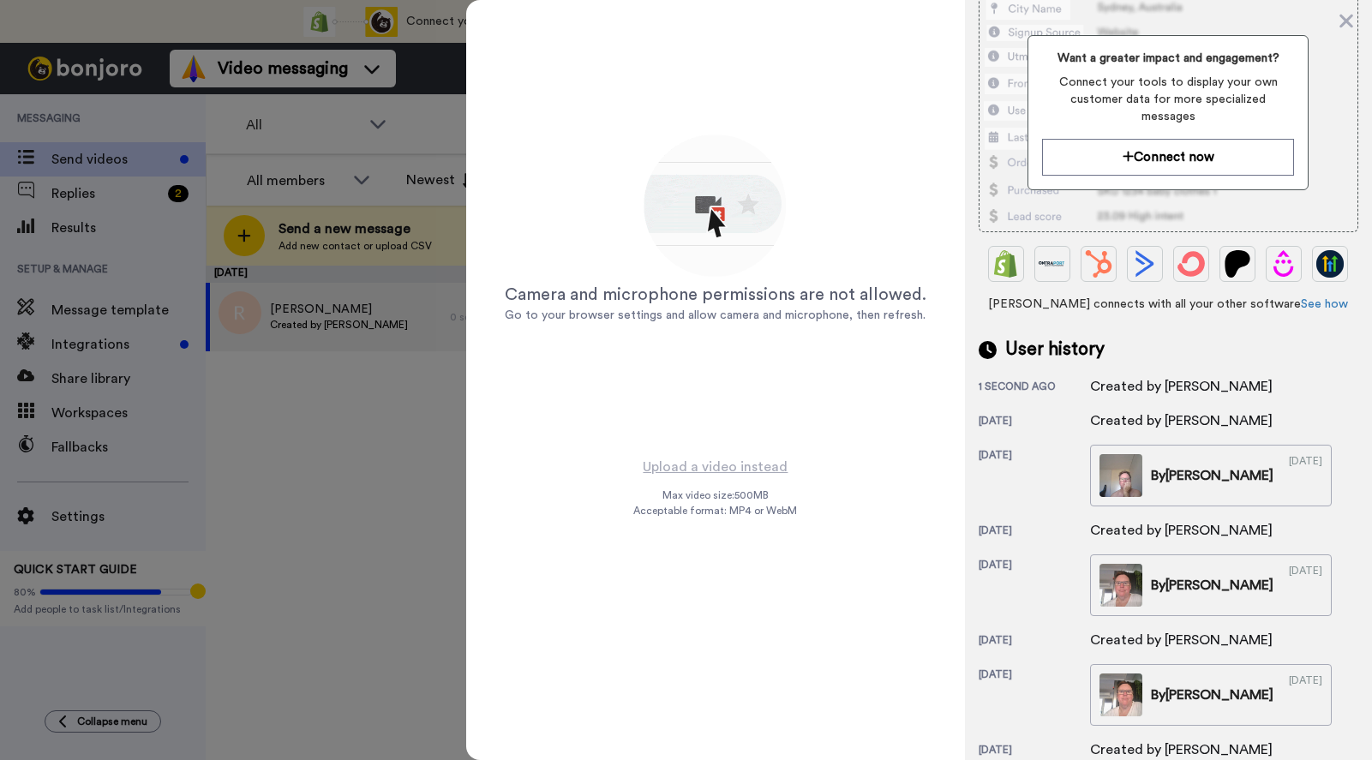
click at [363, 415] on div at bounding box center [686, 380] width 1372 height 760
click at [1347, 17] on icon at bounding box center [1345, 20] width 17 height 21
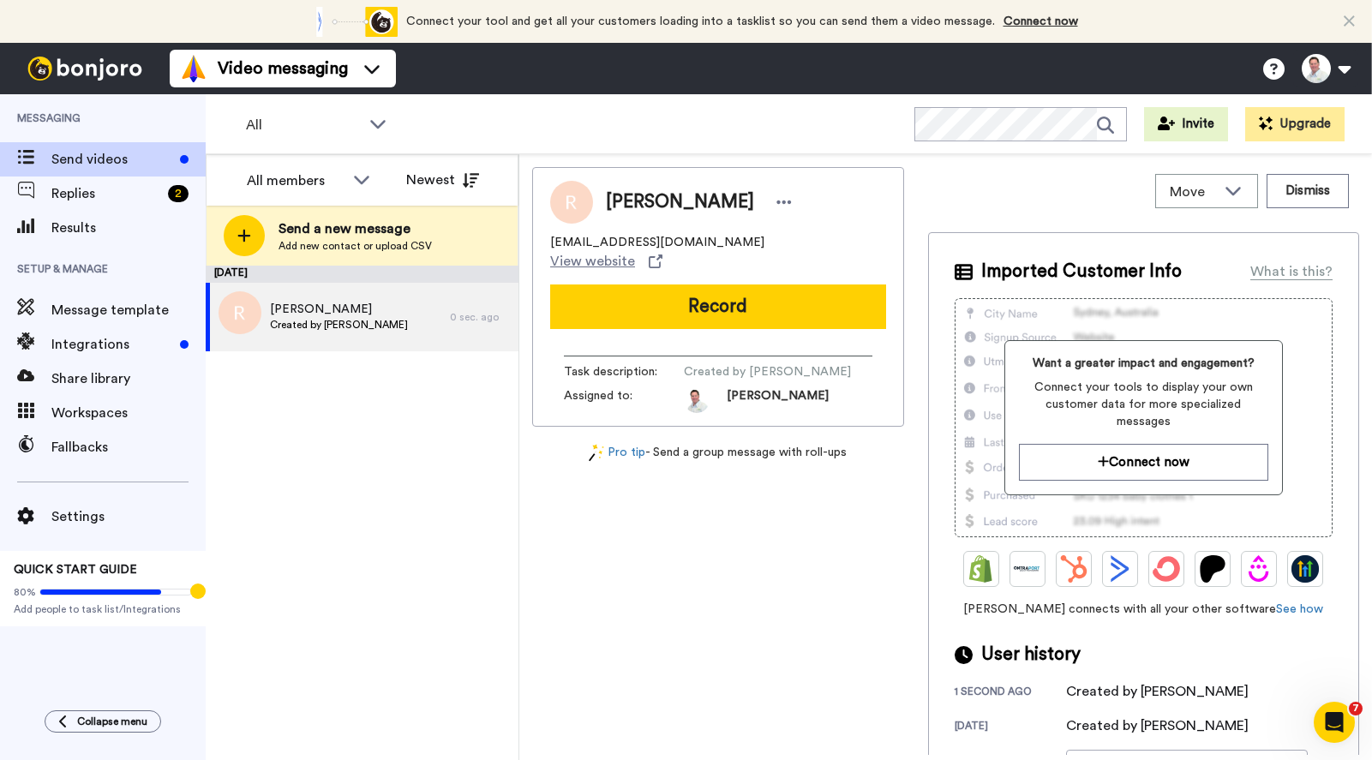
scroll to position [0, 0]
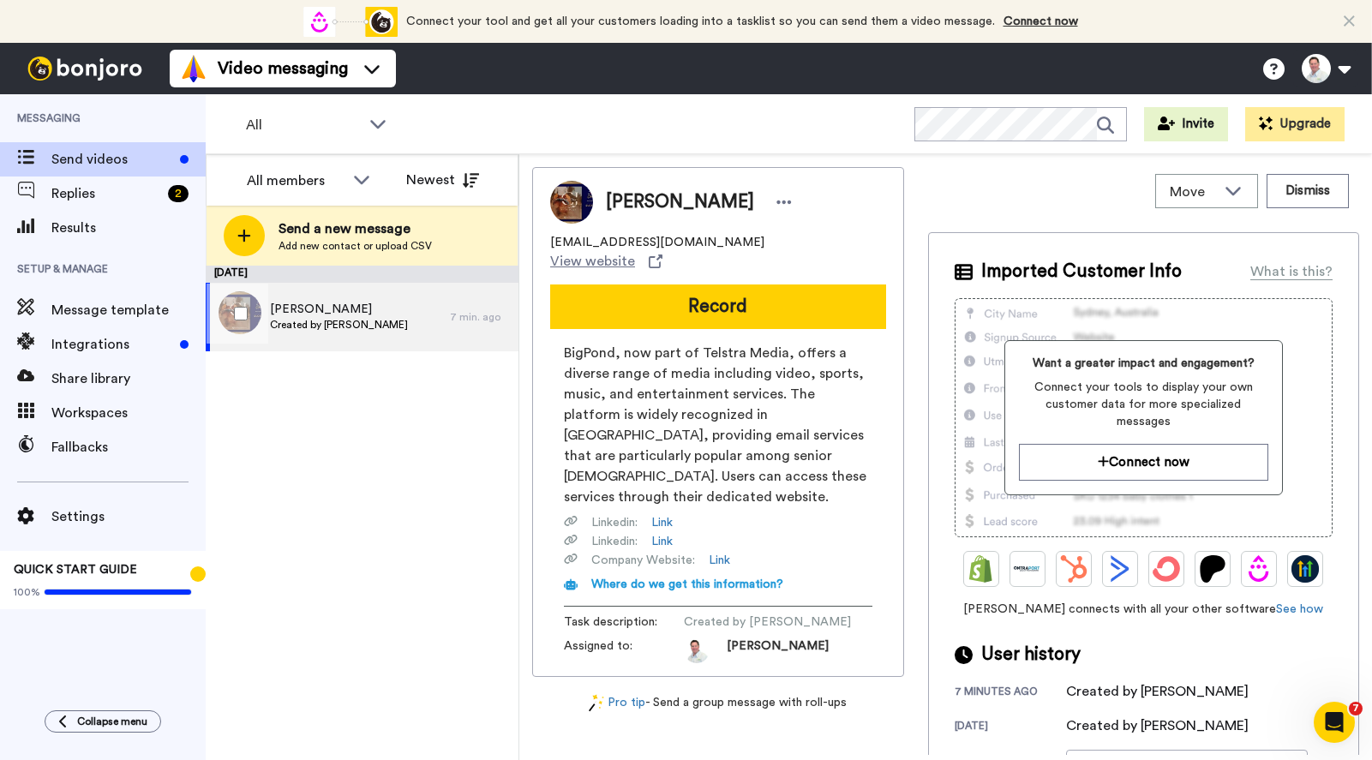
click at [323, 314] on span "Russell" at bounding box center [339, 309] width 138 height 17
click at [300, 306] on span "Russell" at bounding box center [339, 309] width 138 height 17
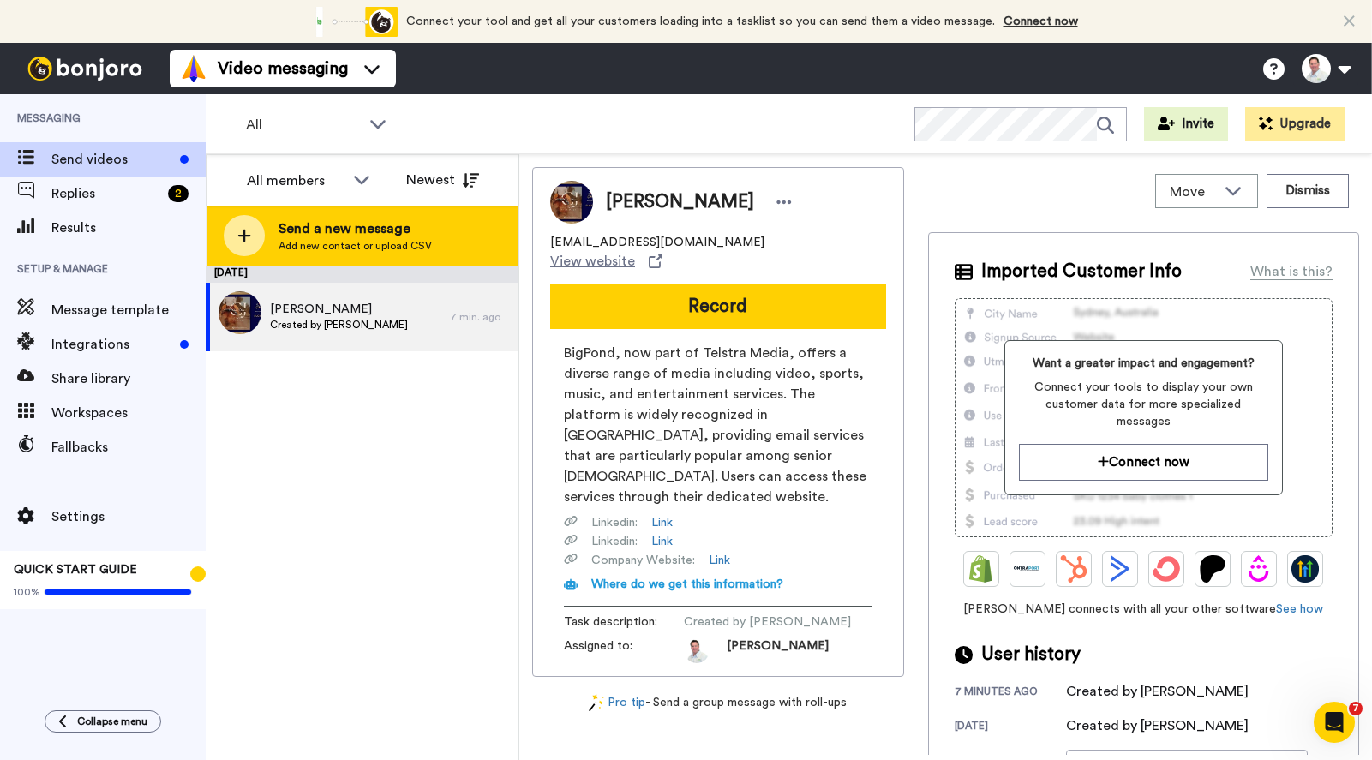
click at [309, 227] on span "Send a new message" at bounding box center [354, 228] width 153 height 21
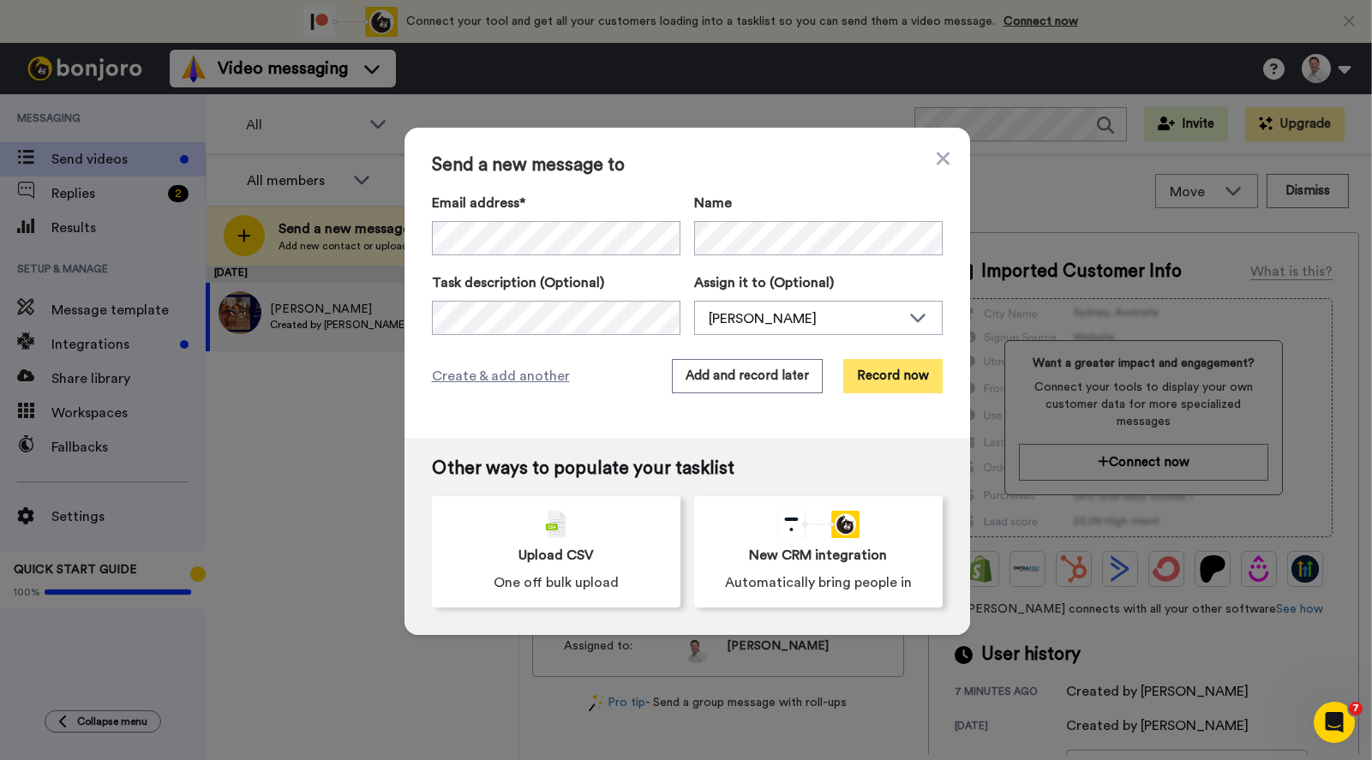
click at [886, 368] on button "Record now" at bounding box center [892, 376] width 99 height 34
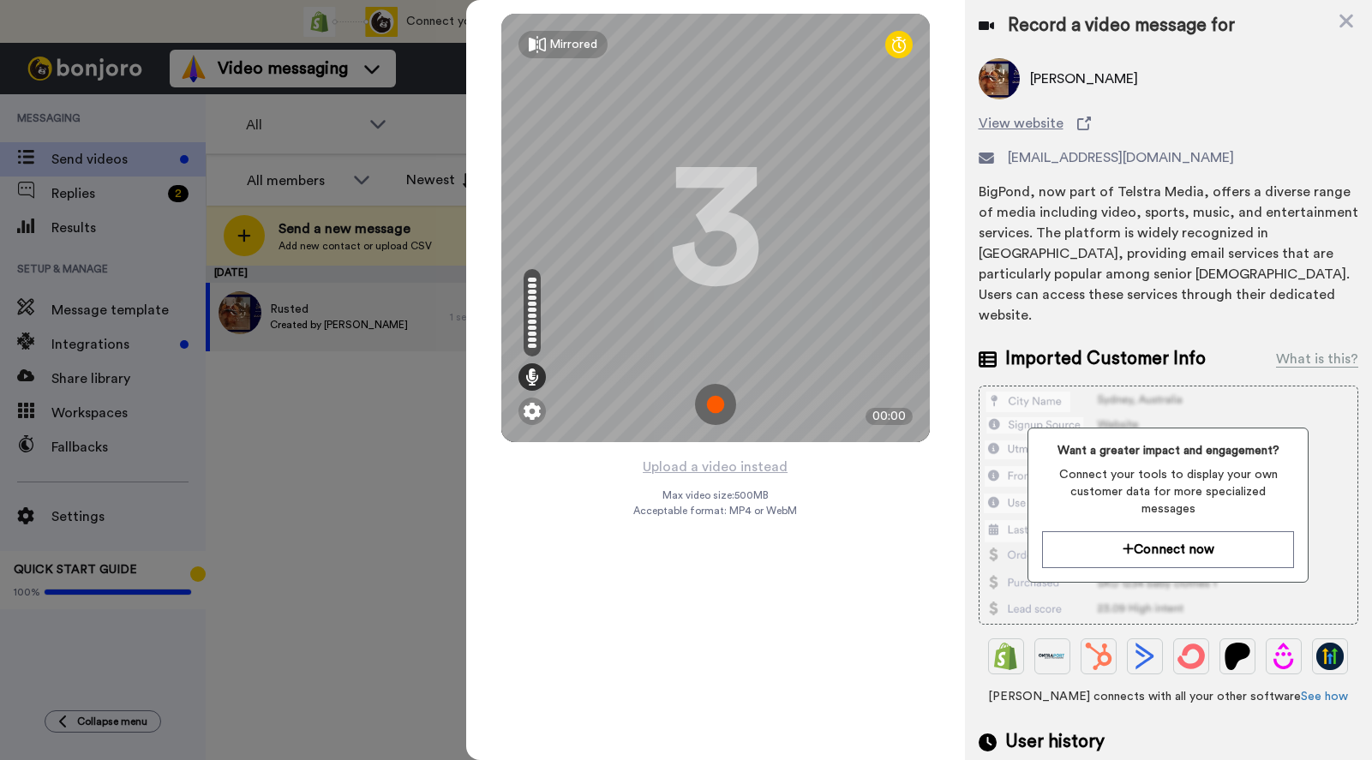
click at [713, 401] on img at bounding box center [715, 404] width 41 height 41
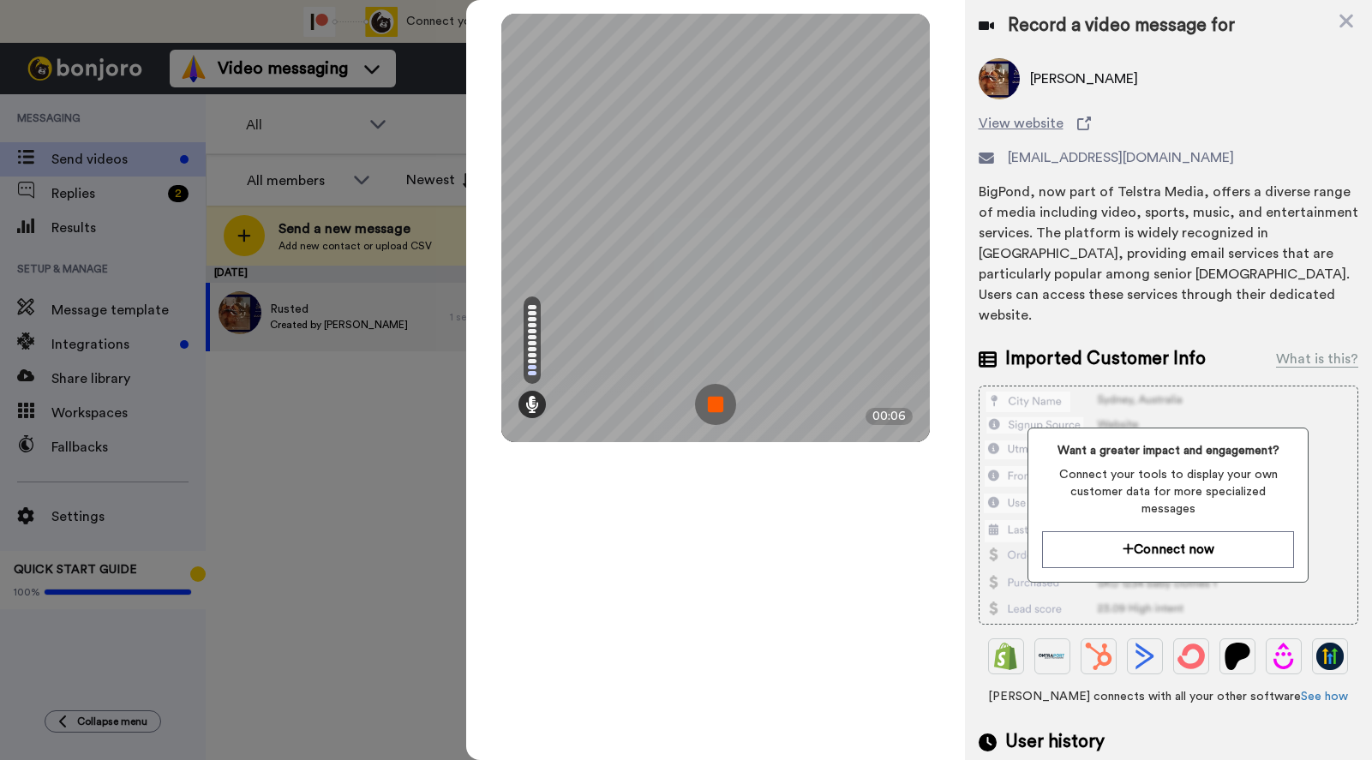
click at [719, 400] on img at bounding box center [715, 404] width 41 height 41
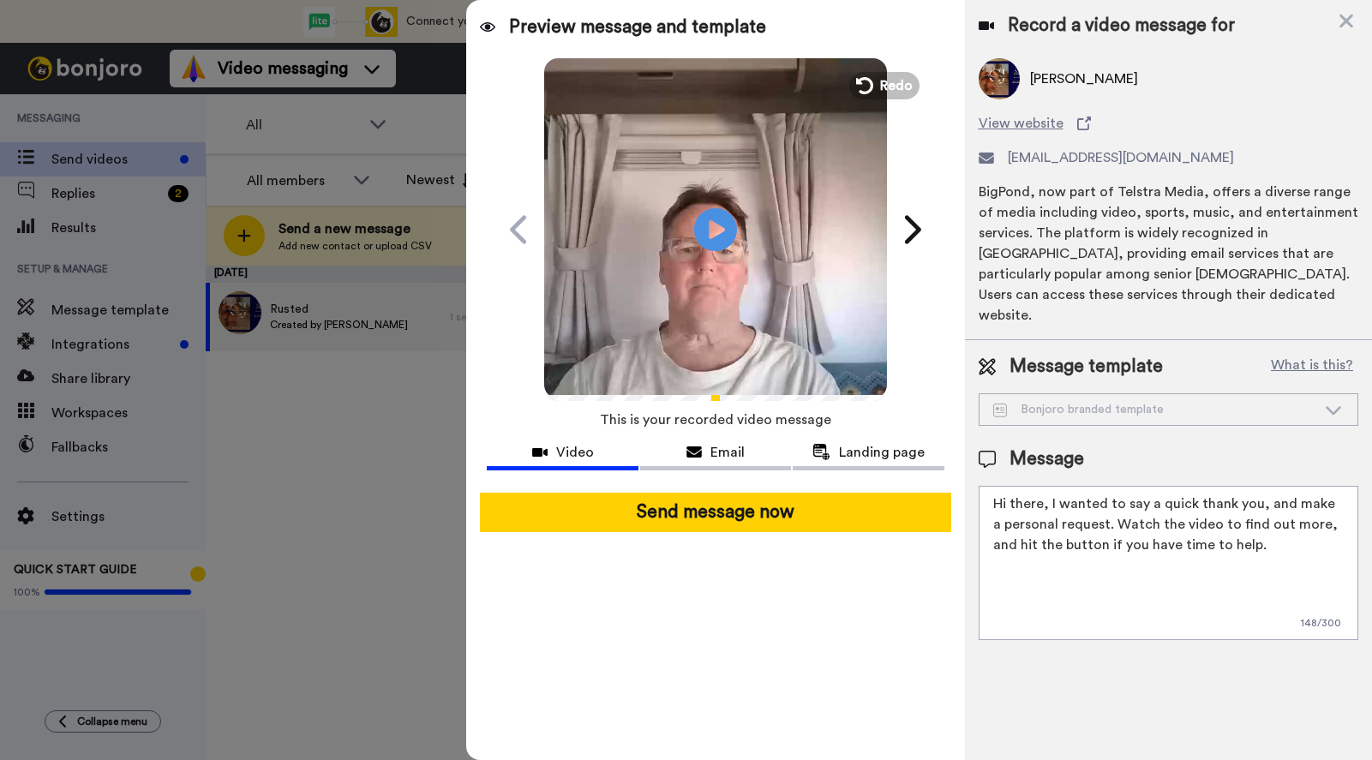
click at [1300, 401] on div "Bonjoro branded template" at bounding box center [1154, 409] width 323 height 17
click at [1094, 340] on div "Message template What is this? Bonjoro branded template Bonjoro branded templat…" at bounding box center [1168, 497] width 407 height 314
click at [1081, 354] on span "Message template" at bounding box center [1085, 367] width 153 height 26
click at [1007, 401] on div "Bonjoro branded template" at bounding box center [1154, 409] width 323 height 17
click at [989, 394] on div "Bonjoro branded template" at bounding box center [1168, 409] width 378 height 31
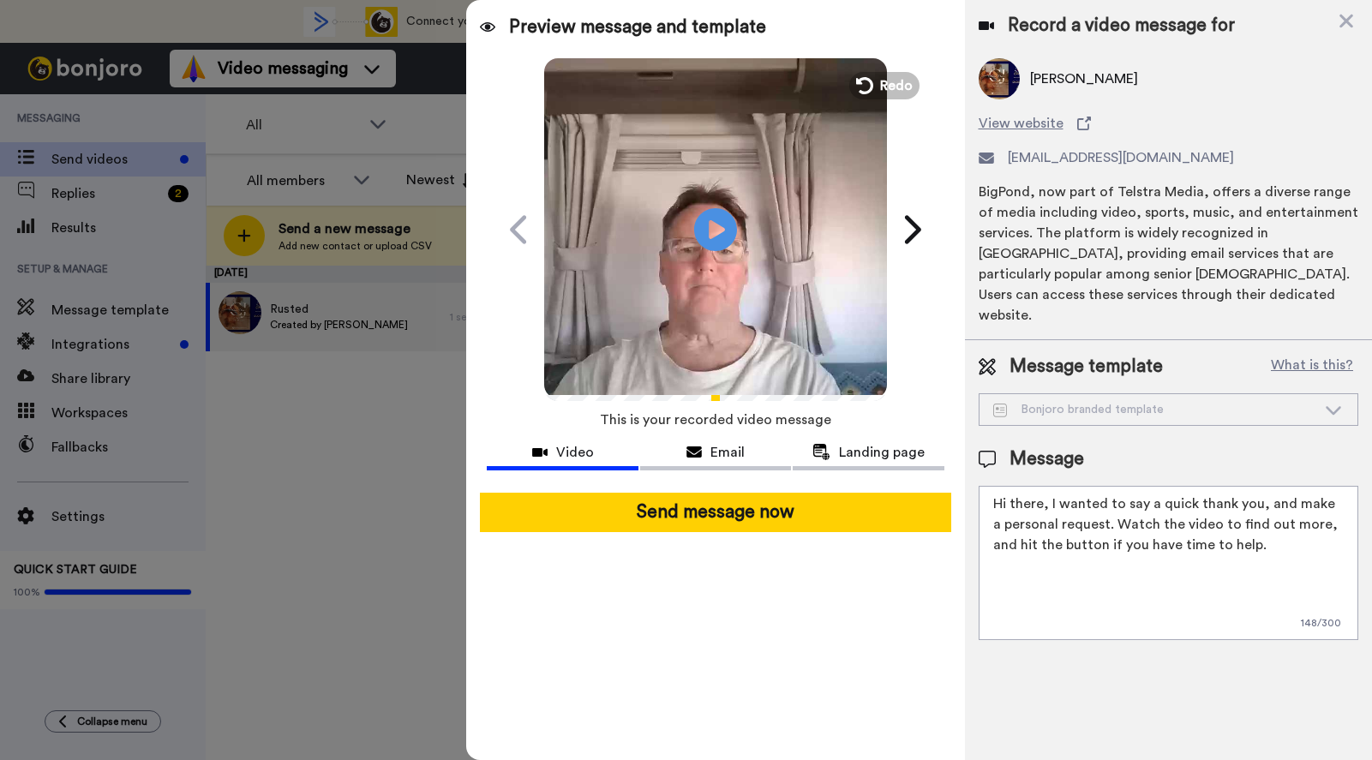
click at [989, 394] on div "Bonjoro branded template" at bounding box center [1168, 409] width 378 height 31
click at [1352, 20] on icon at bounding box center [1345, 20] width 17 height 21
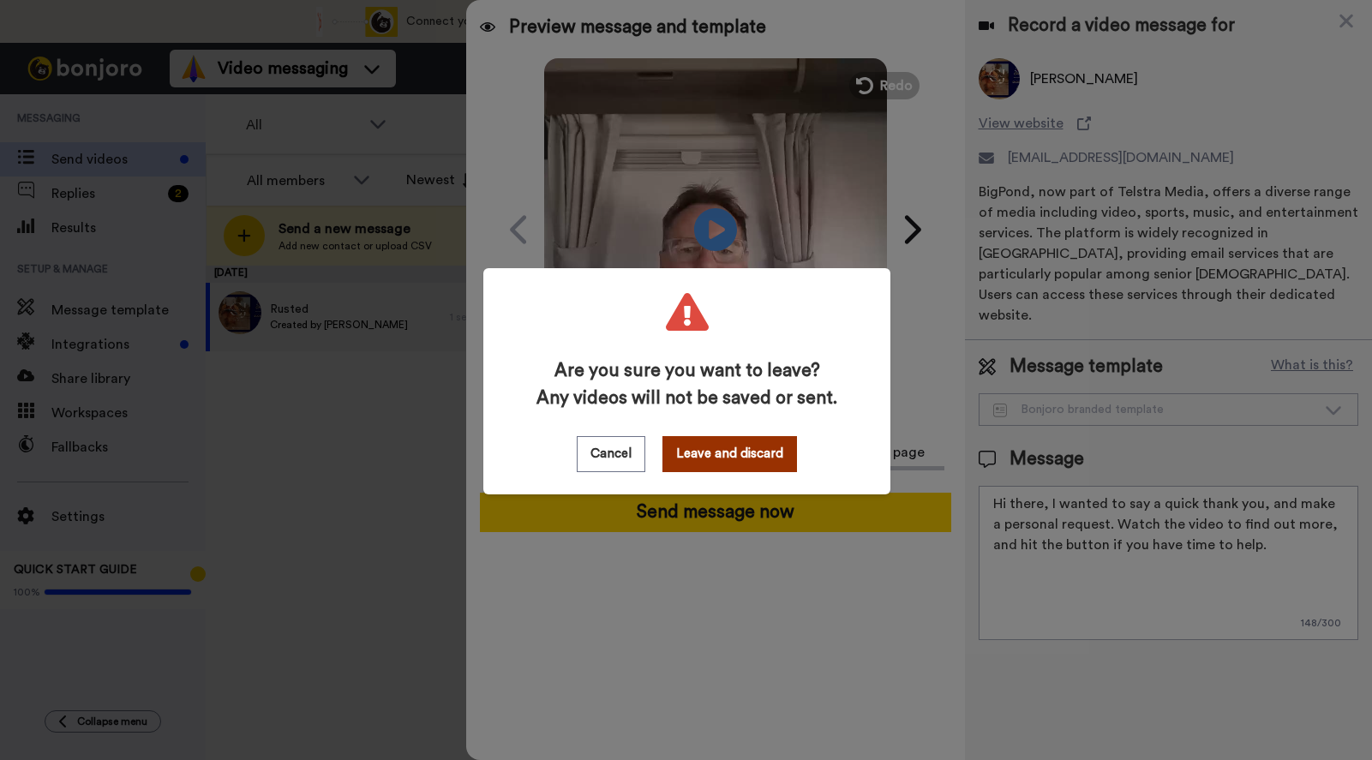
click at [738, 450] on button "Leave and discard" at bounding box center [729, 454] width 134 height 36
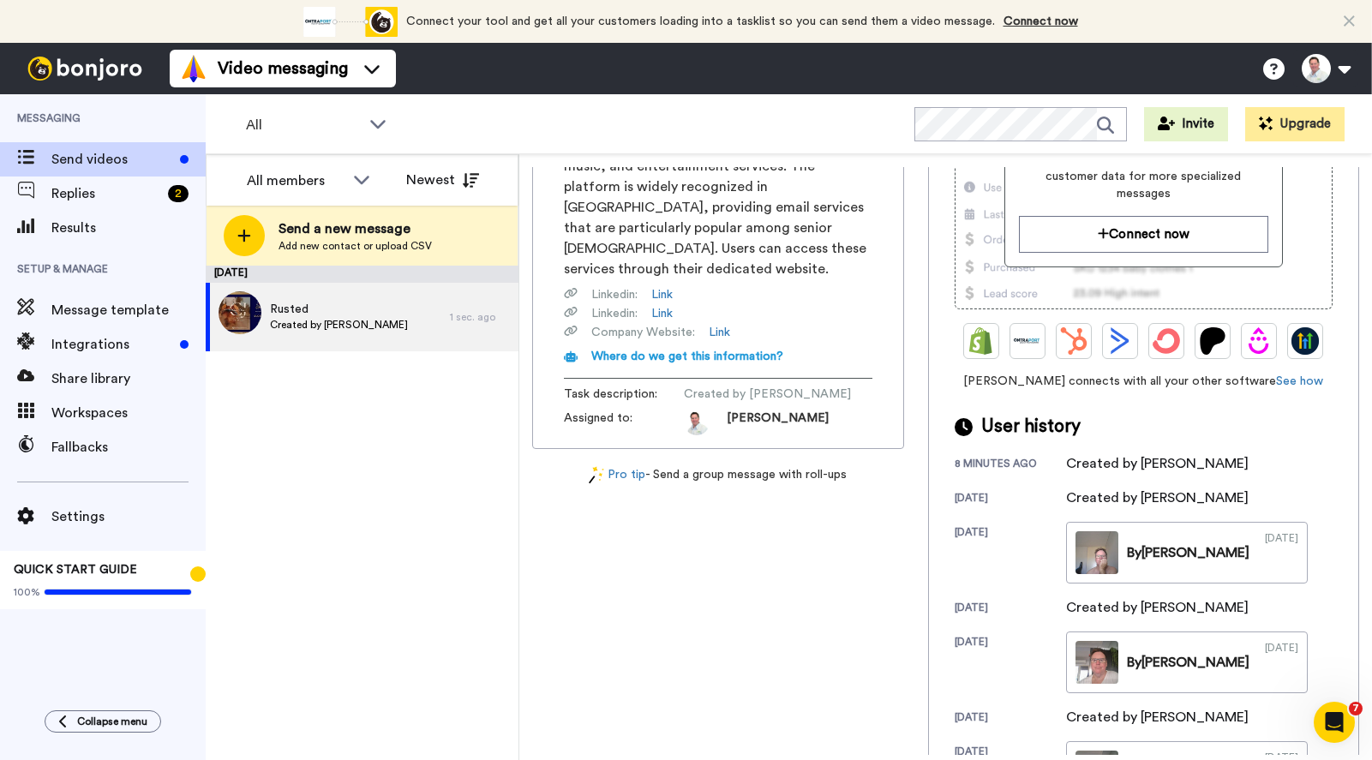
scroll to position [285, 0]
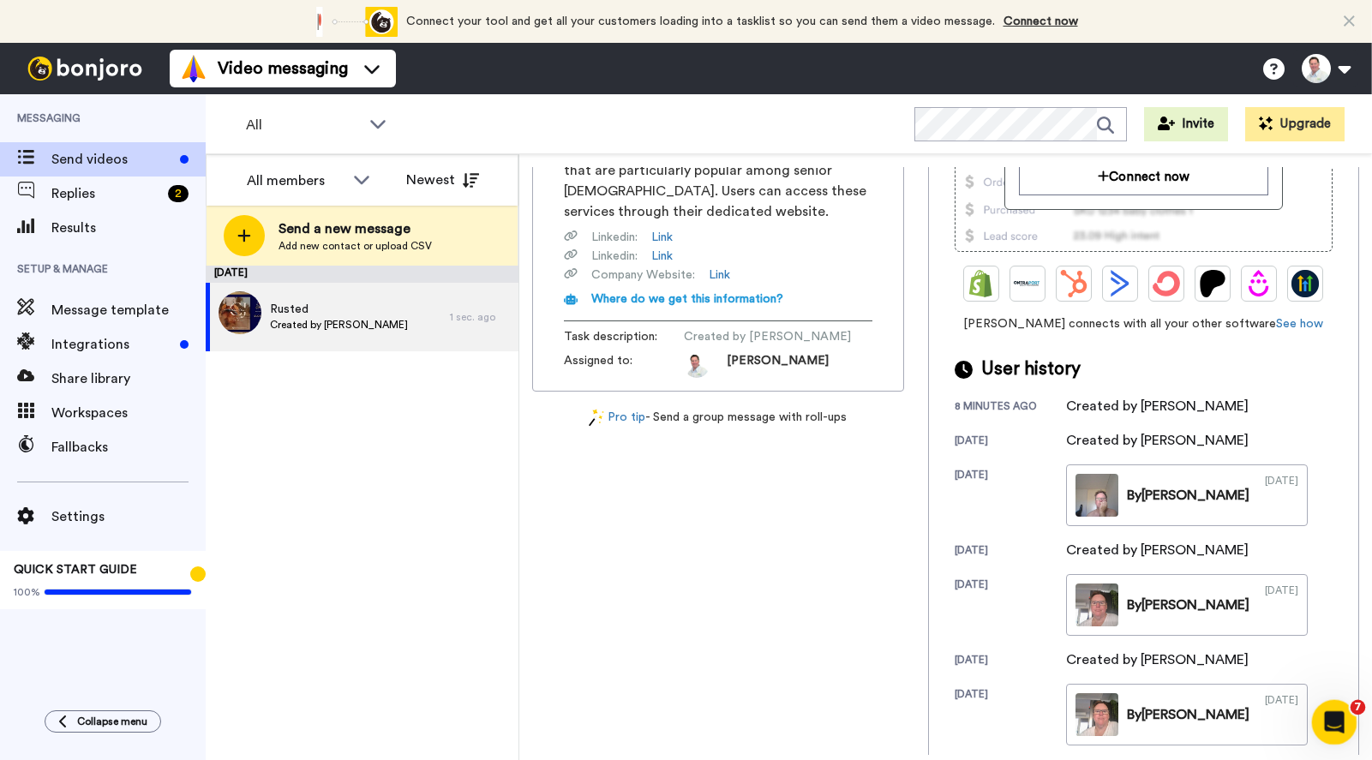
click at [1334, 710] on icon "Open Intercom Messenger" at bounding box center [1332, 720] width 28 height 28
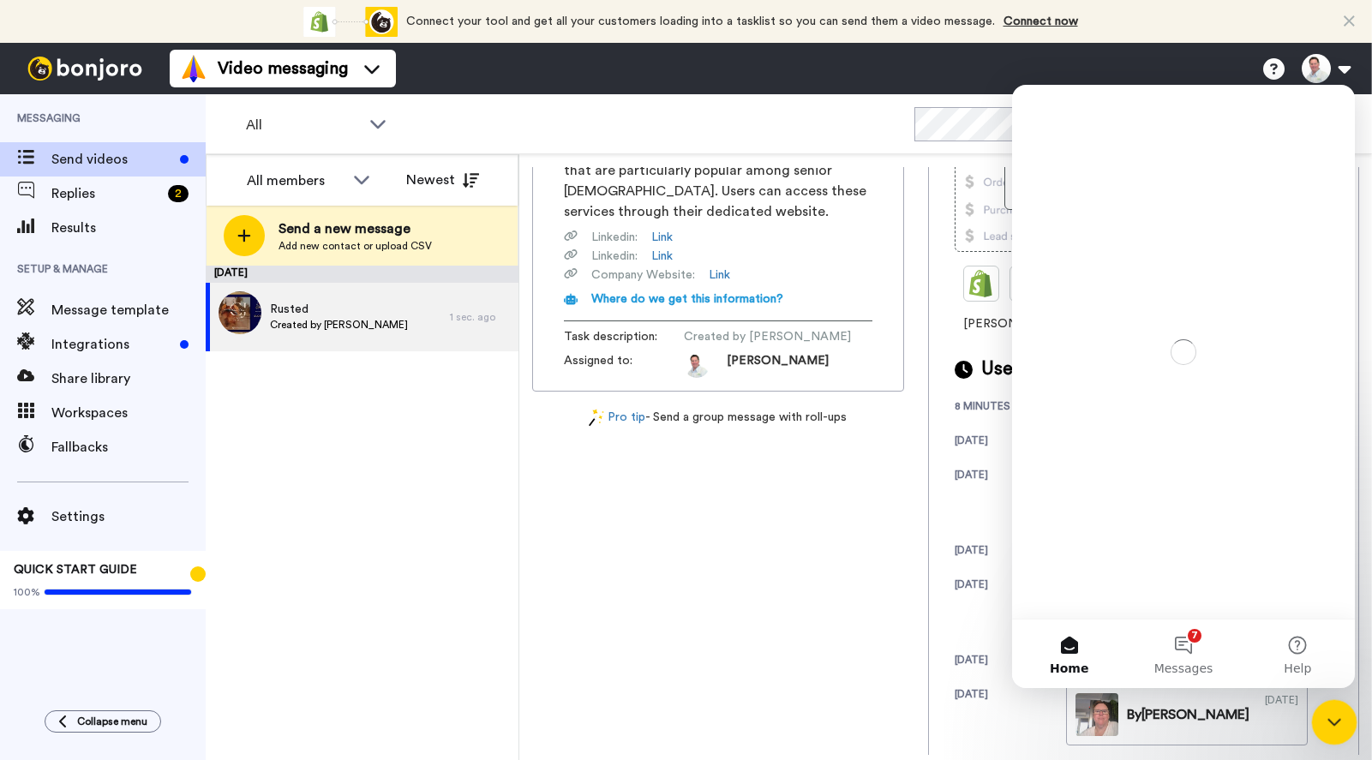
scroll to position [0, 0]
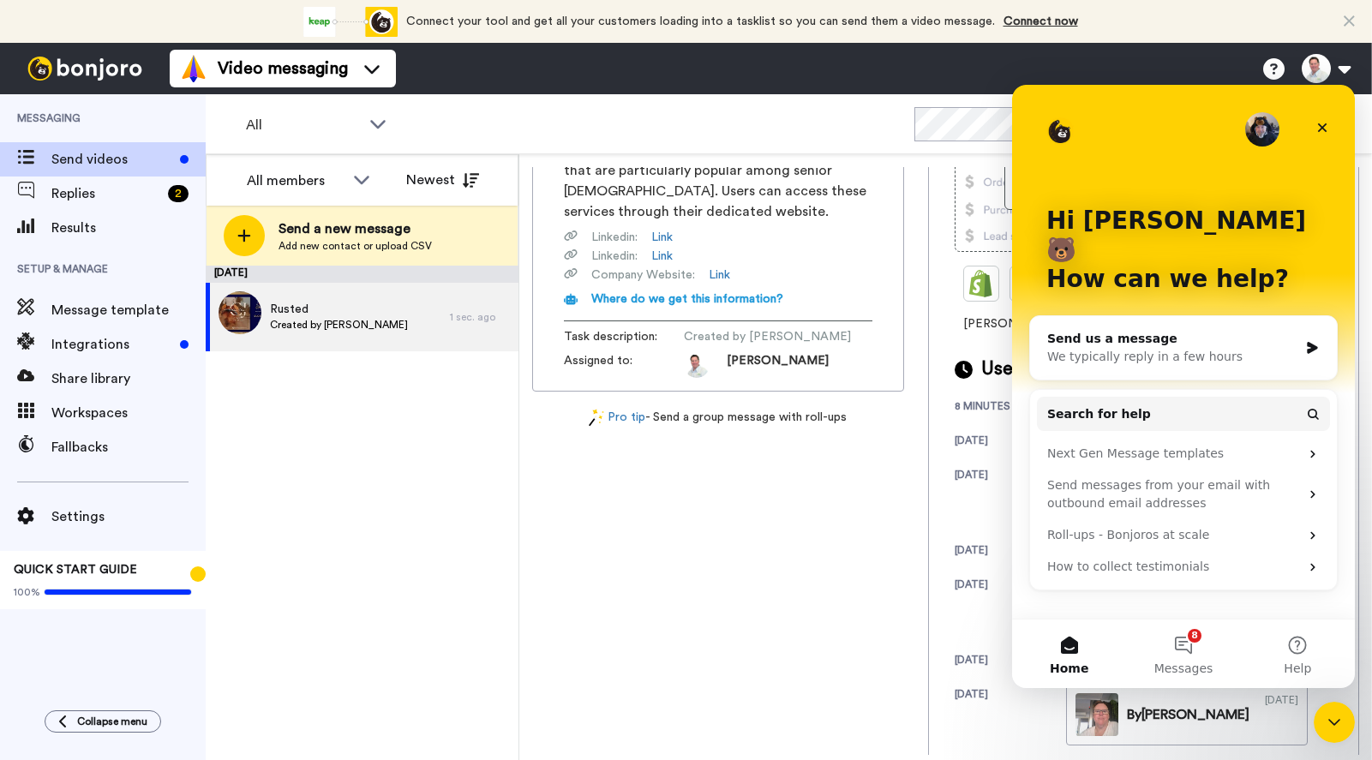
click at [818, 619] on div "Russell briggsy1@bigpond.com View website Record BigPond, now part of Telstra M…" at bounding box center [945, 461] width 827 height 588
click at [1185, 637] on button "8 Messages" at bounding box center [1183, 653] width 114 height 69
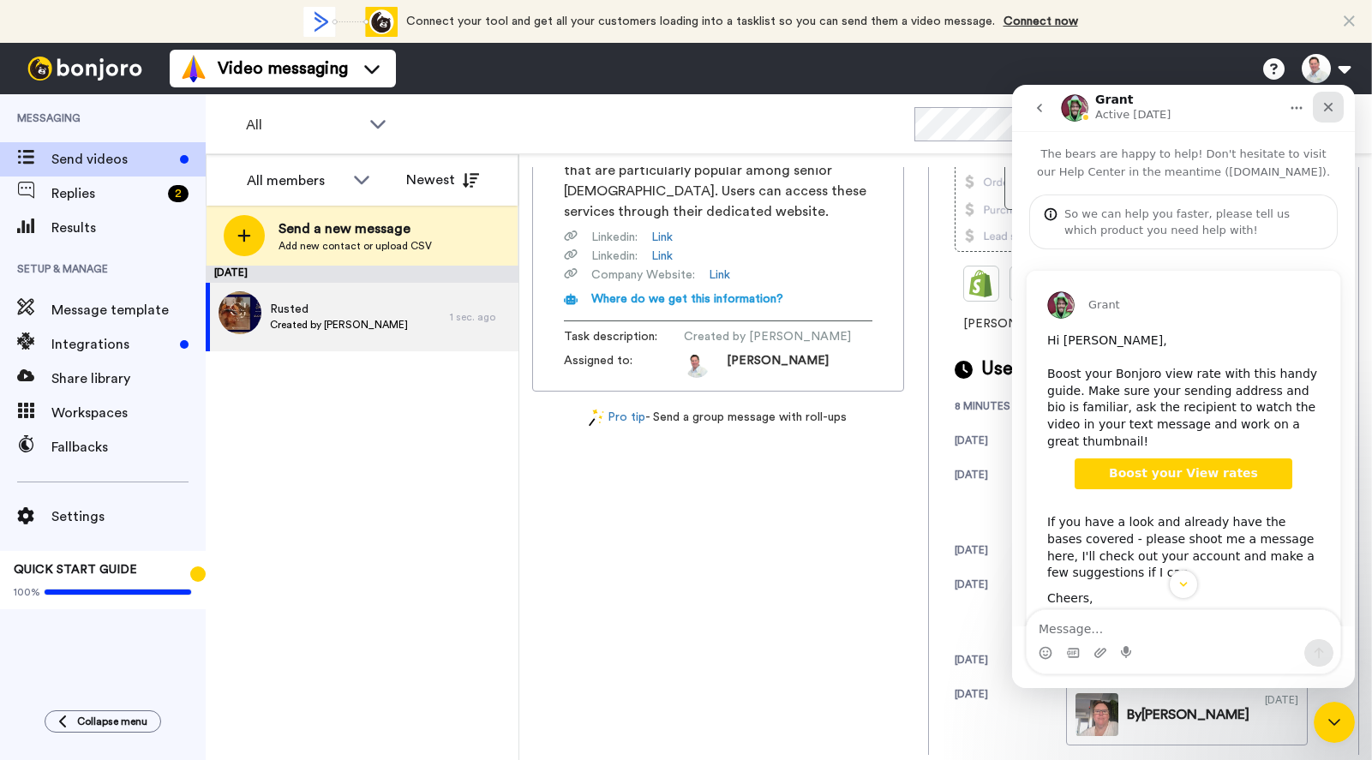
click at [1324, 107] on icon "Close" at bounding box center [1328, 107] width 14 height 14
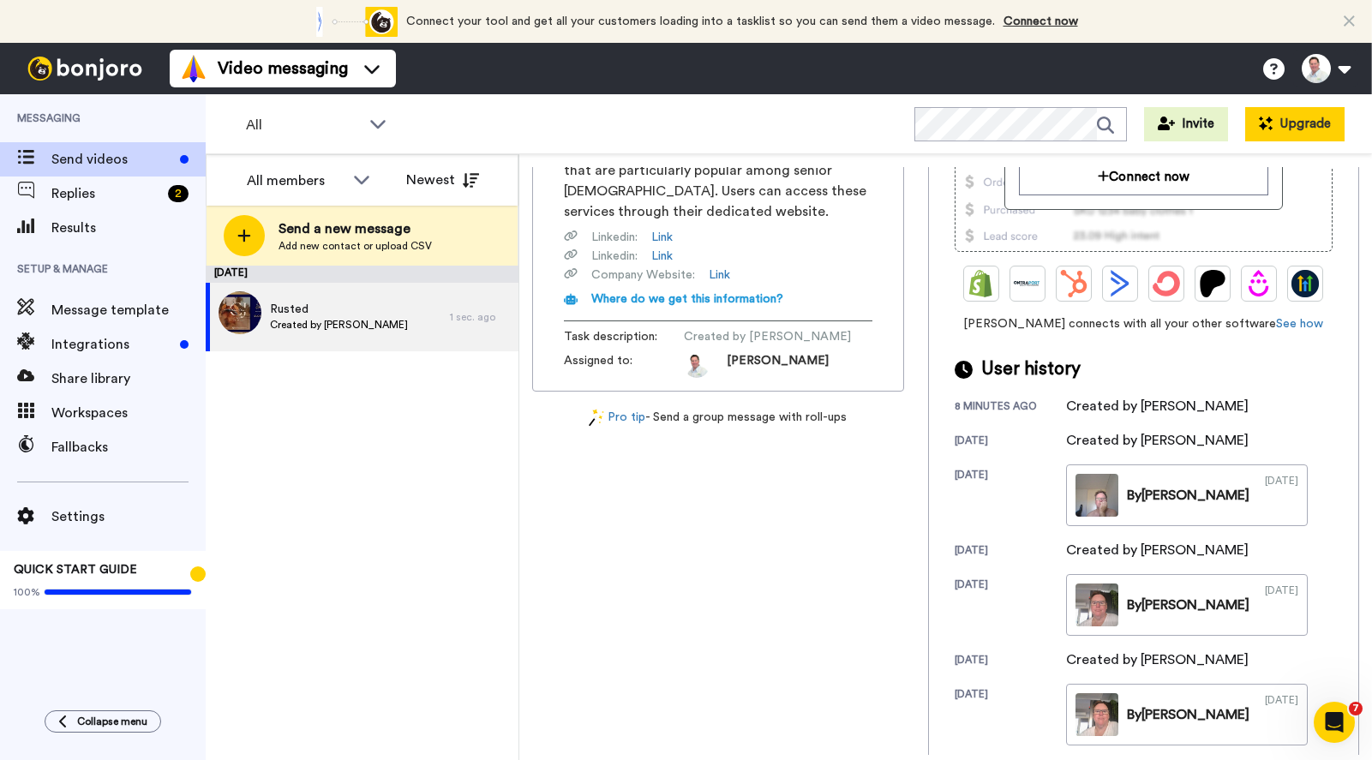
scroll to position [54, 0]
click at [1301, 111] on button "Upgrade" at bounding box center [1294, 124] width 99 height 34
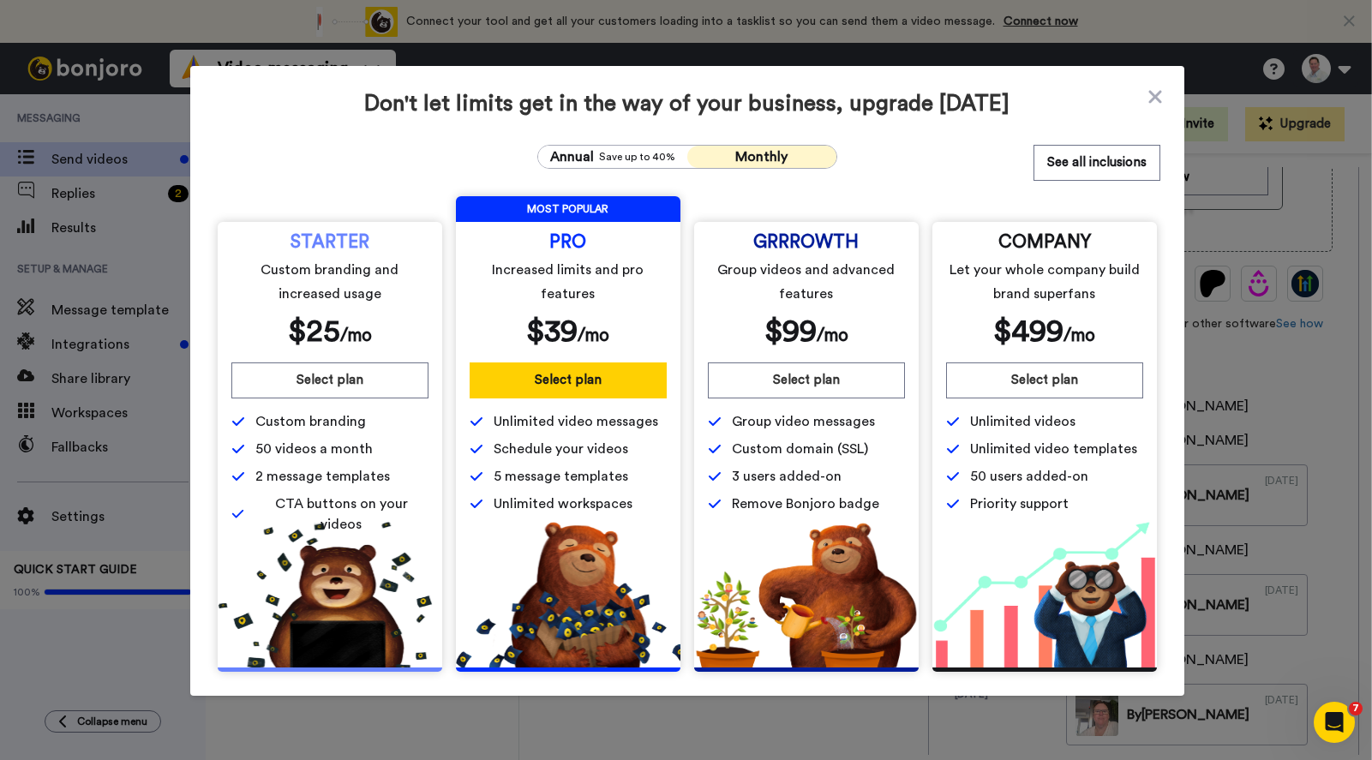
click at [773, 154] on span "Monthly" at bounding box center [761, 157] width 52 height 14
click at [603, 152] on span "Save up to 40%" at bounding box center [637, 157] width 76 height 14
click at [750, 152] on span "Monthly" at bounding box center [761, 157] width 52 height 14
click at [1150, 97] on icon at bounding box center [1154, 96] width 13 height 13
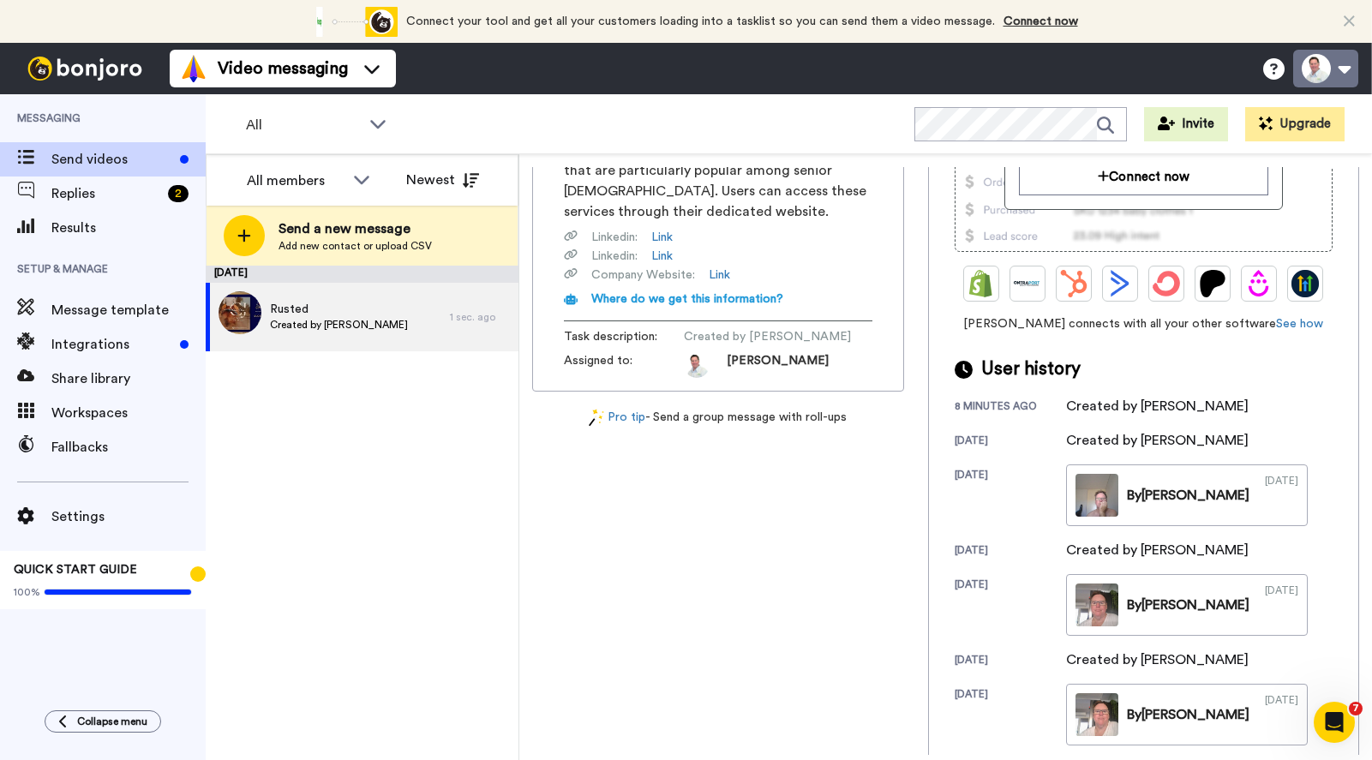
click at [1326, 67] on button at bounding box center [1325, 69] width 65 height 38
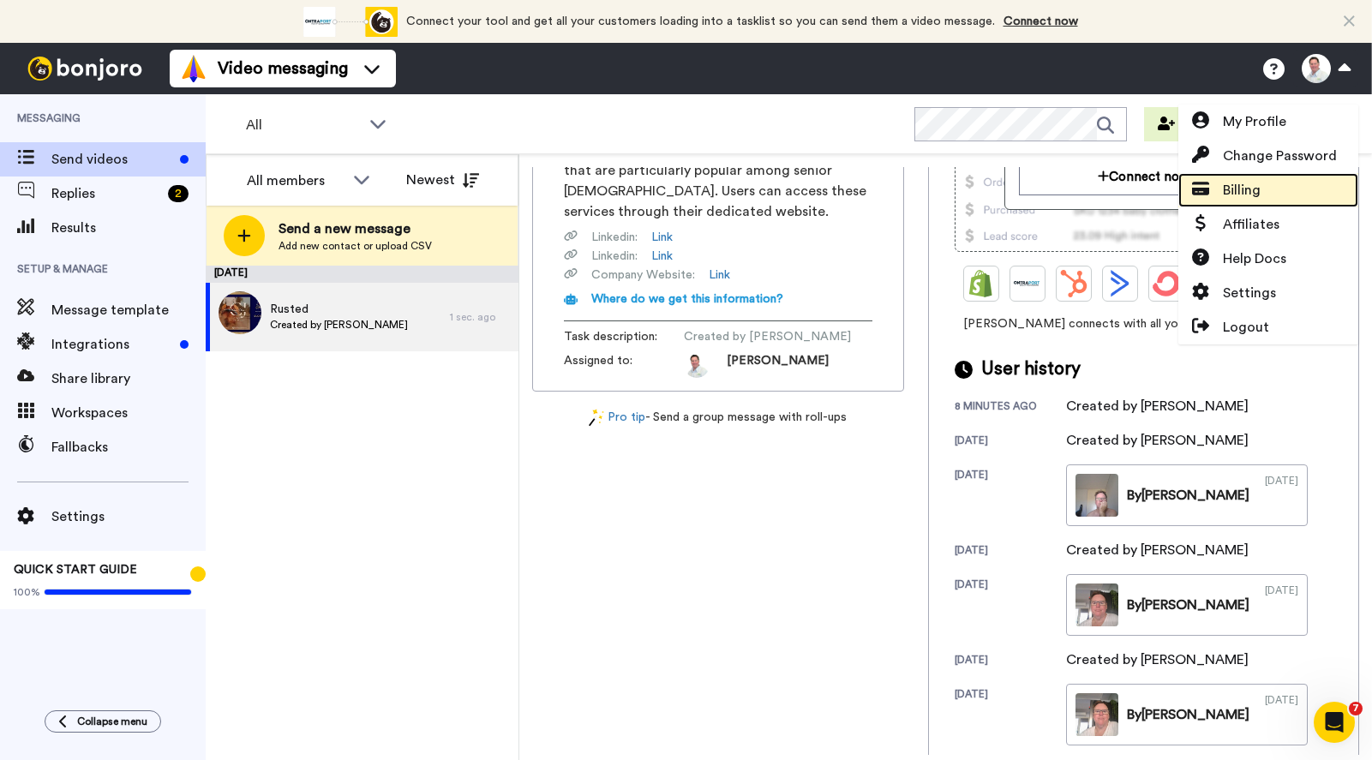
click at [1245, 183] on span "Billing" at bounding box center [1241, 190] width 38 height 21
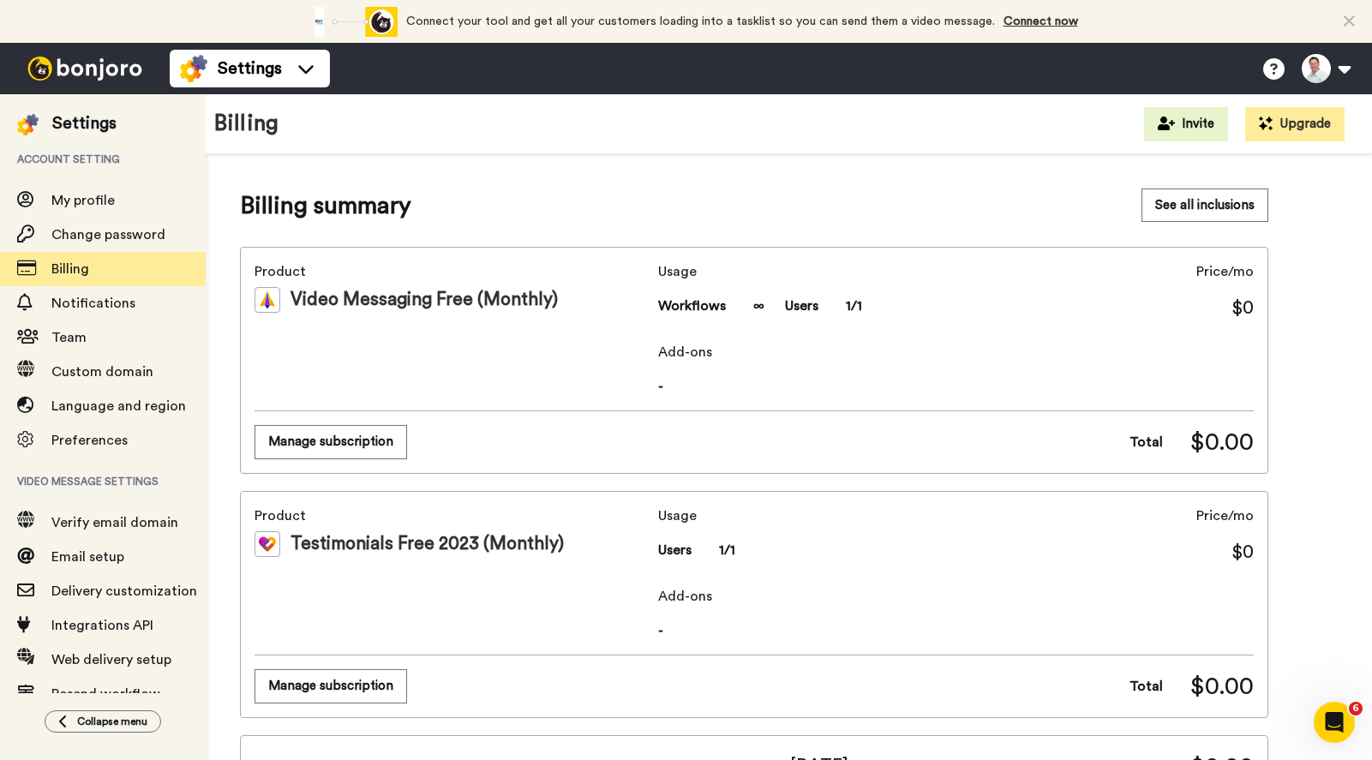
click at [445, 296] on div "Video Messaging Free (Monthly)" at bounding box center [452, 300] width 397 height 26
click at [268, 297] on img at bounding box center [267, 300] width 26 height 26
